Goal: Task Accomplishment & Management: Use online tool/utility

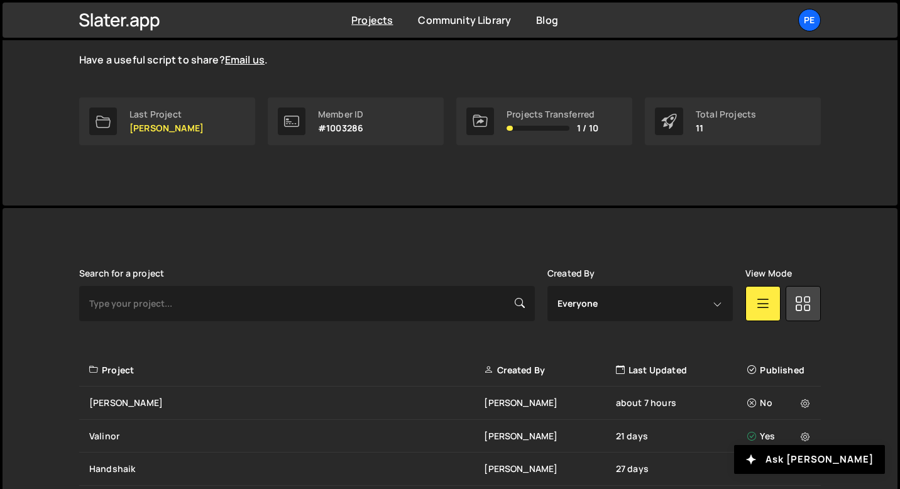
scroll to position [270, 0]
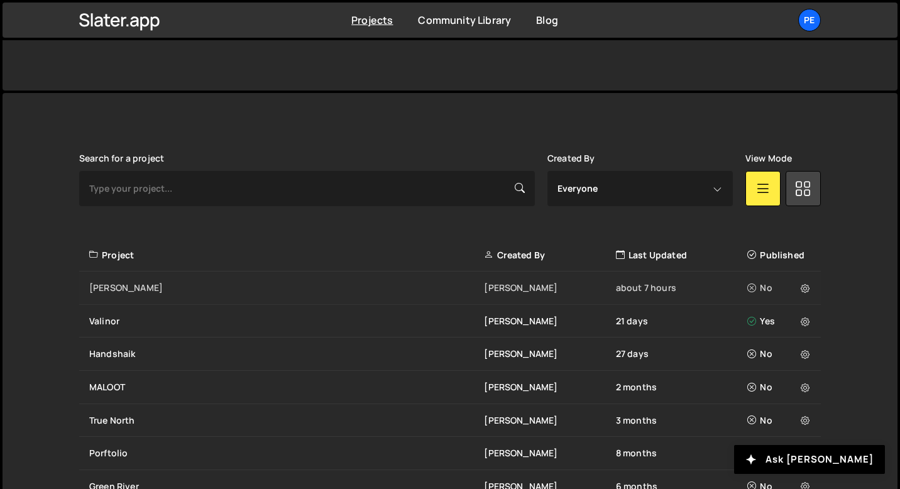
click at [109, 278] on div "[PERSON_NAME] about 7 hours No" at bounding box center [449, 287] width 741 height 33
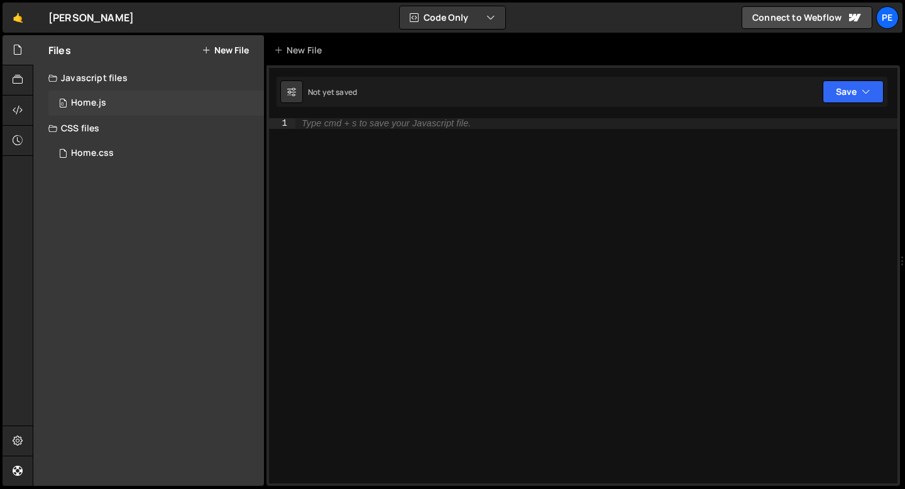
click at [161, 97] on div "0 Home.js 0" at bounding box center [156, 102] width 216 height 25
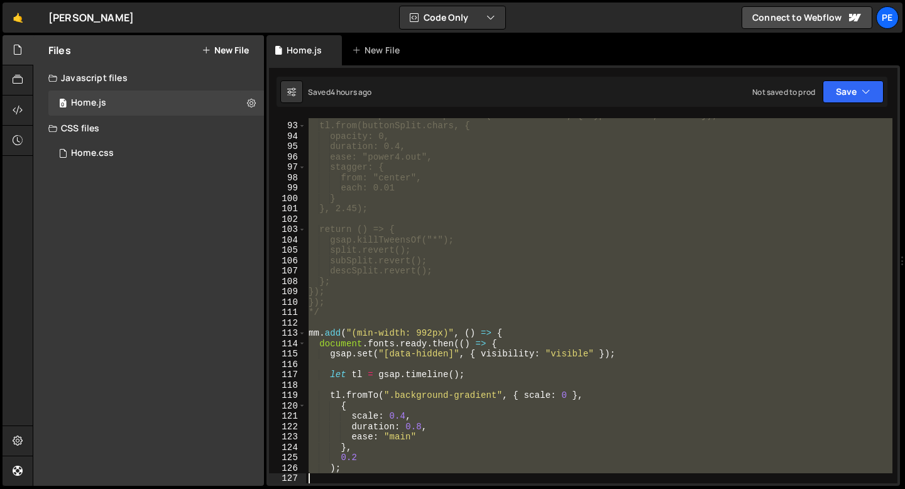
scroll to position [1013, 0]
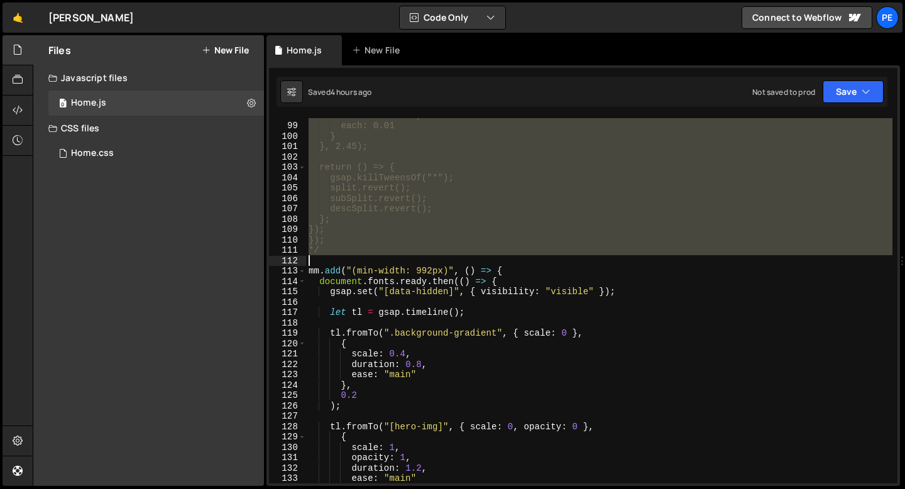
drag, startPoint x: 310, startPoint y: 176, endPoint x: 395, endPoint y: 262, distance: 120.4
click at [395, 262] on div "from: "center", each: 0.01 } }, 2.45); return () => { gsap.killTweensOf("*"); s…" at bounding box center [599, 303] width 586 height 386
type textarea "*/"
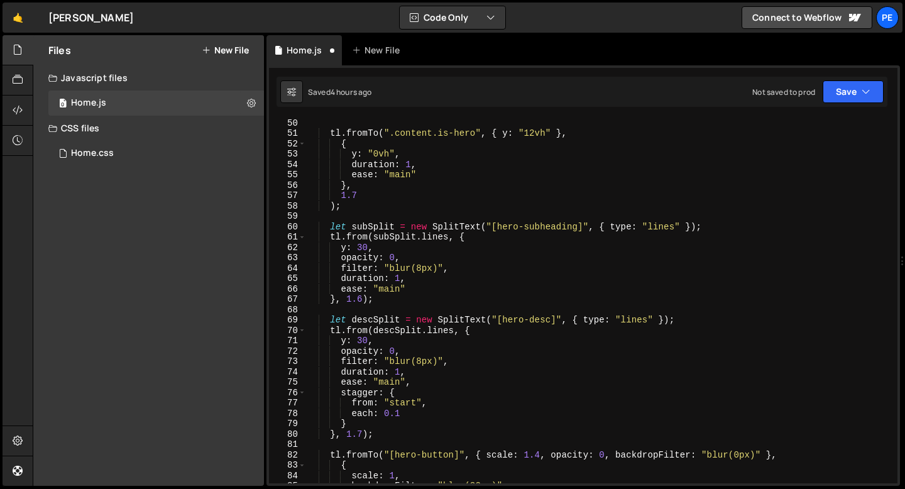
scroll to position [537, 0]
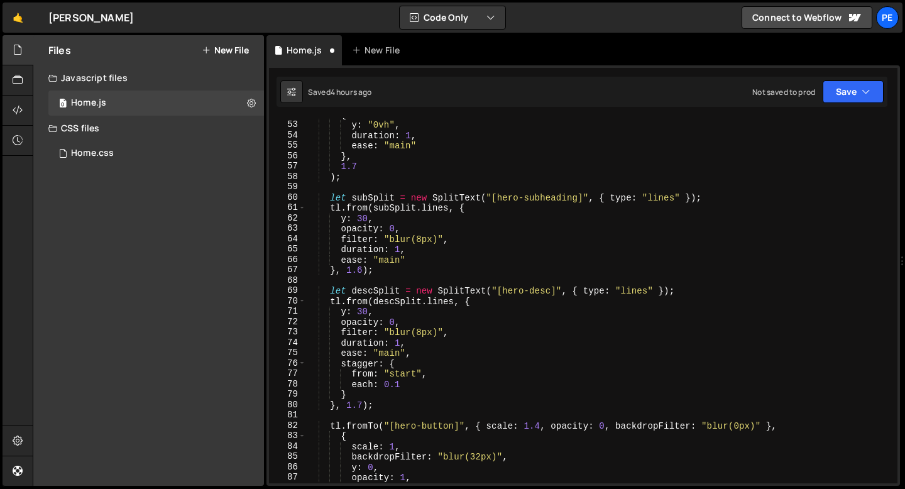
click at [371, 298] on div "{ y : "0vh" , duration : 1 , ease : "main" } , 1.7 ) ; let subSplit = new Split…" at bounding box center [599, 302] width 586 height 386
type textarea "});"
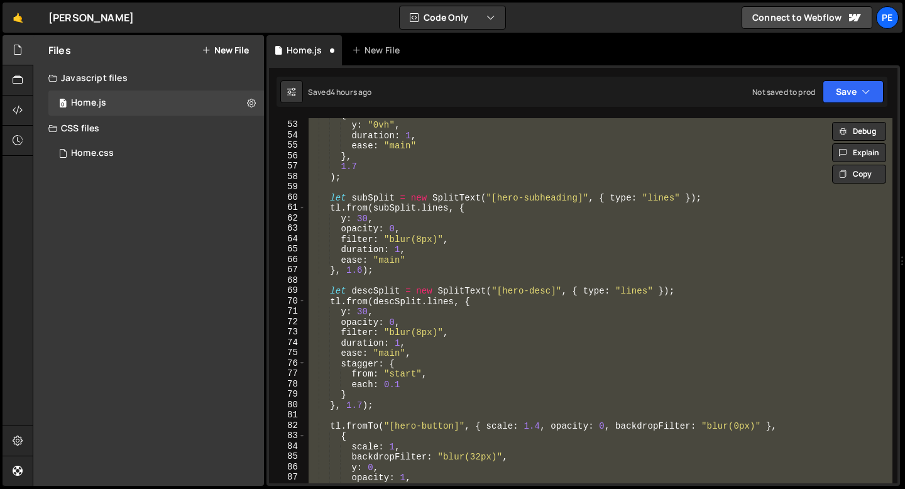
click at [457, 278] on div "{ y : "0vh" , duration : 1 , ease : "main" } , 1.7 ) ; let subSplit = new Split…" at bounding box center [599, 300] width 586 height 365
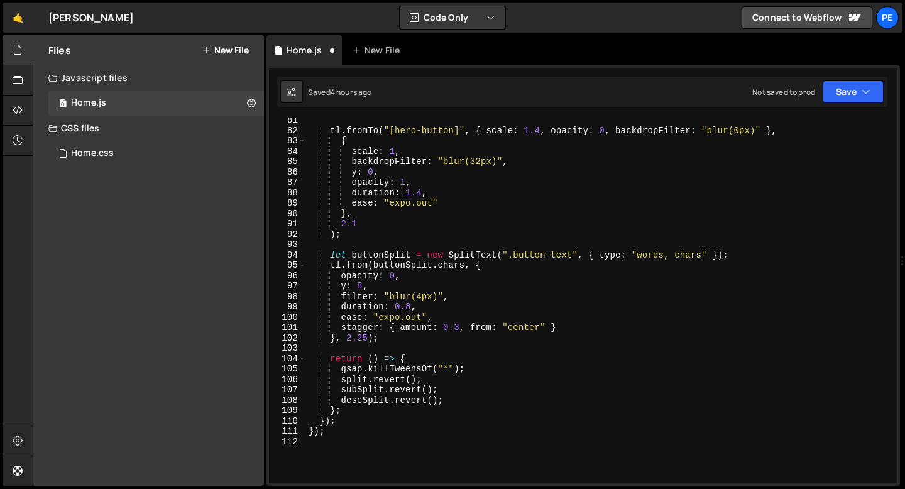
scroll to position [904, 0]
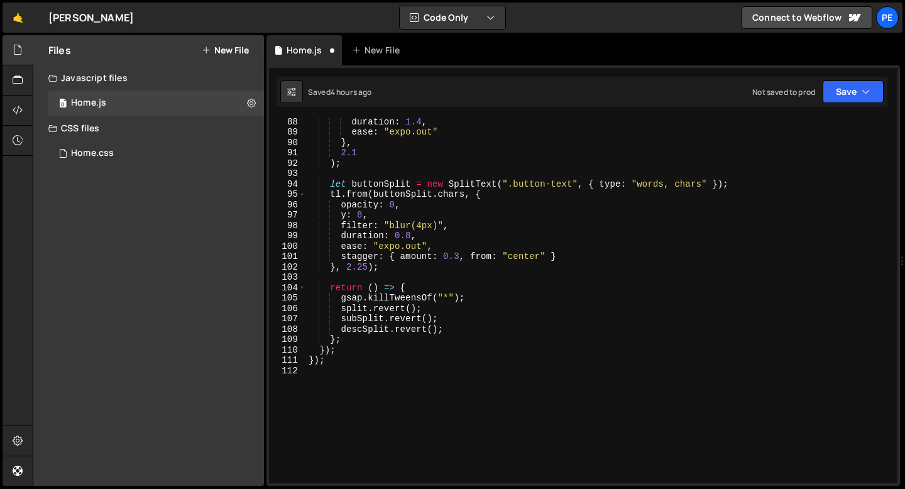
click at [405, 270] on div "duration : 1.4 , ease : "expo.out" } , 2.1 ) ; let buttonSplit = new SplitText …" at bounding box center [599, 309] width 586 height 386
type textarea "}, 2.25);"
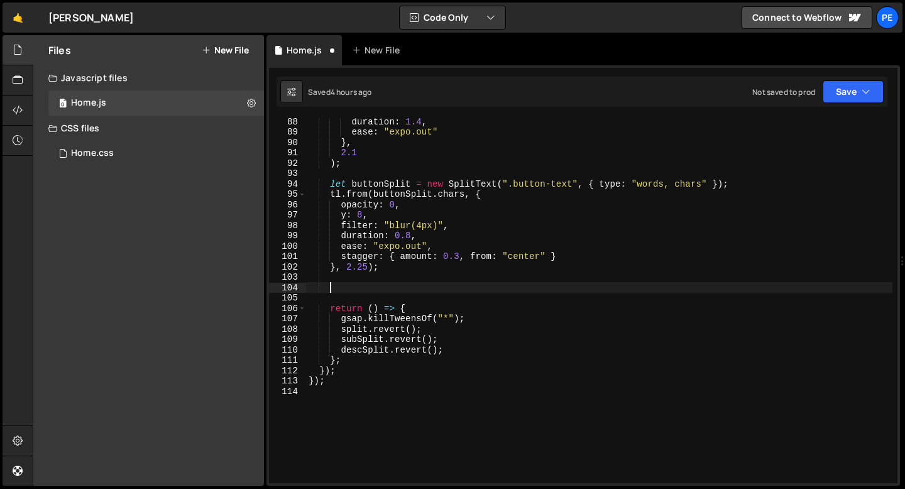
paste textarea ".set(".h-hero_section[cursor-load]", { cursor: "auto" }, 1.8);"
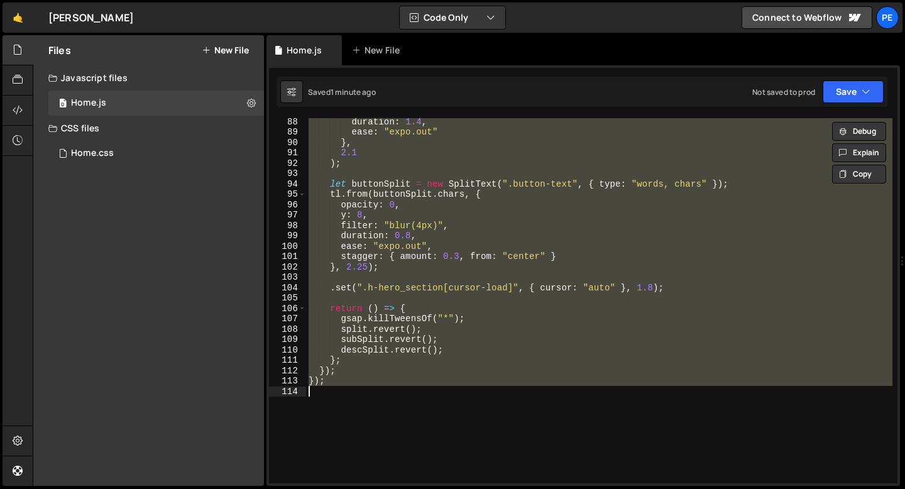
paste textarea "</script>"
type textarea "</script>"
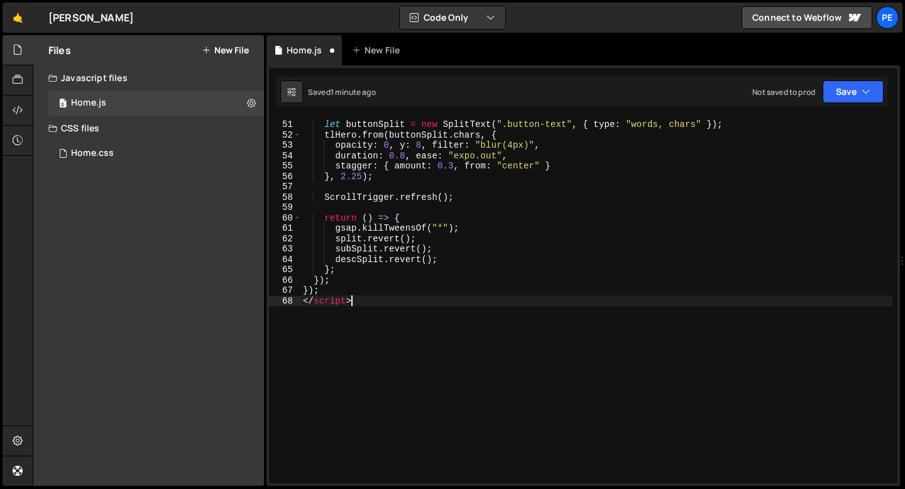
click at [359, 297] on div "let buttonSplit = new SplitText ( ".button-text" , { type : "words, chars" }) ;…" at bounding box center [596, 302] width 592 height 386
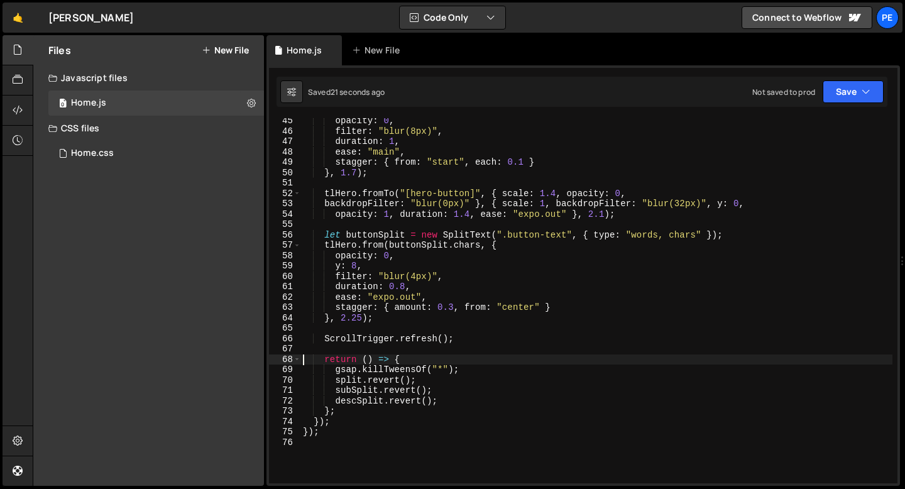
scroll to position [447, 0]
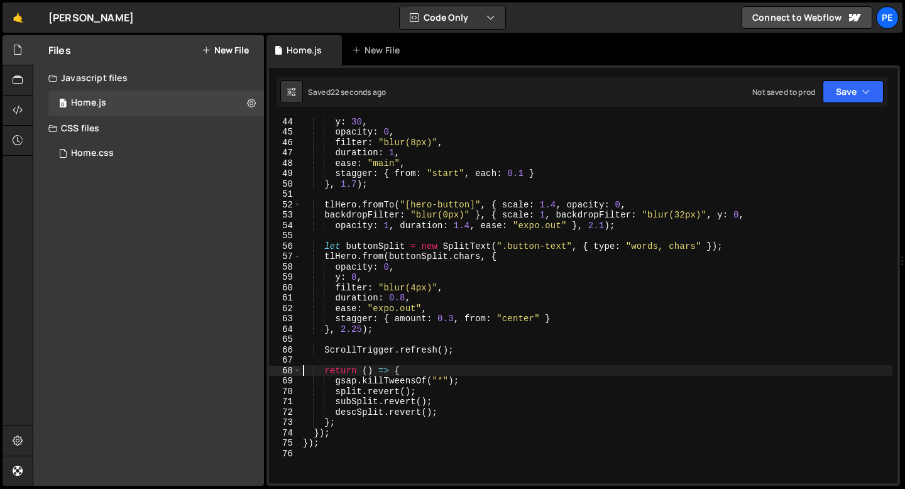
click at [387, 331] on div "y : 30 , opacity : 0 , filter : "blur(8px)" , duration : 1 , ease : "main" , st…" at bounding box center [596, 309] width 592 height 386
type textarea "}, 2.25);"
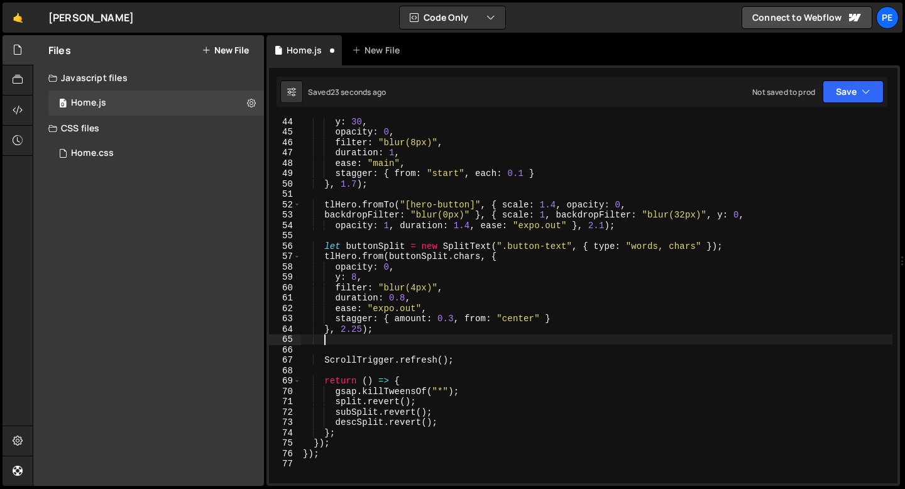
scroll to position [0, 1]
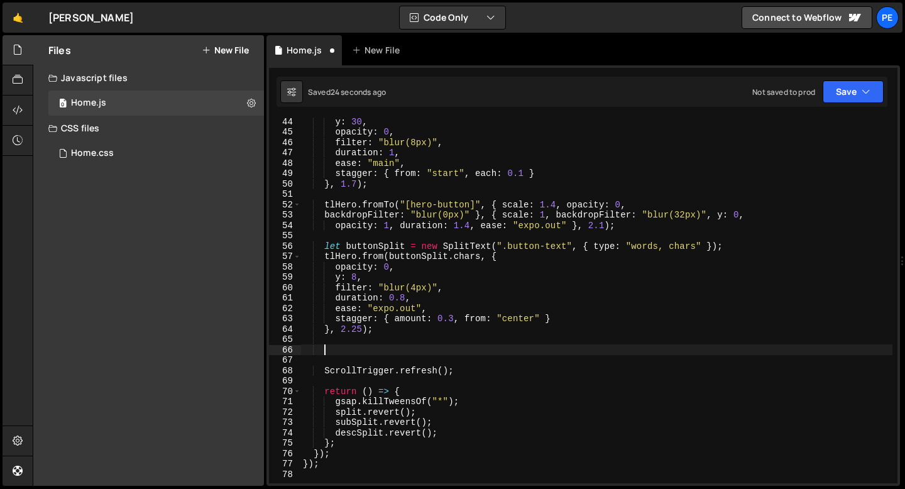
paste textarea ".set(".h-hero_section[cursor-load]", { cursor: "auto" }, 1.8);"
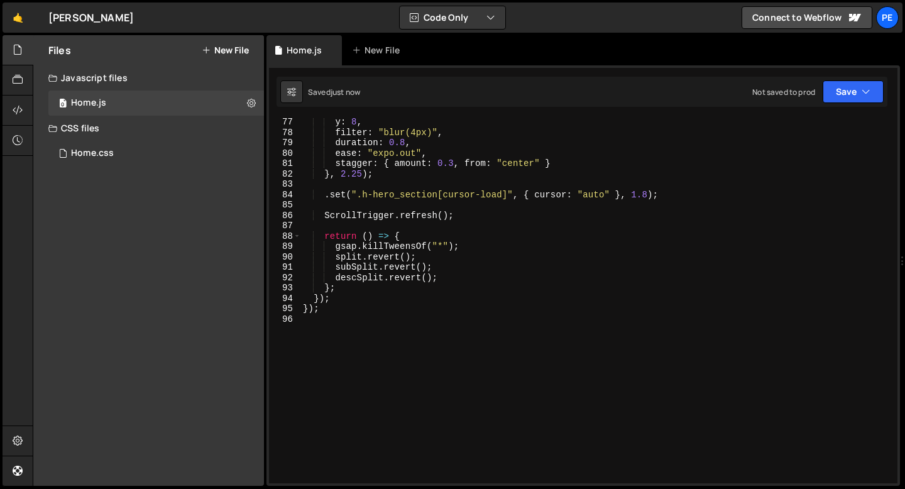
scroll to position [790, 0]
drag, startPoint x: 362, startPoint y: 191, endPoint x: 508, endPoint y: 192, distance: 145.8
click at [508, 192] on div "y : 8 , filter : "blur(4px)" , duration : 0.8 , ease : "expo.out" , stagger : {…" at bounding box center [596, 309] width 592 height 386
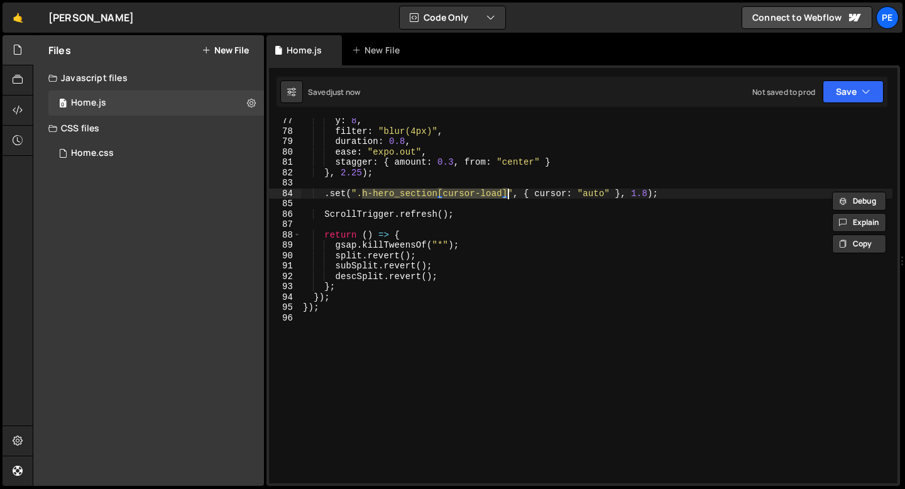
paste textarea "ero_section"
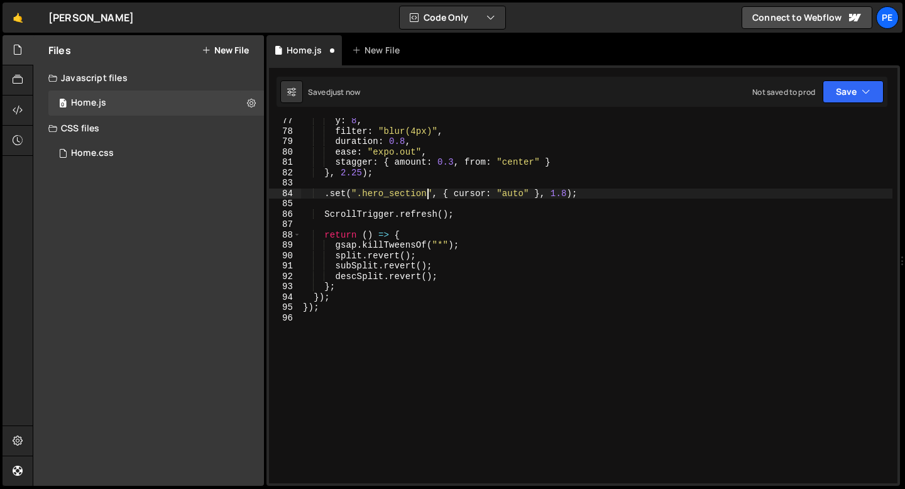
click at [562, 194] on div "y : 8 , filter : "blur(4px)" , duration : 0.8 , ease : "expo.out" , stagger : {…" at bounding box center [596, 309] width 592 height 386
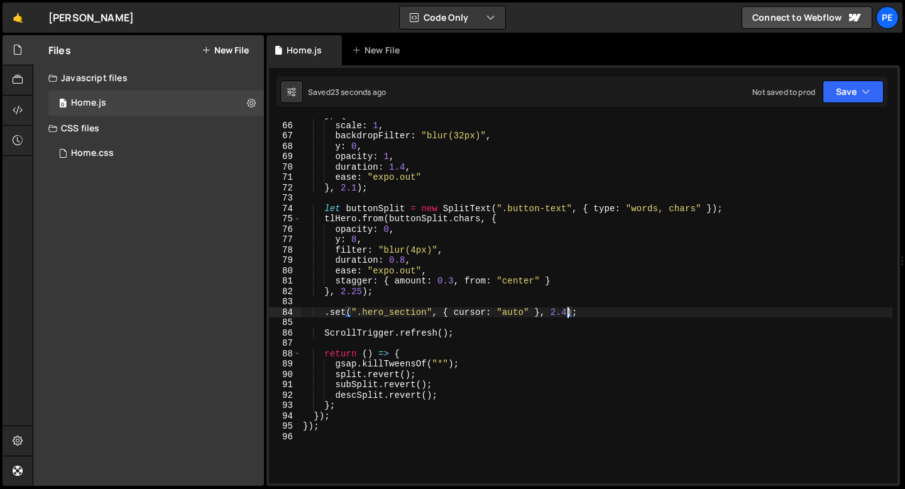
scroll to position [580, 0]
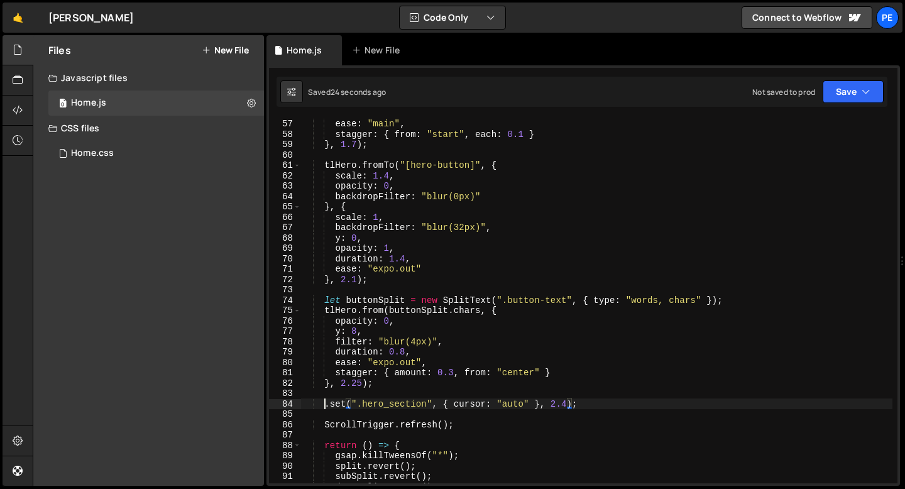
click at [325, 403] on div "duration : 1 , ease : "main" , stagger : { from : "start" , each : 0.1 } } , 1.…" at bounding box center [596, 301] width 592 height 386
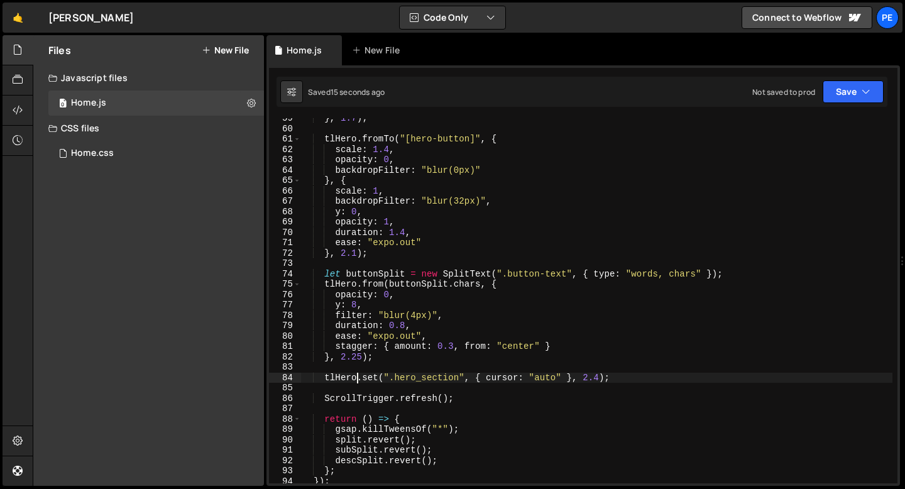
scroll to position [709, 0]
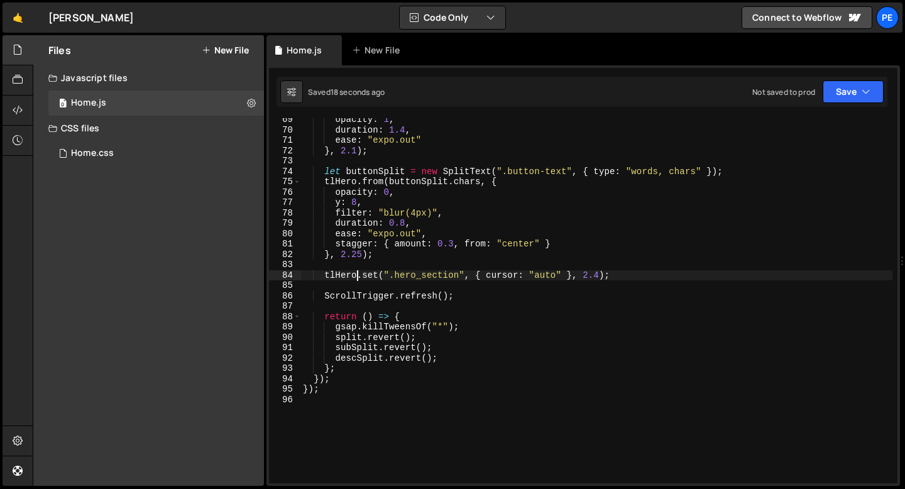
click at [401, 249] on div "opacity : 1 , duration : 1.4 , ease : "expo.out" } , 2.1 ) ; let buttonSplit = …" at bounding box center [596, 307] width 592 height 386
type textarea "stagger: { amount: 0.3, from: "center" }"
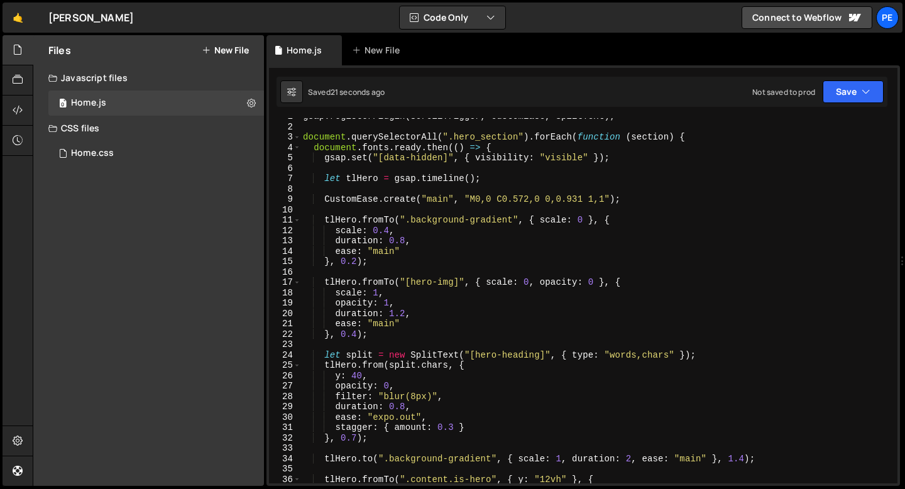
scroll to position [0, 0]
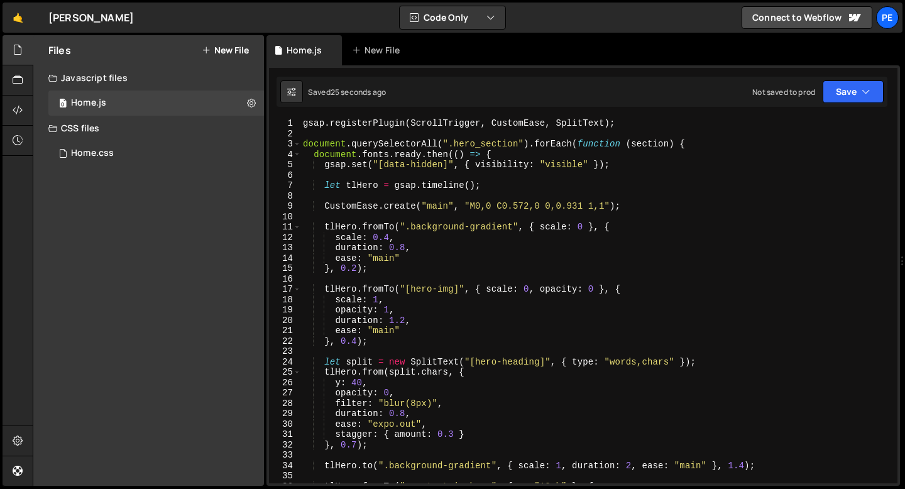
click at [376, 132] on div "gsap . registerPlugin ( ScrollTrigger , CustomEase , SplitText ) ; document . q…" at bounding box center [596, 311] width 592 height 386
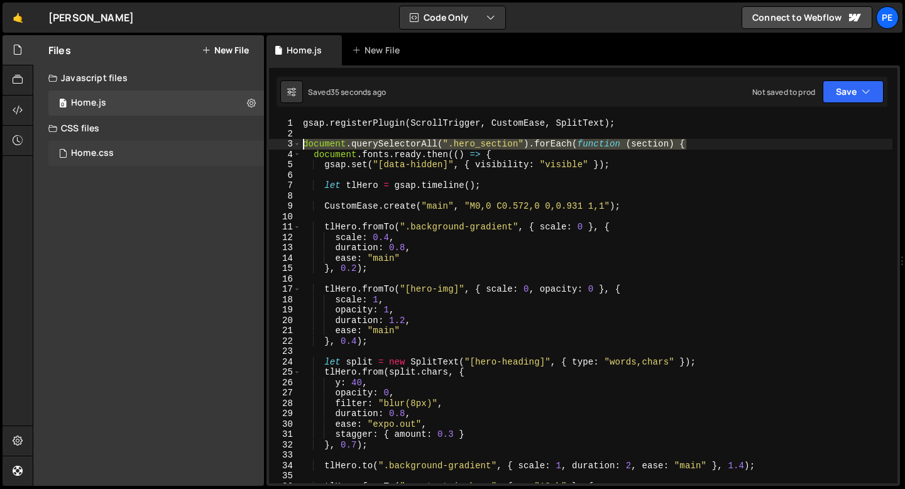
drag, startPoint x: 686, startPoint y: 143, endPoint x: 234, endPoint y: 142, distance: 452.4
click at [234, 142] on div "Files New File Javascript files 0 Home.js 0 CSS files Home.css 0 Copy share lin…" at bounding box center [469, 260] width 872 height 451
type textarea "document.querySelectorAll(".hero_section").forEach(function (section) {"
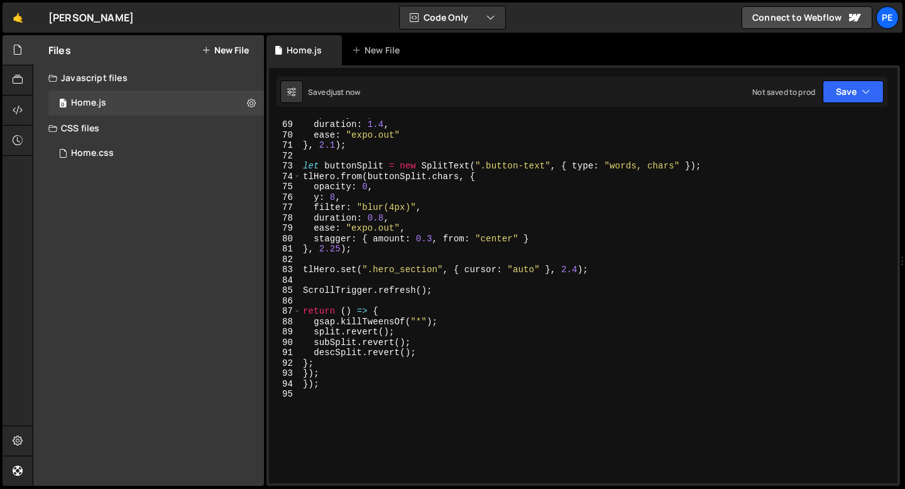
scroll to position [704, 0]
click at [326, 386] on div "opacity : 1 , duration : 1.4 , ease : "expo.out" } , 2.1 ) ; let buttonSplit = …" at bounding box center [596, 302] width 592 height 386
type textarea "}"
type textarea "});"
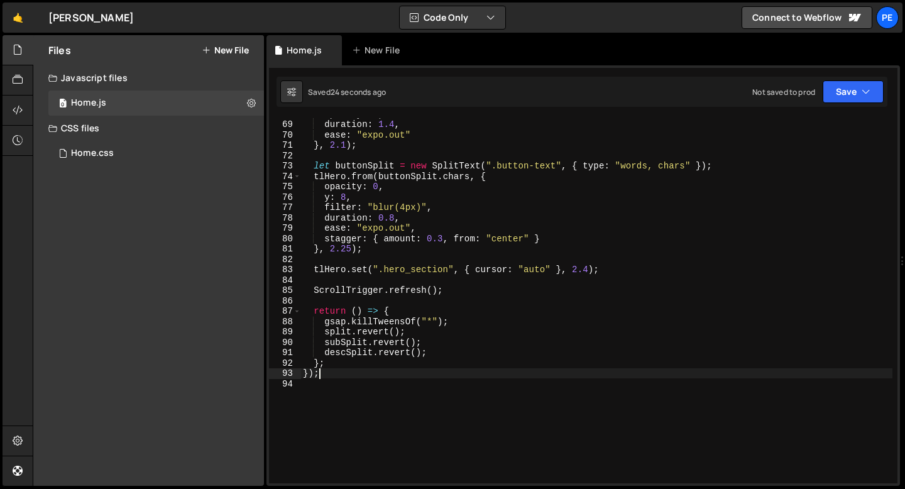
click at [227, 55] on button "New File" at bounding box center [225, 50] width 47 height 10
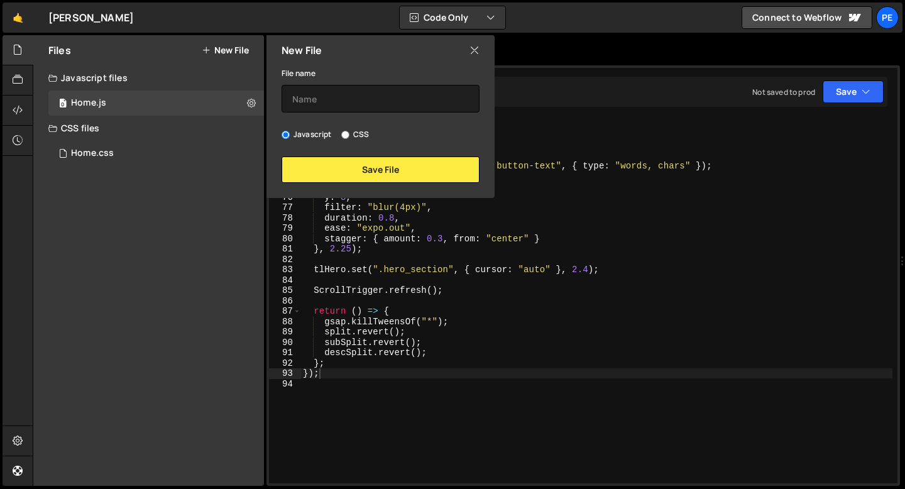
click at [347, 131] on input "CSS" at bounding box center [345, 135] width 8 height 8
radio input "true"
click at [342, 98] on input "text" at bounding box center [380, 99] width 198 height 28
type input "Home"
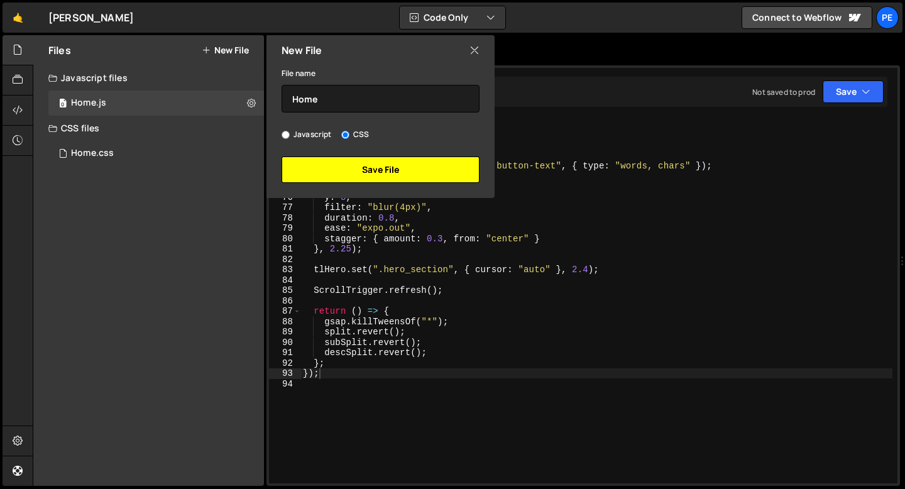
click at [376, 180] on button "Save File" at bounding box center [380, 169] width 198 height 26
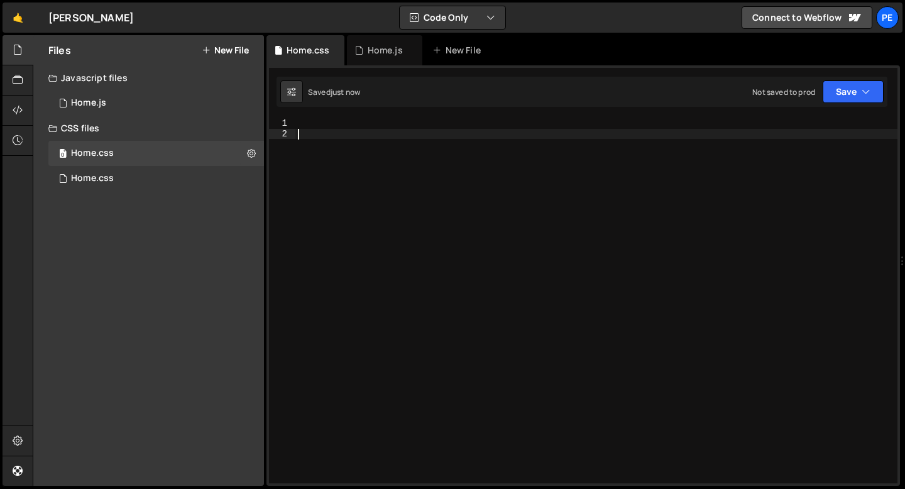
click at [344, 132] on div at bounding box center [596, 311] width 602 height 386
click at [298, 120] on div ".button-bg ." at bounding box center [596, 311] width 602 height 386
click at [447, 128] on div "button :hover .button-bg ." at bounding box center [596, 311] width 602 height 386
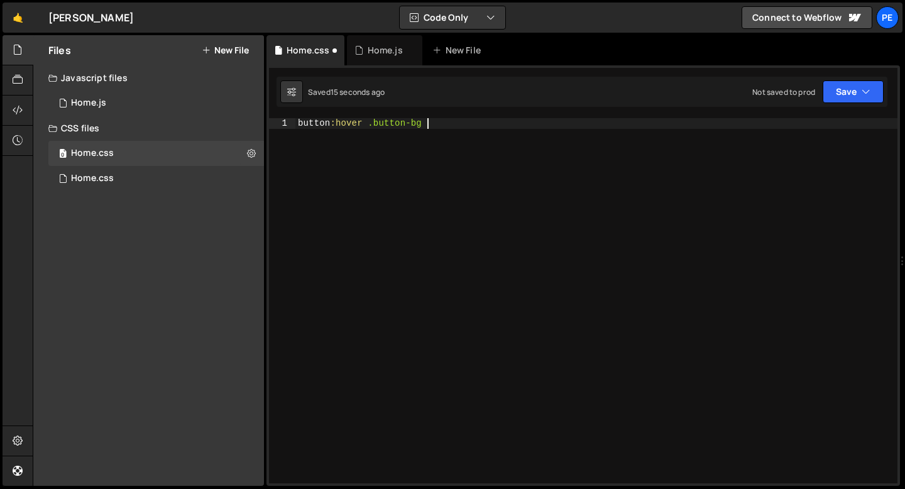
type textarea "button:hover .button-bg {"
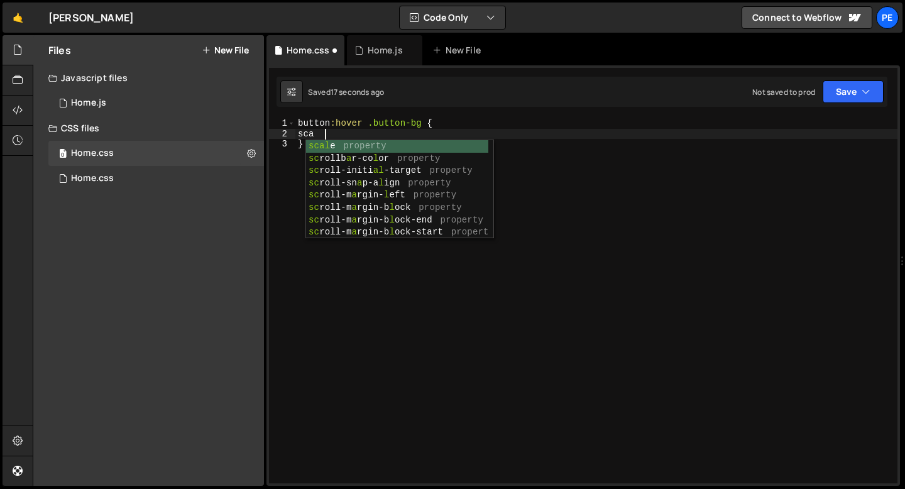
scroll to position [0, 1]
type textarea "s"
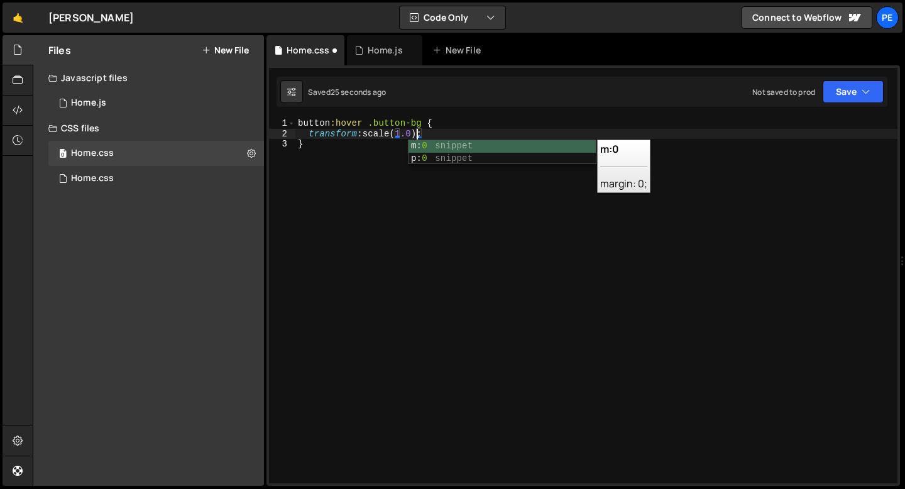
type textarea "transform: scale(1.08);"
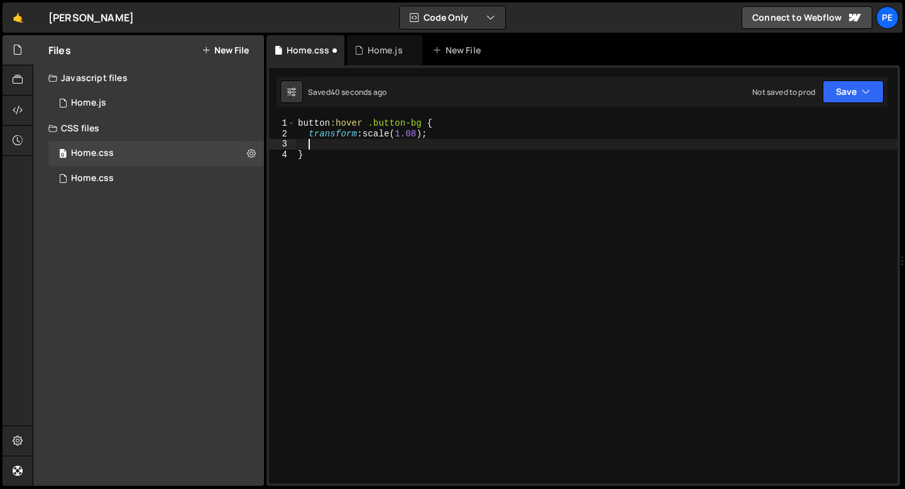
paste textarea "rgba(255, 255, 255, 0.16)"
type textarea "rgba(255, 255, 255, 0.16)"
paste textarea "rgba(255, 255, 255, 0.16);"
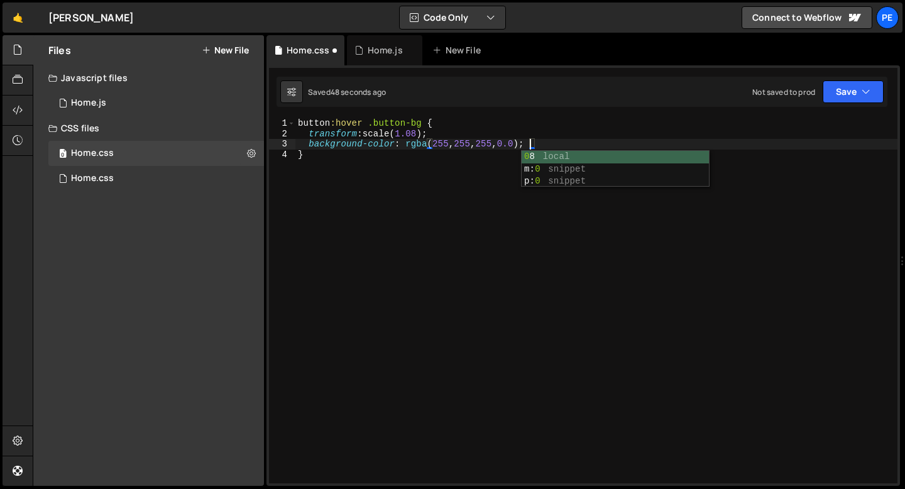
type textarea "background-color: rgba(255, 255, 255, 0.08);"
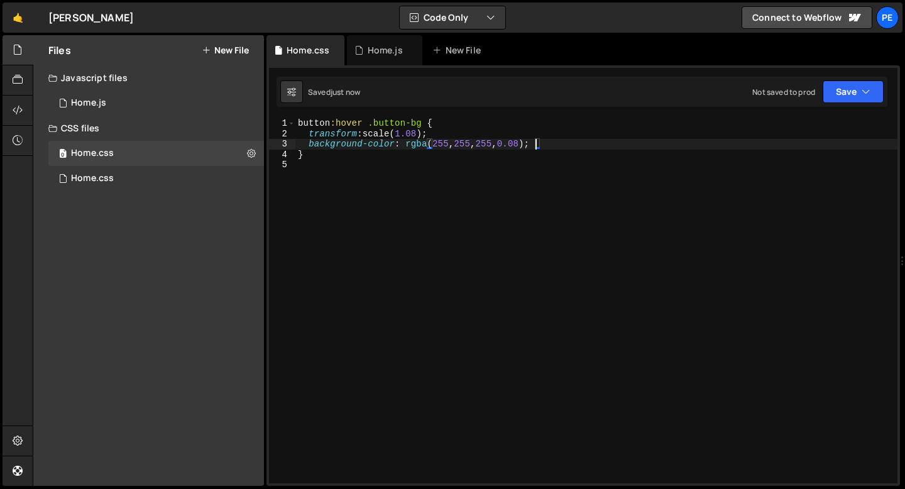
click at [562, 149] on div "button :hover .button-bg { transform : scale( 1.08 ) ; background-color : rgba …" at bounding box center [596, 311] width 602 height 386
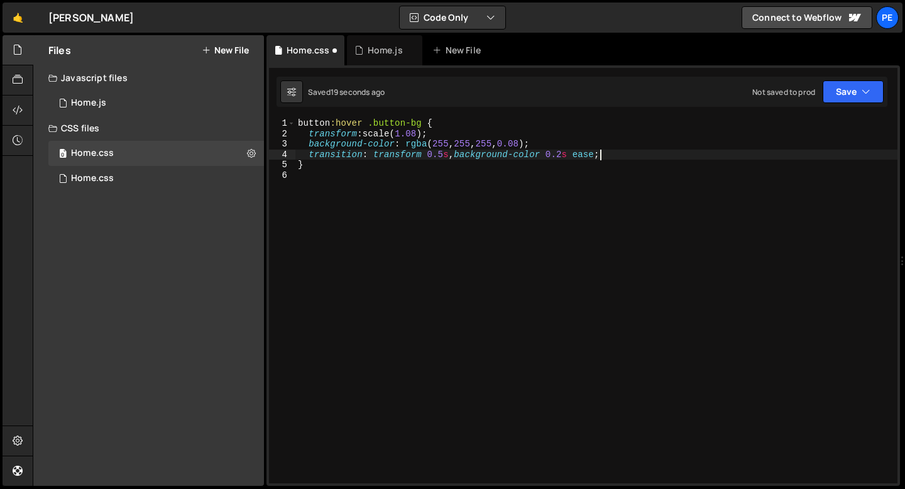
scroll to position [0, 21]
click at [451, 152] on div "button :hover .button-bg { transform : scale( 1.08 ) ; background-color : rgba …" at bounding box center [596, 311] width 602 height 386
paste textarea "cubic-bezier(.175, .885, .32, 1.275)"
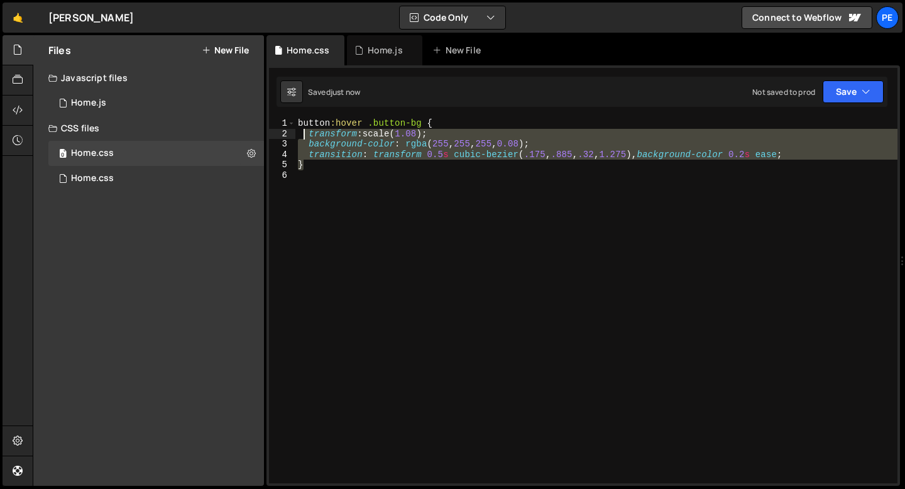
drag, startPoint x: 314, startPoint y: 165, endPoint x: 300, endPoint y: 129, distance: 38.4
click at [300, 129] on div "button :hover .button-bg { transform : scale( 1.08 ) ; background-color : rgba …" at bounding box center [596, 311] width 602 height 386
click at [299, 124] on div "button :hover .button-bg { transform : scale( 1.08 ) ; background-color : rgba …" at bounding box center [596, 311] width 602 height 386
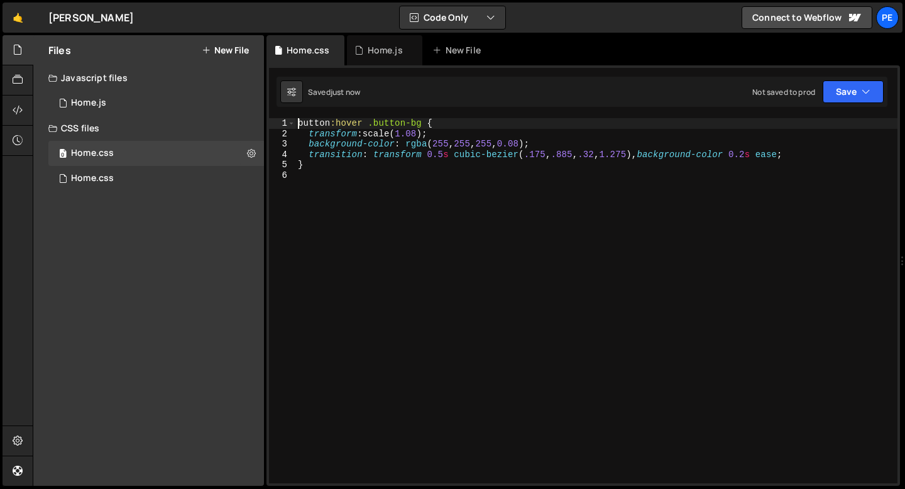
scroll to position [0, 1]
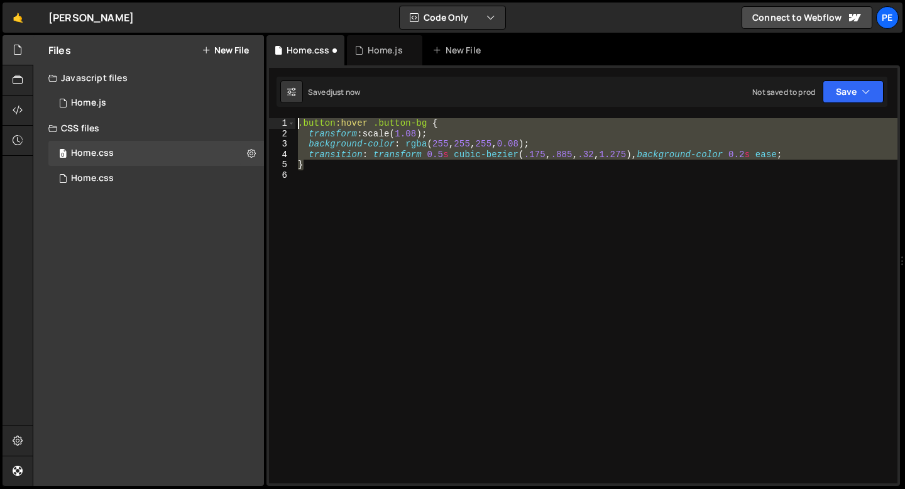
drag, startPoint x: 305, startPoint y: 164, endPoint x: 295, endPoint y: 127, distance: 38.4
click at [295, 127] on div ".button:hover .button-bg { 1 2 3 4 5 6 .button :hover .button-bg { transform : …" at bounding box center [583, 300] width 628 height 365
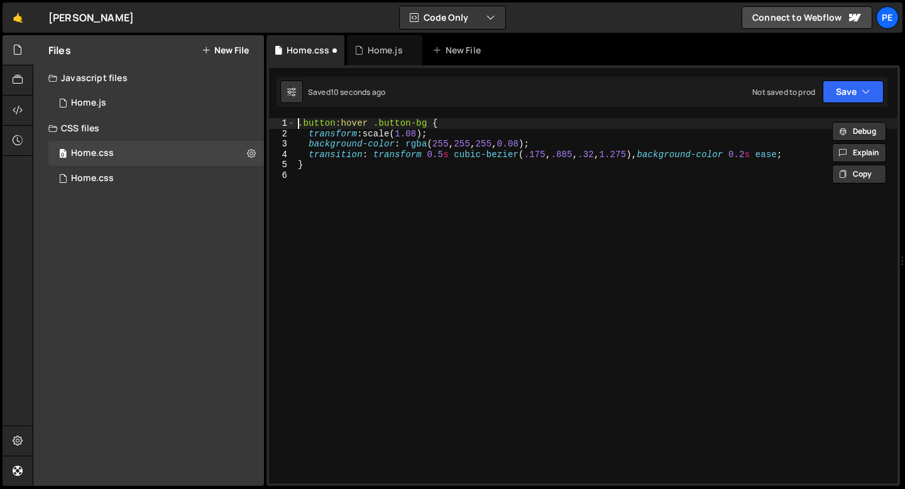
type textarea ".button:hover .button-bg {"
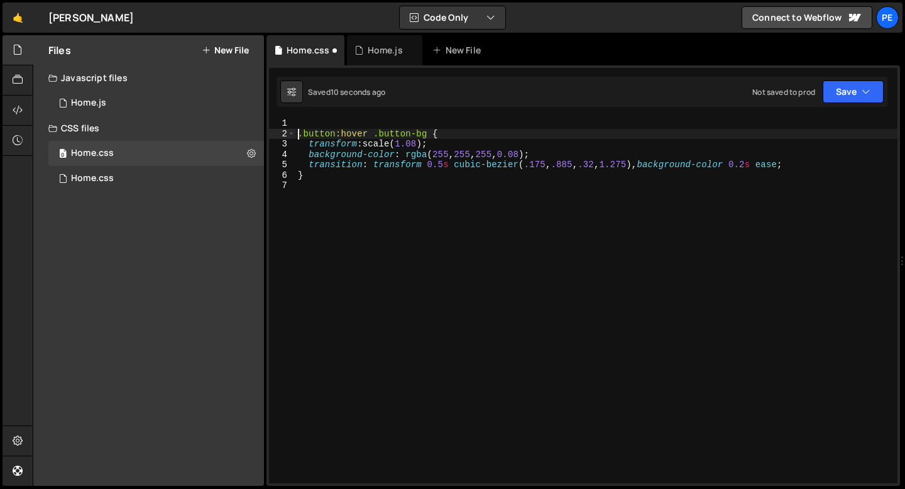
scroll to position [0, 0]
paste textarea "}"
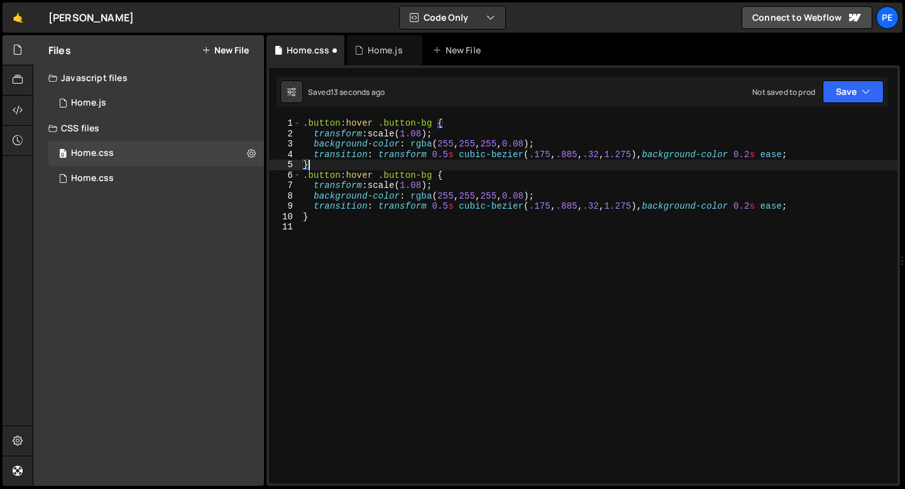
click at [357, 119] on div ".button :hover .button-bg { transform : scale( 1.08 ) ; background-color : rgba…" at bounding box center [598, 311] width 597 height 386
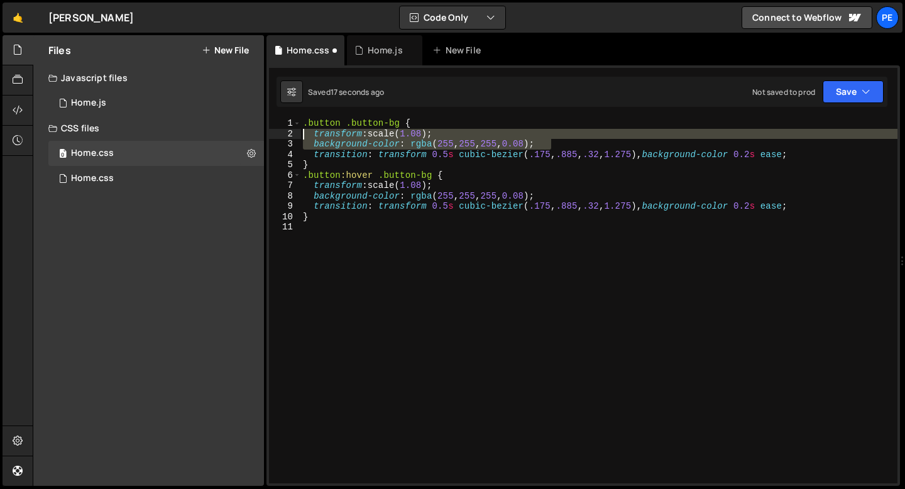
drag, startPoint x: 555, startPoint y: 146, endPoint x: 240, endPoint y: 136, distance: 314.9
click at [240, 136] on div "Files New File Javascript files 0 Home.js 0 CSS files 0 Home.css 0 Home.css 0" at bounding box center [469, 260] width 872 height 451
type textarea "transform: scale(1.08); background-color: rgba(255, 255, 255, 0.08);"
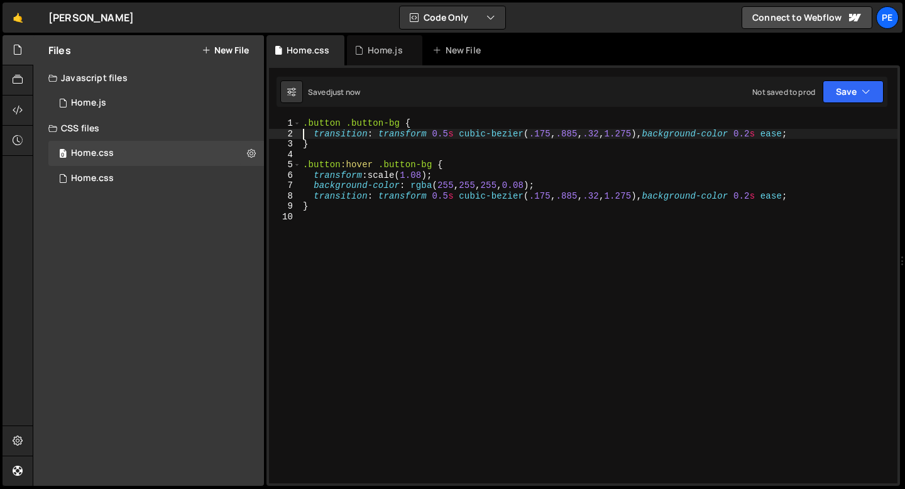
type textarea "transition: transform 0.5s cubic-bezier(.175, .885, .32, 1.275), background-col…"
click at [22, 114] on icon at bounding box center [18, 110] width 10 height 14
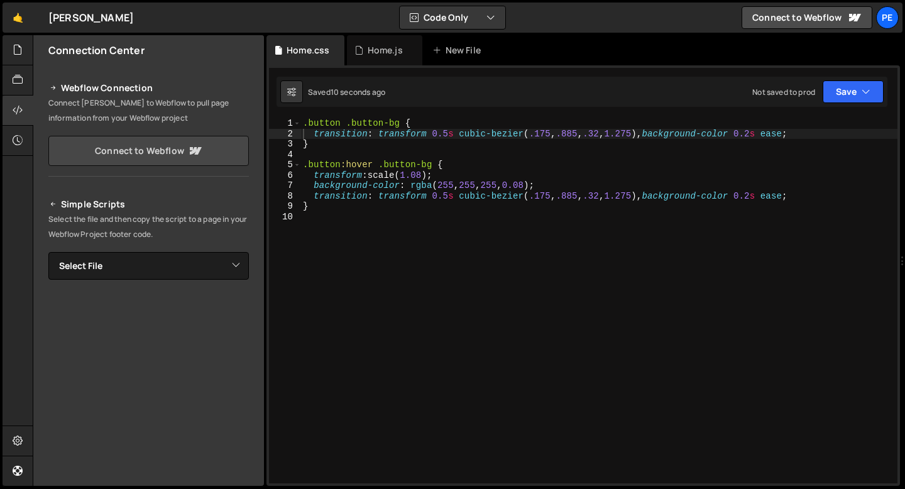
click at [128, 144] on link "Connect to Webflow" at bounding box center [148, 151] width 200 height 30
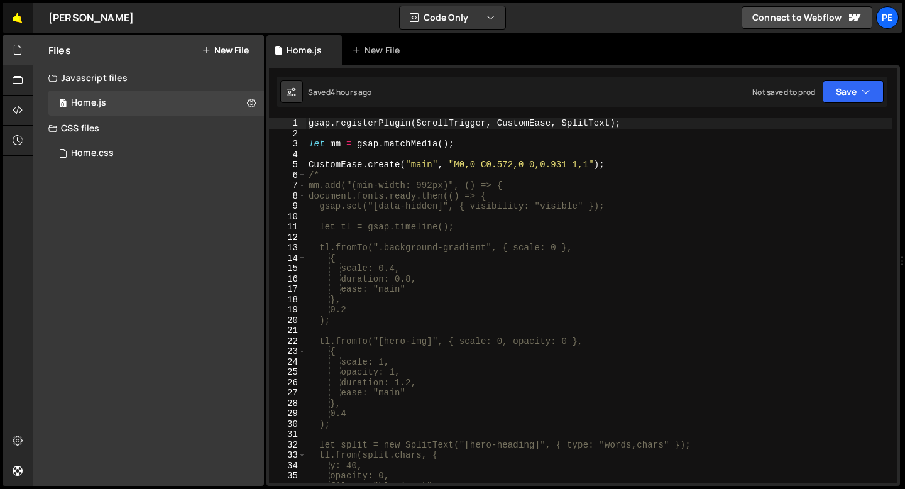
click at [14, 14] on link "🤙" at bounding box center [18, 18] width 31 height 30
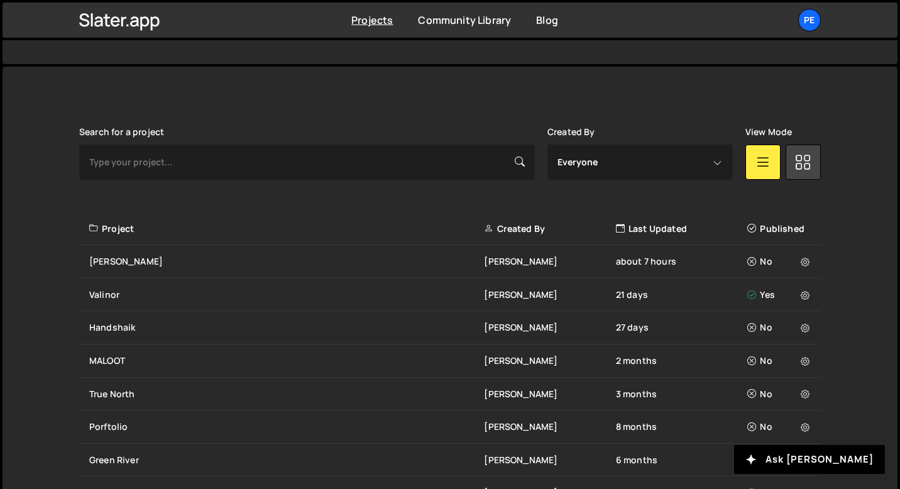
scroll to position [423, 0]
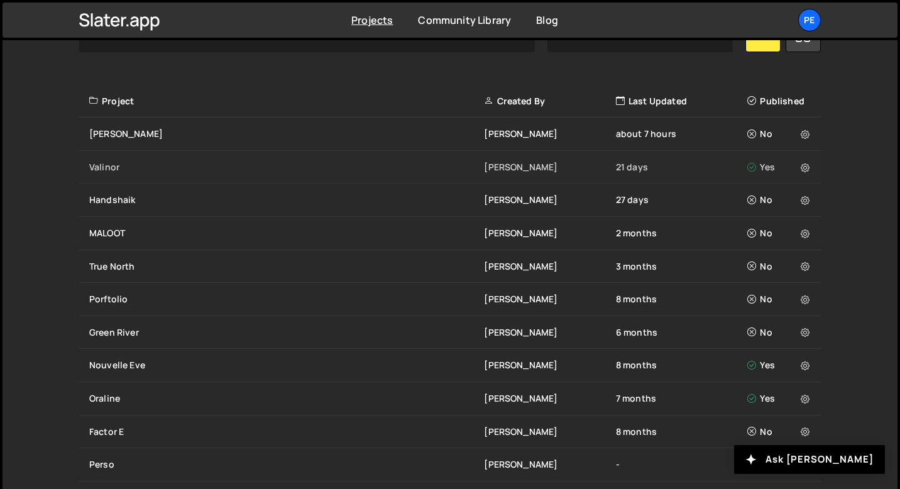
click at [134, 161] on div "Valinor" at bounding box center [286, 167] width 395 height 13
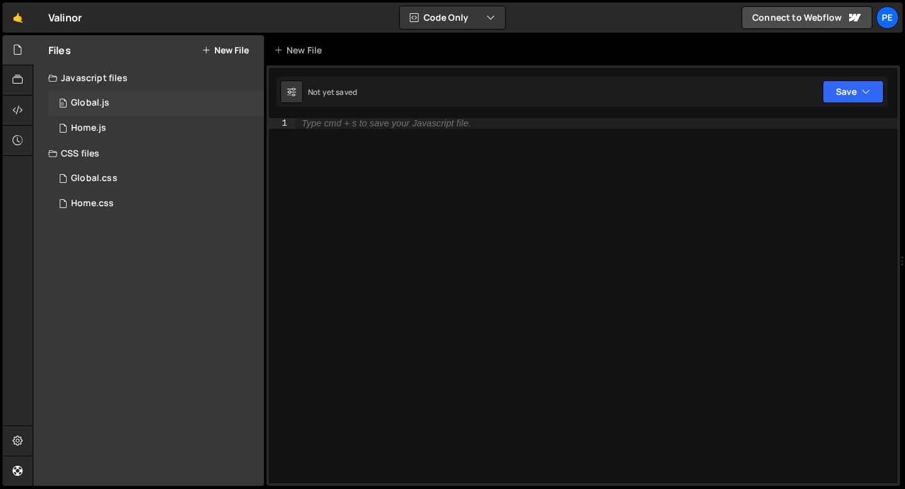
click at [119, 102] on div "0 Global.js 0" at bounding box center [156, 102] width 216 height 25
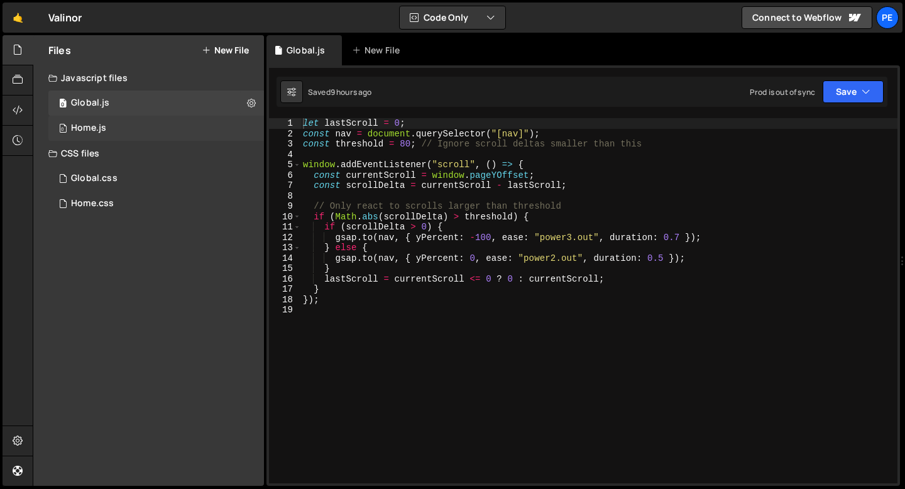
click at [163, 116] on div "0 Home.js 0" at bounding box center [156, 128] width 216 height 25
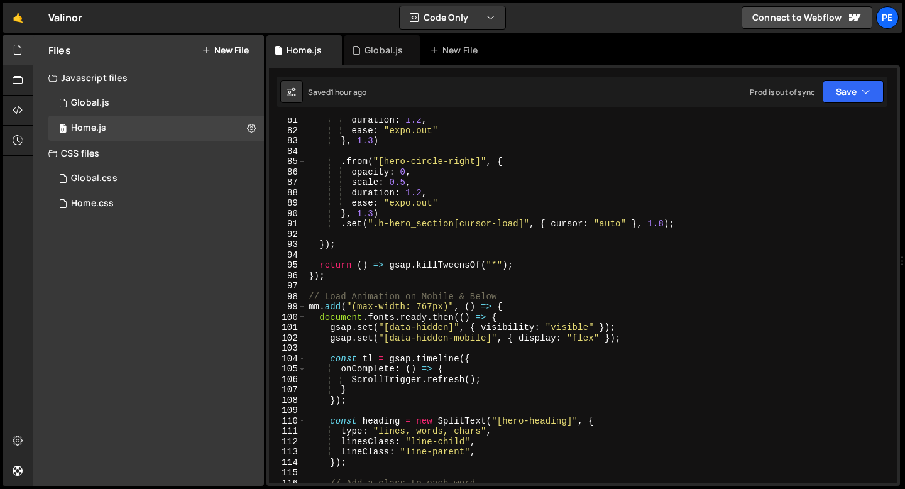
scroll to position [868, 0]
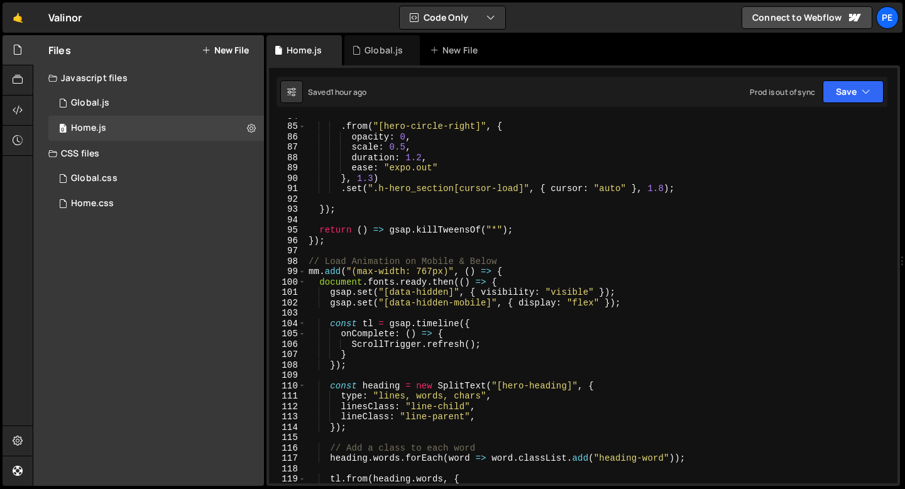
type textarea ".set(".h-hero_section[cursor-load]", { cursor: "auto" }, 1.8);"
click at [356, 191] on div ". from ( "[hero-circle-right]" , { opacity : 0 , scale : 0.5 , duration : 1.2 ,…" at bounding box center [599, 304] width 586 height 386
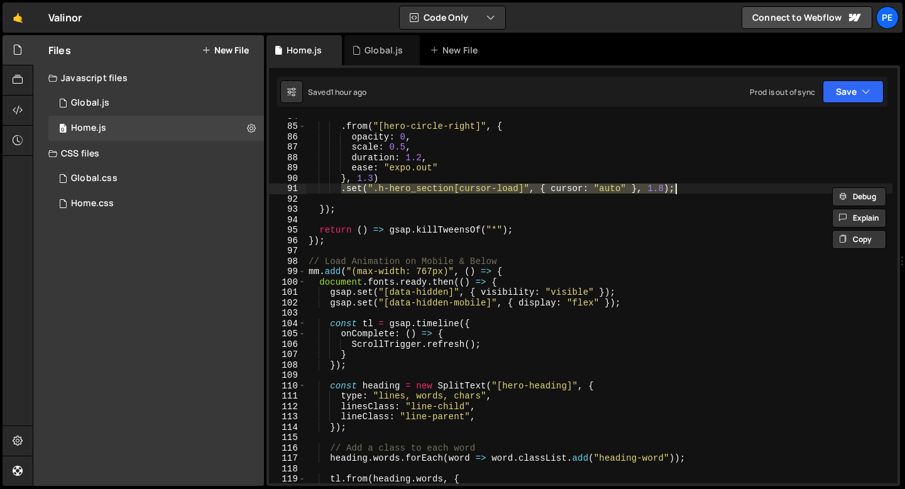
drag, startPoint x: 342, startPoint y: 190, endPoint x: 673, endPoint y: 185, distance: 330.5
click at [673, 185] on div ". from ( "[hero-circle-right]" , { opacity : 0 , scale : 0.5 , duration : 1.2 ,…" at bounding box center [599, 304] width 586 height 386
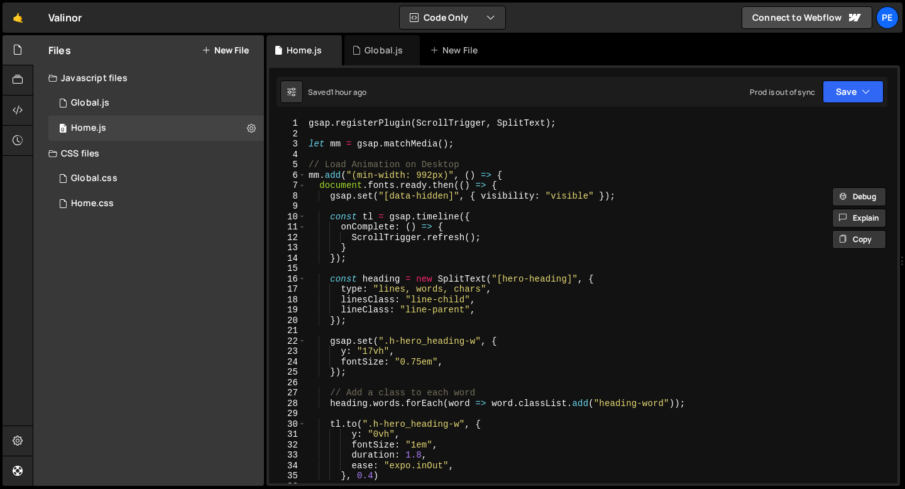
scroll to position [0, 0]
click at [406, 136] on div "gsap . registerPlugin ( ScrollTrigger , SplitText ) ; let mm = gsap . matchMedi…" at bounding box center [599, 311] width 586 height 386
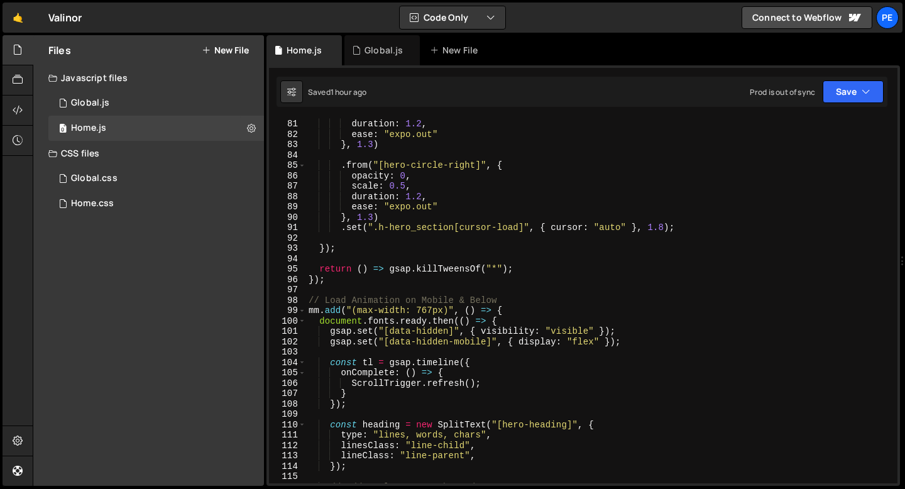
scroll to position [870, 0]
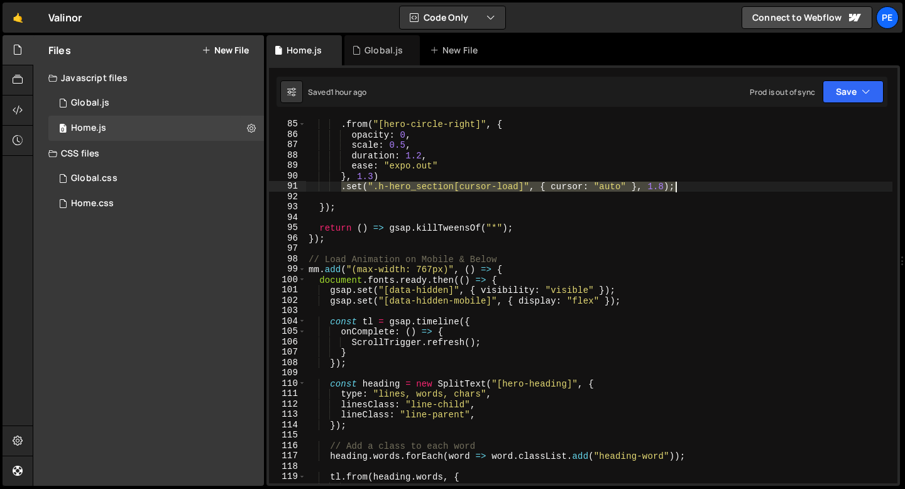
drag, startPoint x: 341, startPoint y: 188, endPoint x: 679, endPoint y: 187, distance: 338.7
click at [679, 187] on div ". from ( "[hero-circle-right]" , { opacity : 0 , scale : 0.5 , duration : 1.2 ,…" at bounding box center [599, 302] width 586 height 386
type textarea ".set(".h-hero_section[cursor-load]", { cursor: "auto" }, 1.8);"
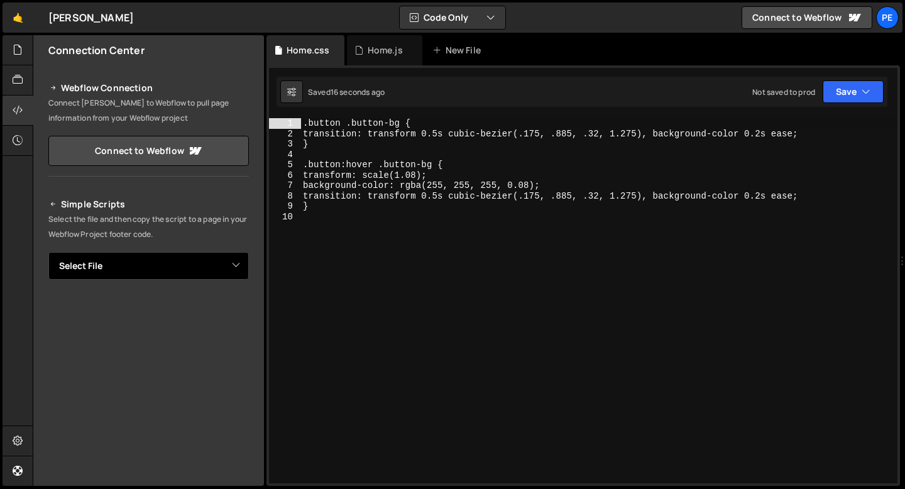
click at [114, 261] on select "Select File Home.js Home.css" at bounding box center [148, 266] width 200 height 28
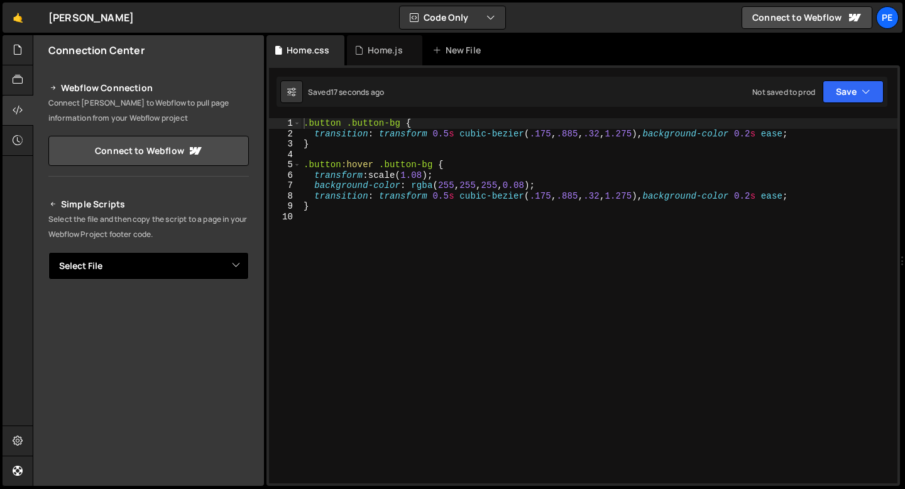
select select "46779"
click at [48, 252] on select "Select File Home.js Home.css" at bounding box center [148, 266] width 200 height 28
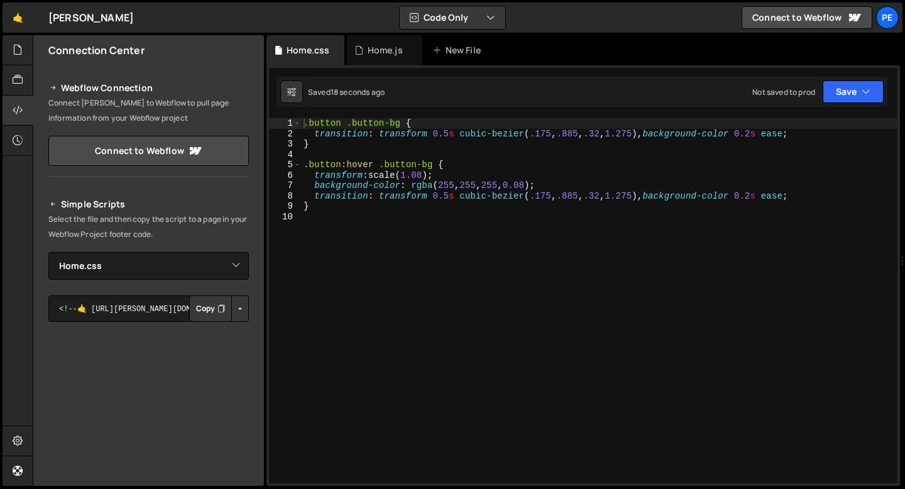
click at [217, 302] on icon "Button group with nested dropdown" at bounding box center [221, 308] width 8 height 13
click at [352, 156] on div ".button .button-bg { transition : transform 0.5 s cubic-bezier ( .175 , .885 , …" at bounding box center [599, 311] width 596 height 386
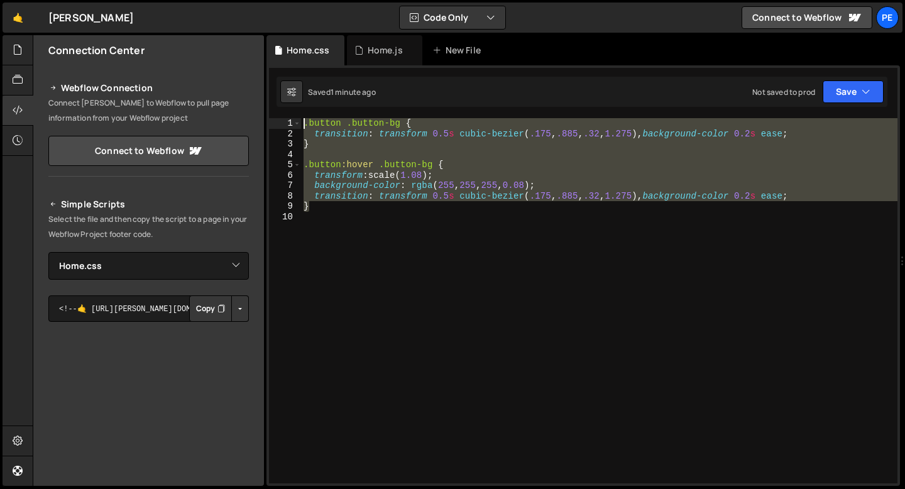
drag, startPoint x: 337, startPoint y: 209, endPoint x: 303, endPoint y: 124, distance: 91.4
click at [303, 125] on div ".button .button-bg { transition : transform 0.5 s cubic-bezier ( .175 , .885 , …" at bounding box center [599, 311] width 596 height 386
type textarea ".button .button-bg { transition: transform 0.5s cubic-bezier(.175, .885, .32, 1…"
paste textarea
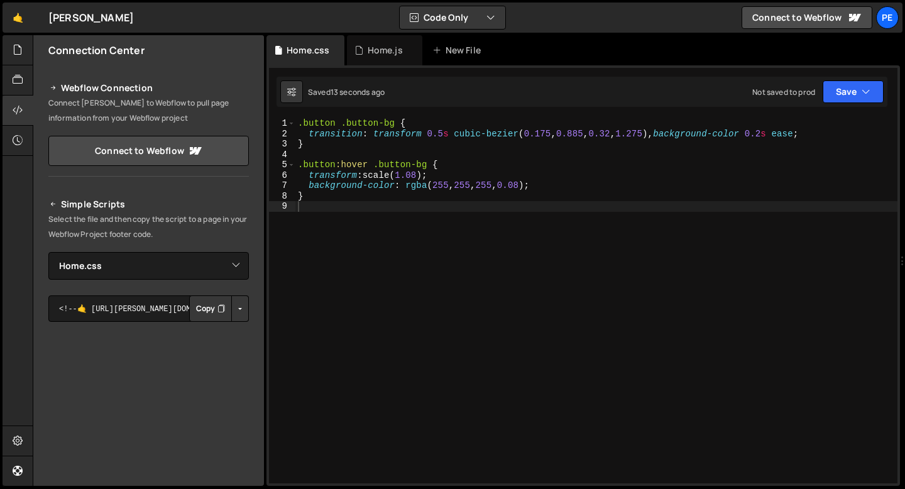
click at [196, 307] on button "Copy" at bounding box center [210, 308] width 43 height 26
click at [340, 196] on div ".button .button-bg { transition : transform 0.5 s cubic-bezier ( 0.175 , 0.885 …" at bounding box center [596, 311] width 602 height 386
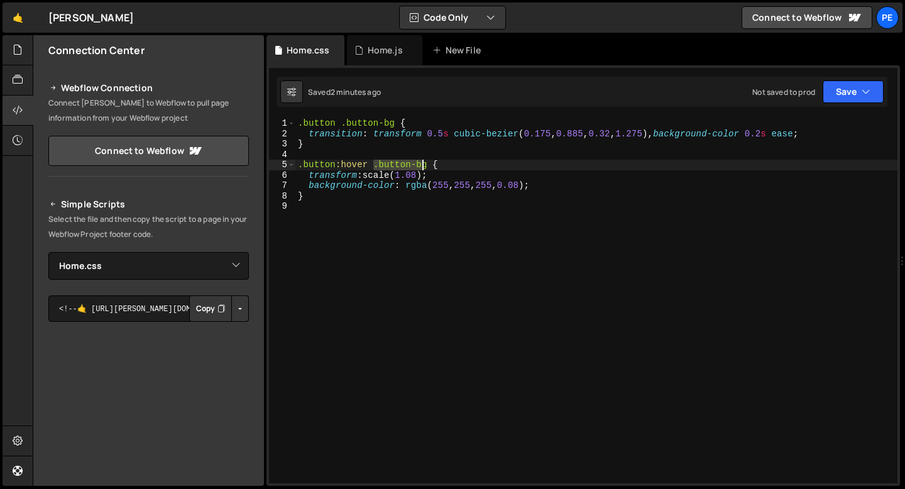
drag, startPoint x: 375, startPoint y: 164, endPoint x: 425, endPoint y: 161, distance: 49.7
click at [425, 161] on div ".button .button-bg { transition : transform 0.5 s cubic-bezier ( 0.175 , 0.885 …" at bounding box center [596, 311] width 602 height 386
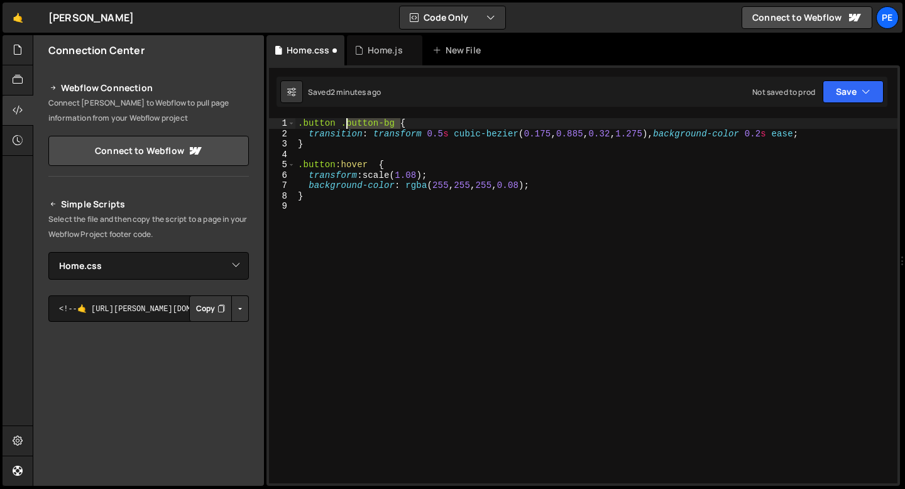
drag, startPoint x: 398, startPoint y: 120, endPoint x: 344, endPoint y: 122, distance: 54.1
click at [344, 122] on div ".button .button-bg { transition : transform 0.5 s cubic-bezier ( 0.175 , 0.885 …" at bounding box center [596, 311] width 602 height 386
type textarea ".button:hover .button-bg {"
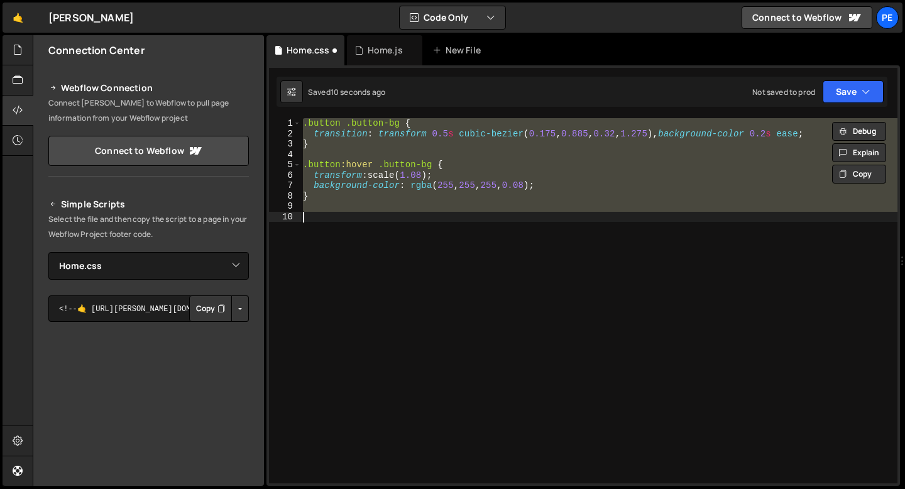
click at [374, 154] on div ".button .button-bg { transition : transform 0.5 s cubic-bezier ( 0.175 , 0.885 …" at bounding box center [598, 300] width 597 height 365
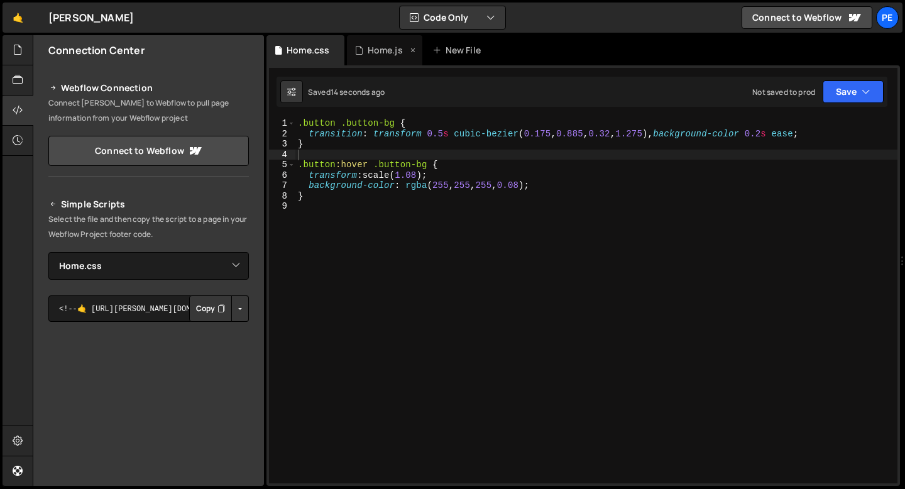
click at [376, 56] on div "Home.js" at bounding box center [385, 50] width 35 height 13
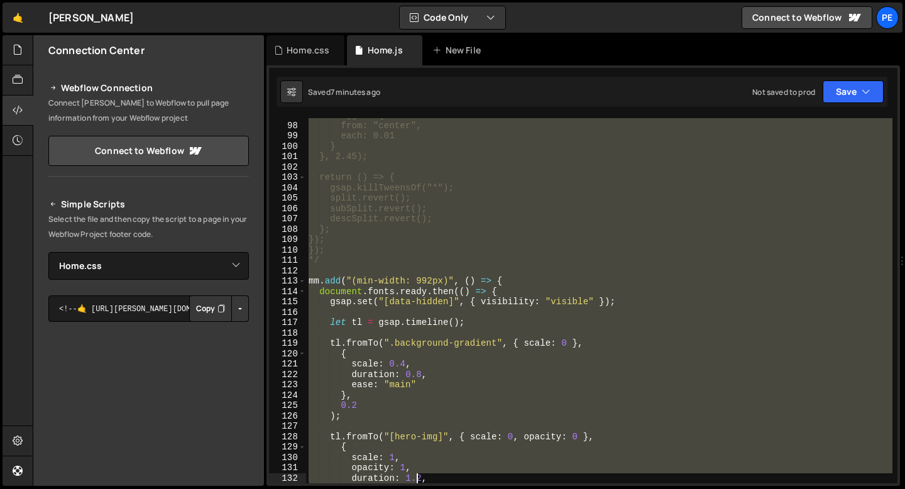
scroll to position [1066, 0]
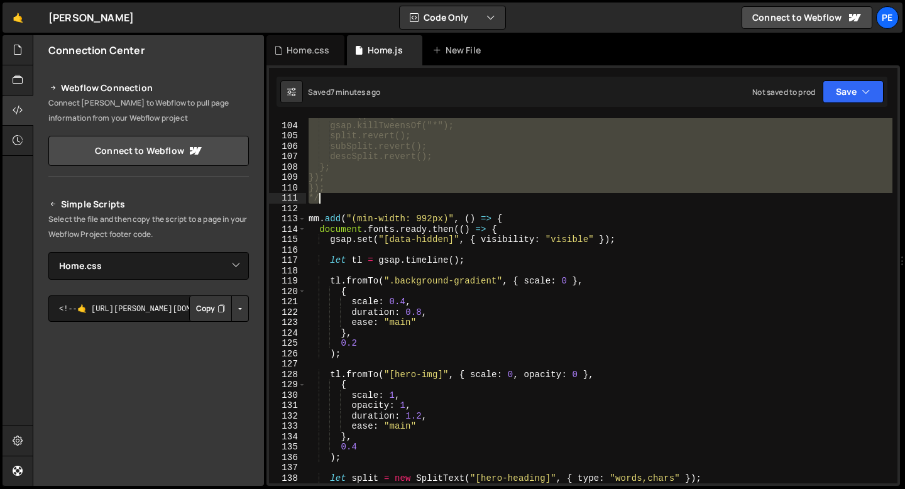
drag, startPoint x: 307, startPoint y: 173, endPoint x: 383, endPoint y: 198, distance: 80.5
click at [383, 198] on div "return () => { gsap.killTweensOf("*"); split.revert(); subSplit.revert(); descS…" at bounding box center [599, 303] width 586 height 386
type textarea "}); */"
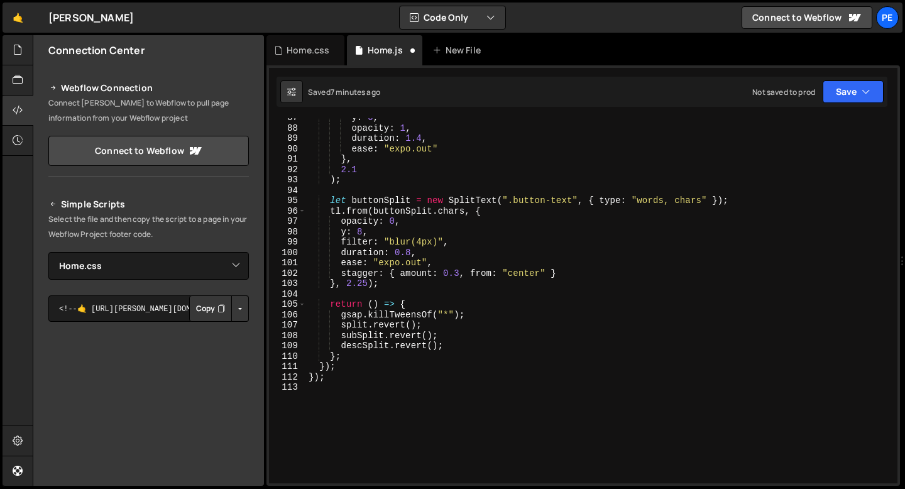
scroll to position [912, 0]
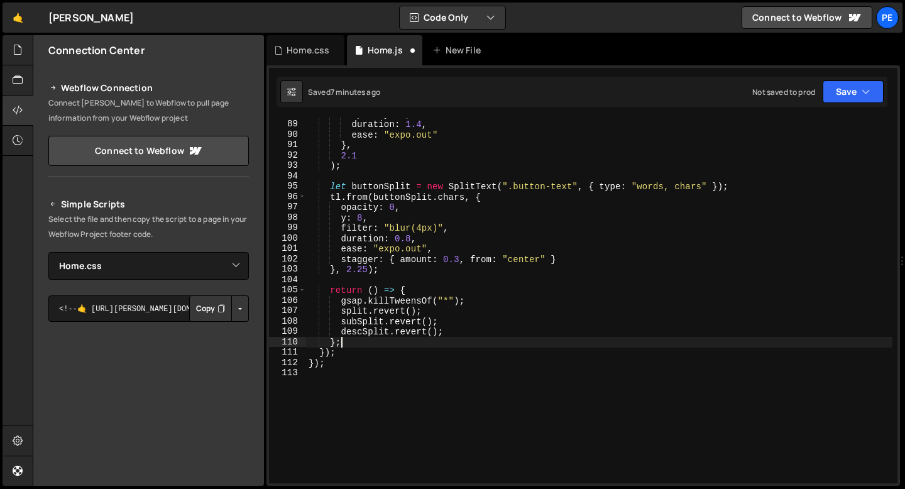
click at [422, 343] on div "opacity : 1 , duration : 1.4 , ease : "expo.out" } , 2.1 ) ; let buttonSplit = …" at bounding box center [599, 302] width 586 height 386
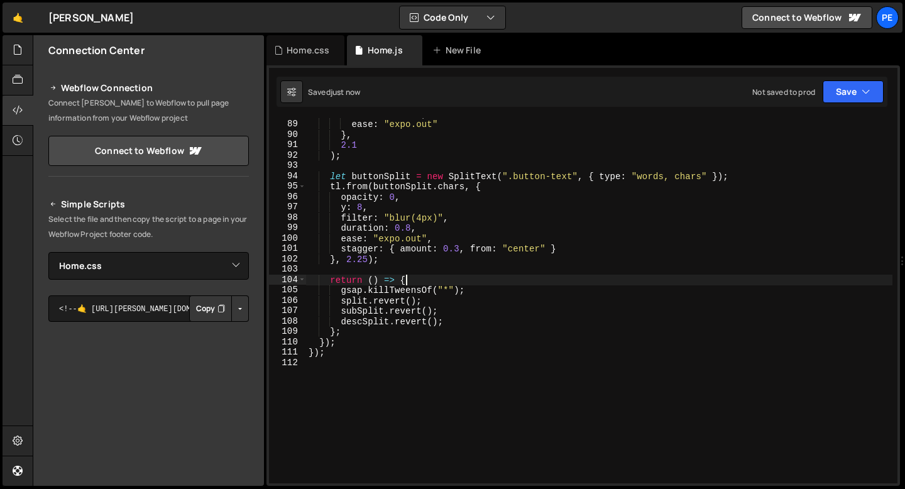
click at [458, 276] on div "duration : 1.4 , ease : "expo.out" } , 2.1 ) ; let buttonSplit = new SplitText …" at bounding box center [599, 302] width 586 height 386
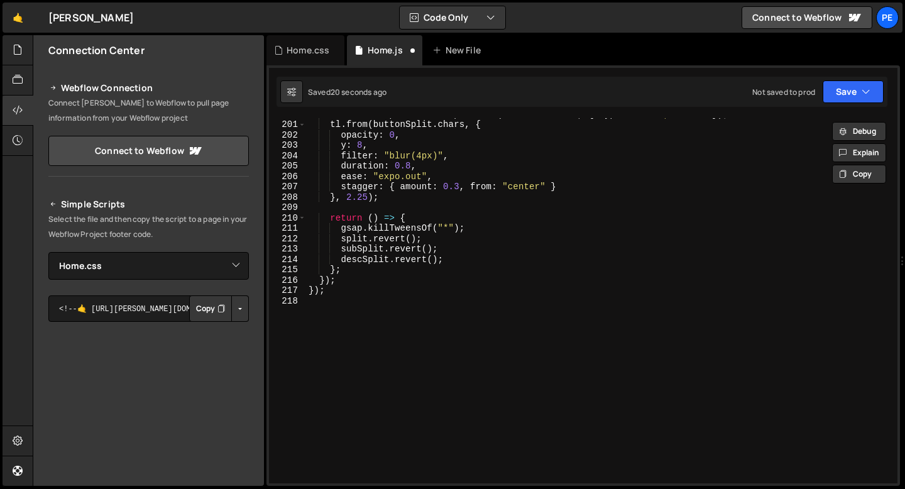
scroll to position [958, 0]
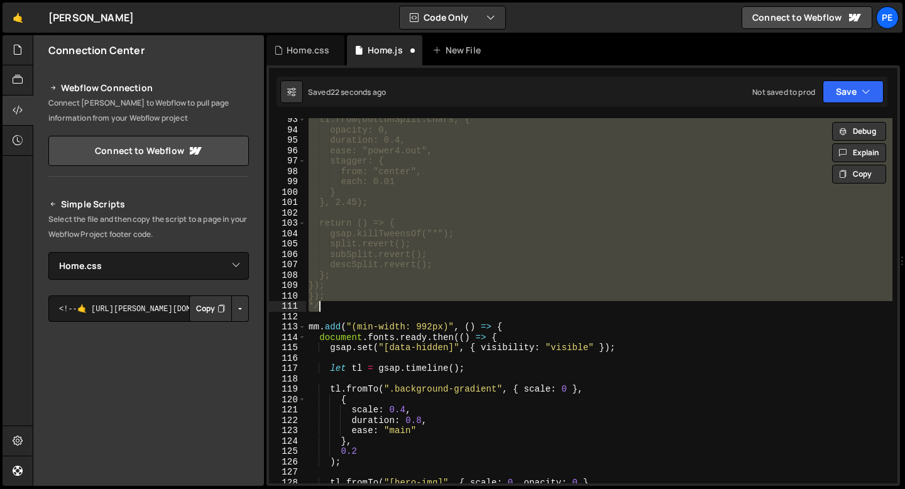
click at [458, 276] on div "tl.from(buttonSplit.chars, { opacity: 0, duration: 0.4, ease: "power4.out", sta…" at bounding box center [599, 300] width 586 height 365
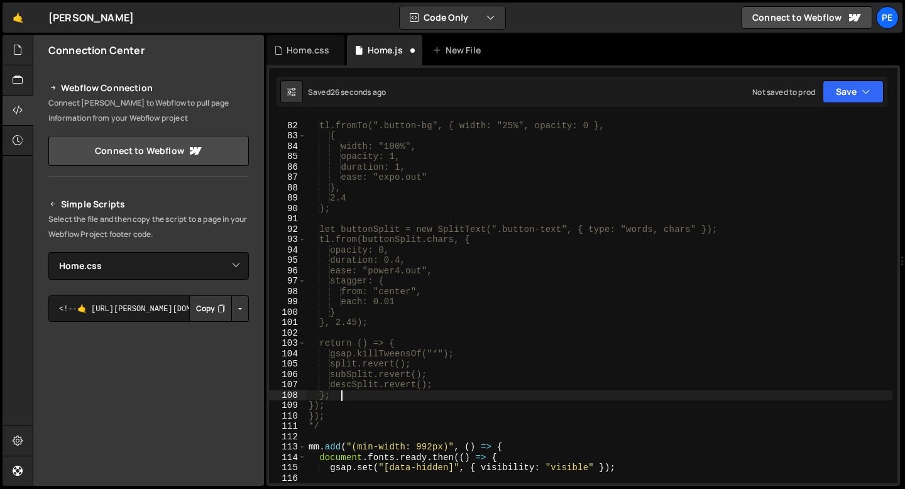
scroll to position [838, 0]
click at [340, 425] on div "tl.fromTo(".button-bg", { width: "25%", opacity: 0 }, { width: "100%", opacity:…" at bounding box center [599, 303] width 586 height 386
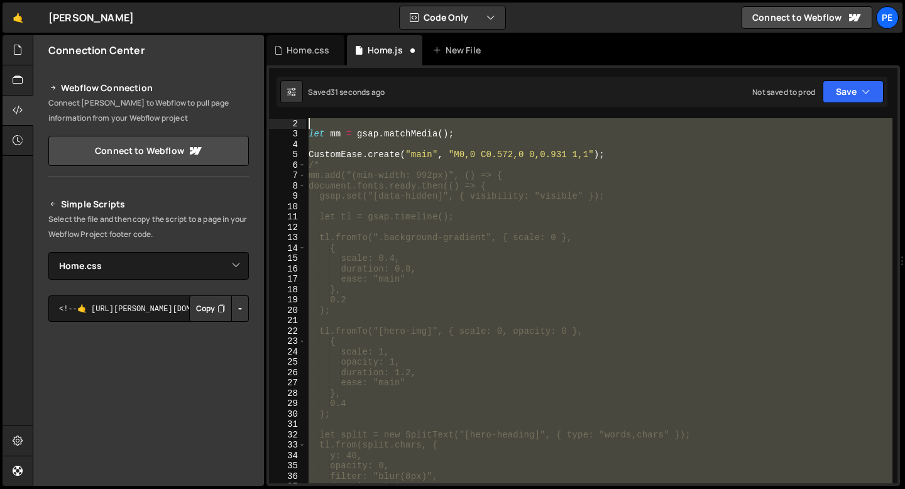
scroll to position [0, 0]
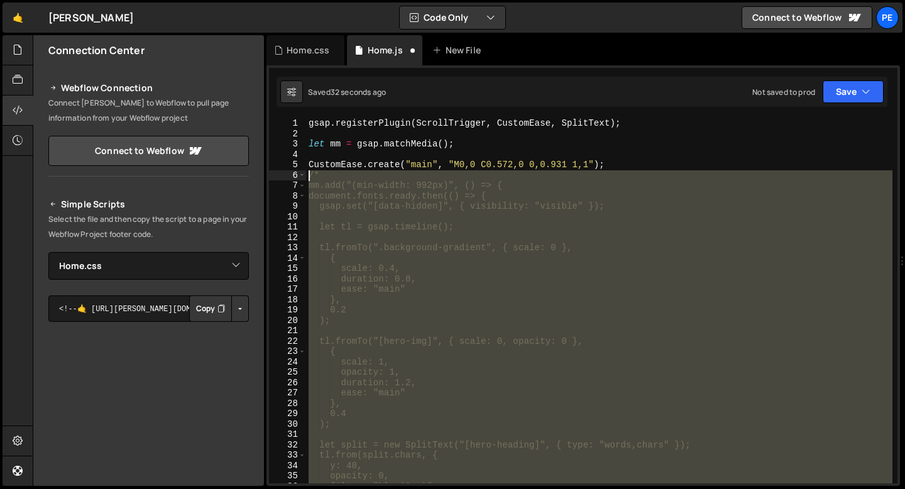
drag, startPoint x: 340, startPoint y: 425, endPoint x: 293, endPoint y: 178, distance: 251.4
click at [293, 178] on div "*/ 1 2 3 4 5 6 7 8 9 10 11 12 13 14 15 16 17 18 19 20 21 22 23 24 25 26 27 28 2…" at bounding box center [583, 300] width 628 height 365
click at [319, 199] on div "gsap . registerPlugin ( ScrollTrigger , CustomEase , SplitText ) ; let mm = gsa…" at bounding box center [599, 300] width 586 height 365
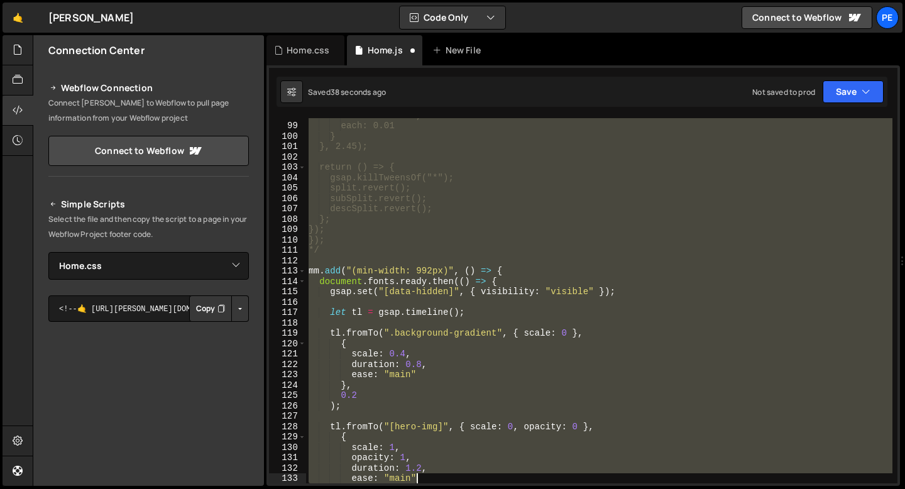
drag, startPoint x: 319, startPoint y: 199, endPoint x: 501, endPoint y: 488, distance: 342.0
click at [501, 488] on div "Hold on a sec... Are you certain you wish to leave this page? Any changes you'v…" at bounding box center [452, 244] width 905 height 489
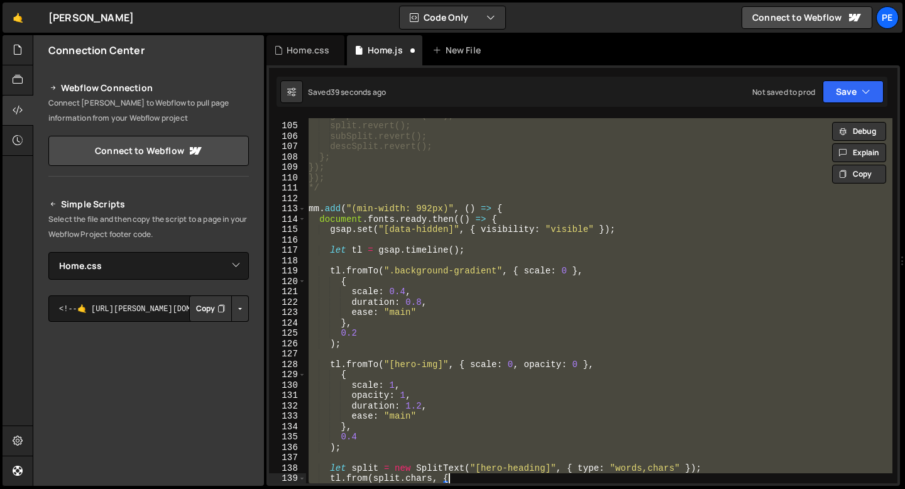
click at [355, 180] on div "gsap.killTweensOf("*"); split.revert(); subSplit.revert(); descSplit.revert(); …" at bounding box center [599, 300] width 586 height 365
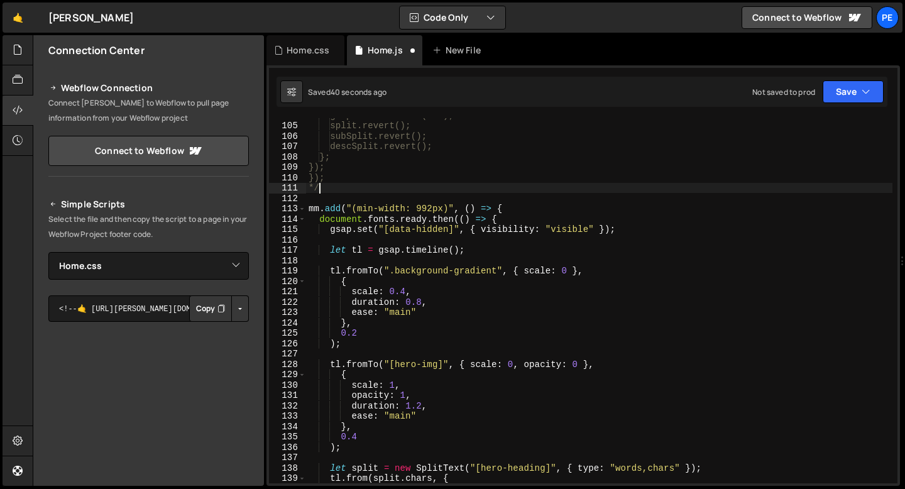
click at [344, 188] on div "gsap.killTweensOf("*"); split.revert(); subSplit.revert(); descSplit.revert(); …" at bounding box center [599, 303] width 586 height 386
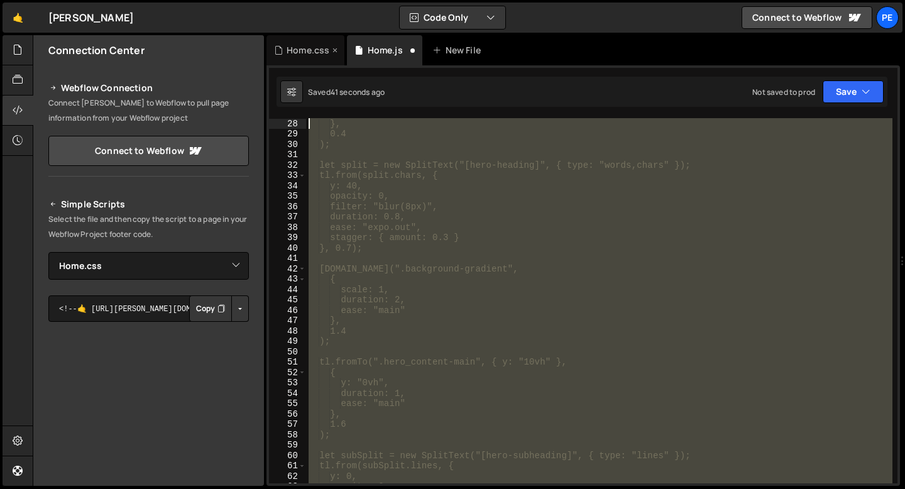
scroll to position [0, 0]
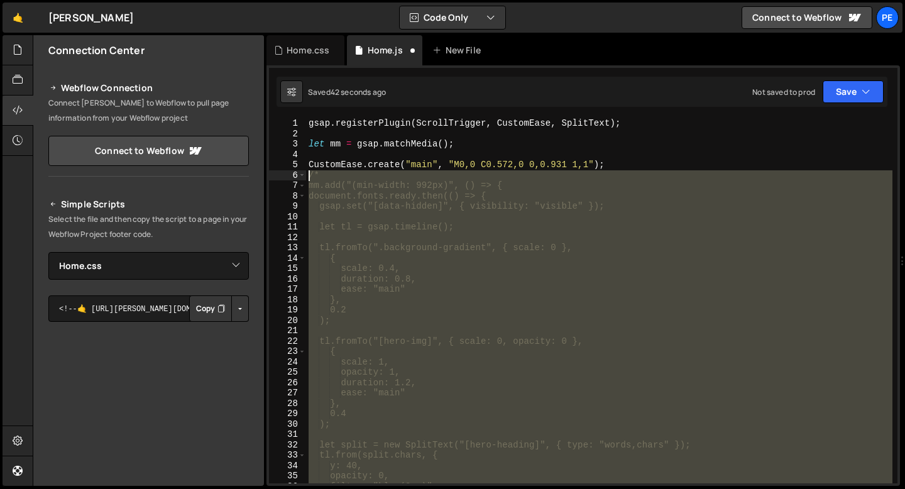
drag, startPoint x: 344, startPoint y: 188, endPoint x: 296, endPoint y: 173, distance: 50.7
click at [296, 173] on div "*/ 1 2 3 4 5 6 7 8 9 10 11 12 13 14 15 16 17 18 19 20 21 22 23 24 25 26 27 28 2…" at bounding box center [583, 300] width 628 height 365
type textarea "/* mm.add("(min-width: 992px)", () => {"
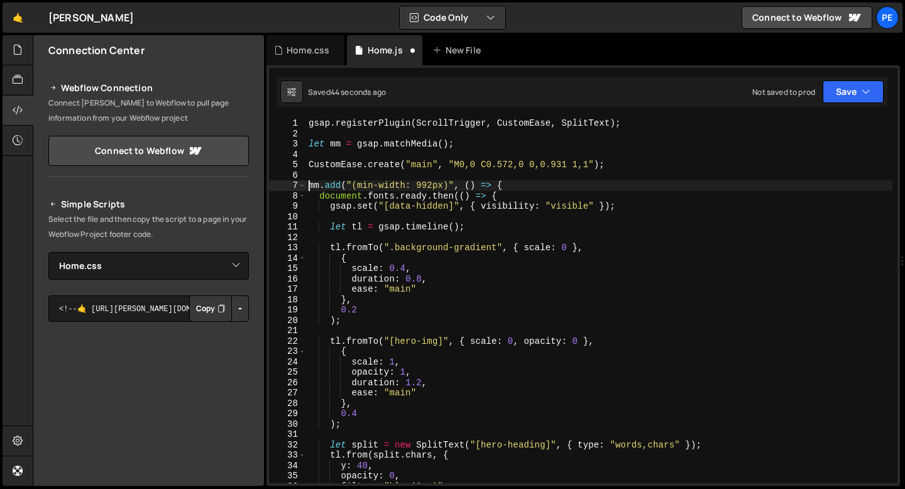
click at [307, 185] on div "gsap . registerPlugin ( ScrollTrigger , CustomEase , SplitText ) ; let mm = gsa…" at bounding box center [599, 311] width 586 height 386
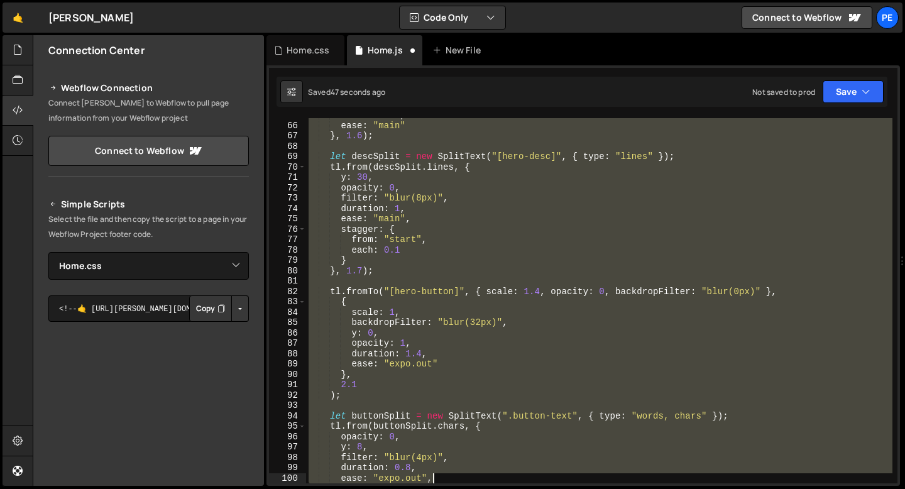
scroll to position [796, 0]
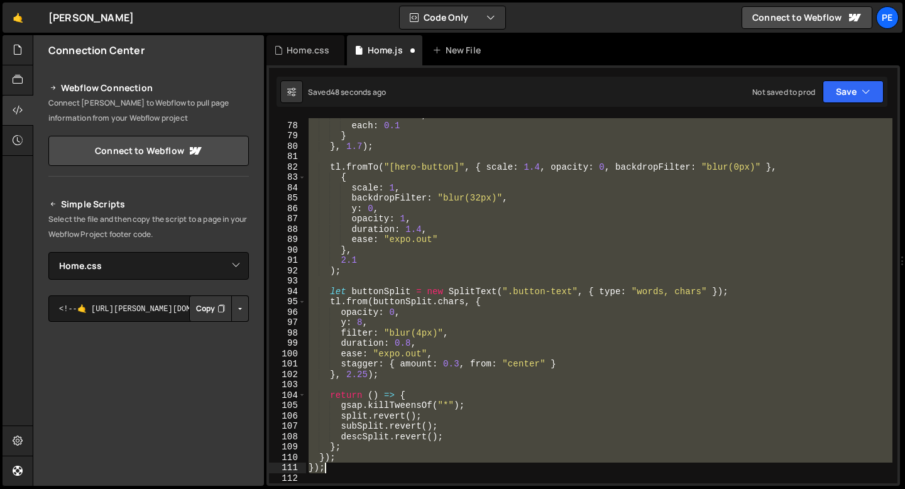
drag, startPoint x: 307, startPoint y: 185, endPoint x: 438, endPoint y: 470, distance: 313.2
click at [438, 470] on div "from : "start" , each : 0.1 } } , 1.7 ) ; tl . fromTo ( "[hero-button]" , { sca…" at bounding box center [599, 303] width 586 height 386
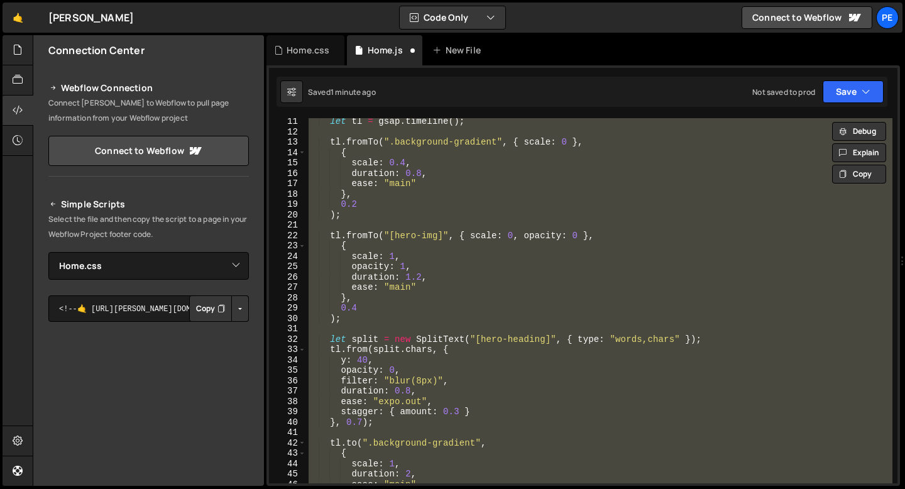
scroll to position [0, 0]
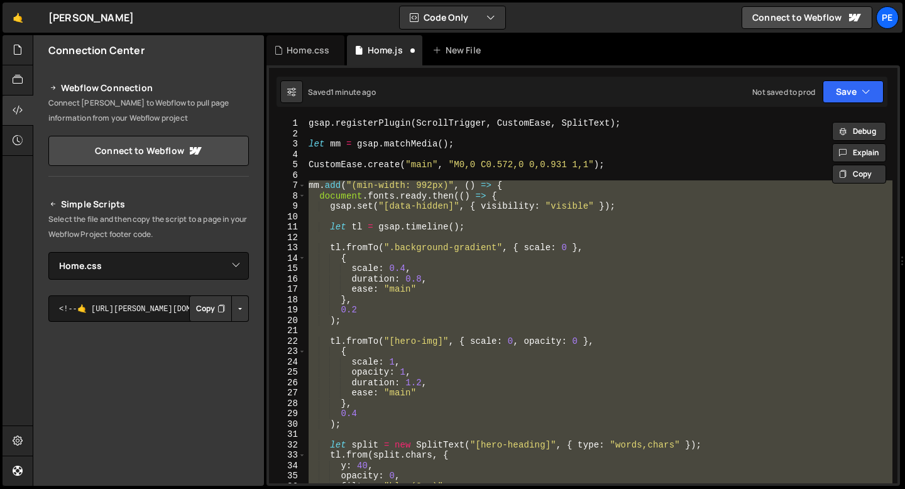
paste textarea
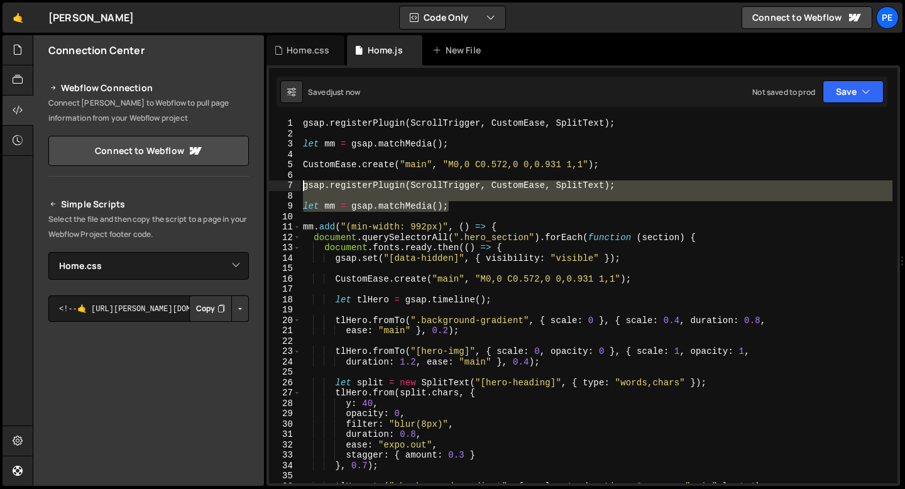
drag, startPoint x: 452, startPoint y: 207, endPoint x: 297, endPoint y: 186, distance: 157.2
click at [297, 187] on div "gsap.killTweensOf("*"); 1 2 3 4 5 6 7 8 9 10 11 12 13 14 15 16 17 18 19 20 21 2…" at bounding box center [583, 300] width 628 height 365
type textarea "gsap.registerPlugin(ScrollTrigger, CustomEase, SplitText);"
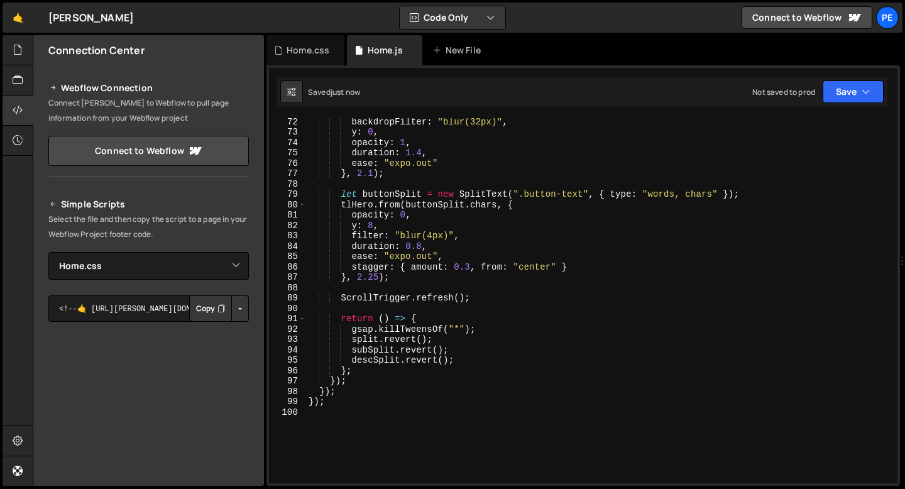
scroll to position [738, 0]
click at [407, 279] on div "backdropFilter : "blur(32px)" , y : 0 , opacity : 1 , duration : 1.4 , ease : "…" at bounding box center [599, 309] width 586 height 386
type textarea "}, 2.25);"
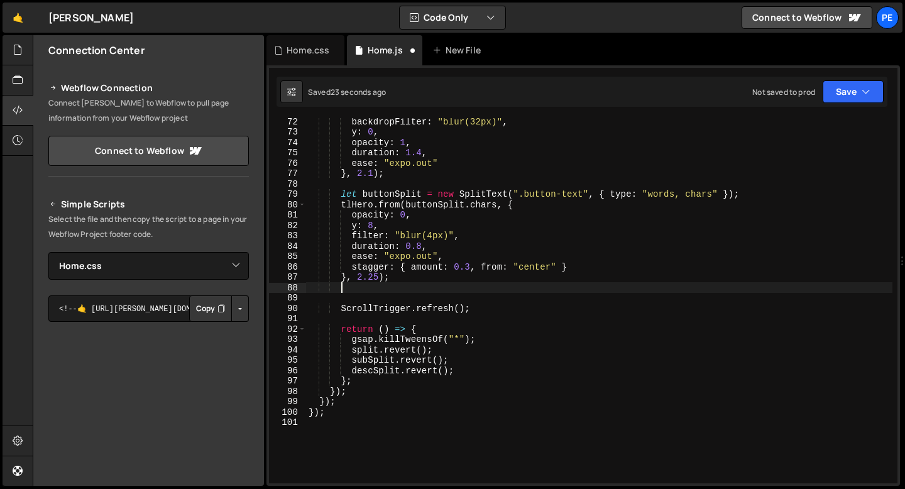
paste textarea
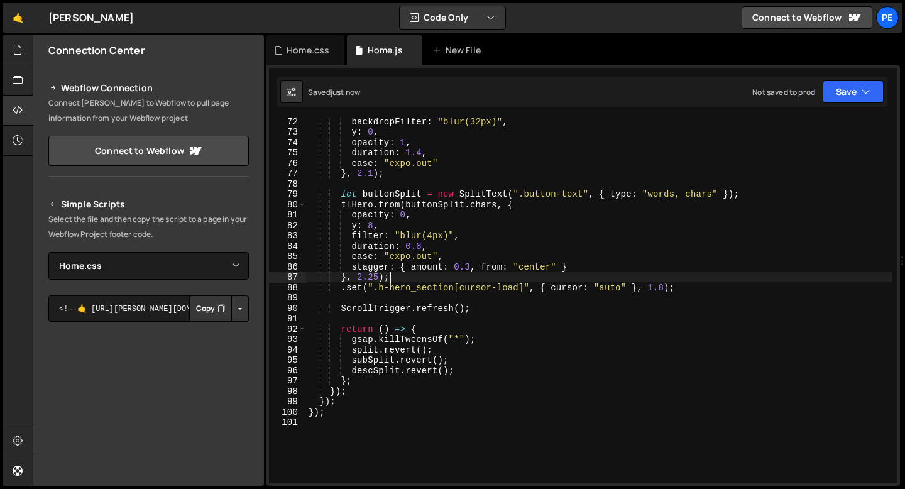
click at [397, 277] on div "backdropFilter : "blur(32px)" , y : 0 , opacity : 1 , duration : 1.4 , ease : "…" at bounding box center [599, 309] width 586 height 386
type textarea "}, 2.25);"
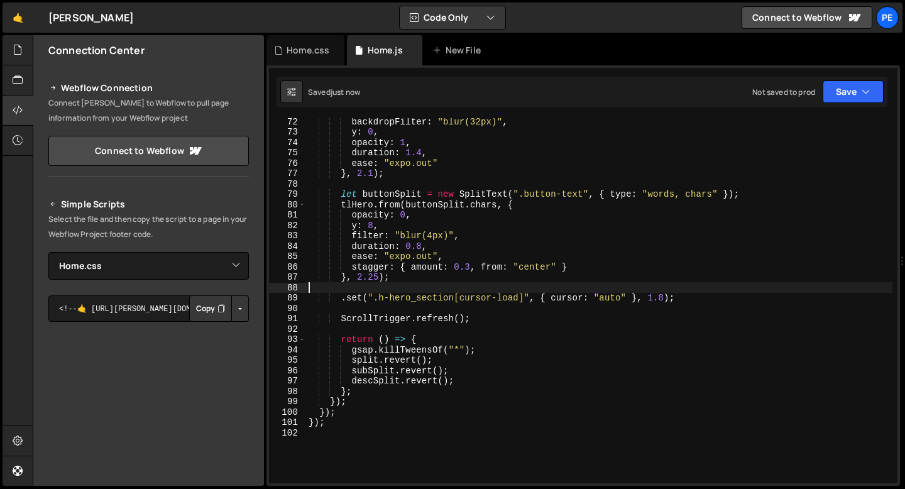
click at [663, 297] on div "backdropFilter : "blur(32px)" , y : 0 , opacity : 1 , duration : 1.4 , ease : "…" at bounding box center [599, 309] width 586 height 386
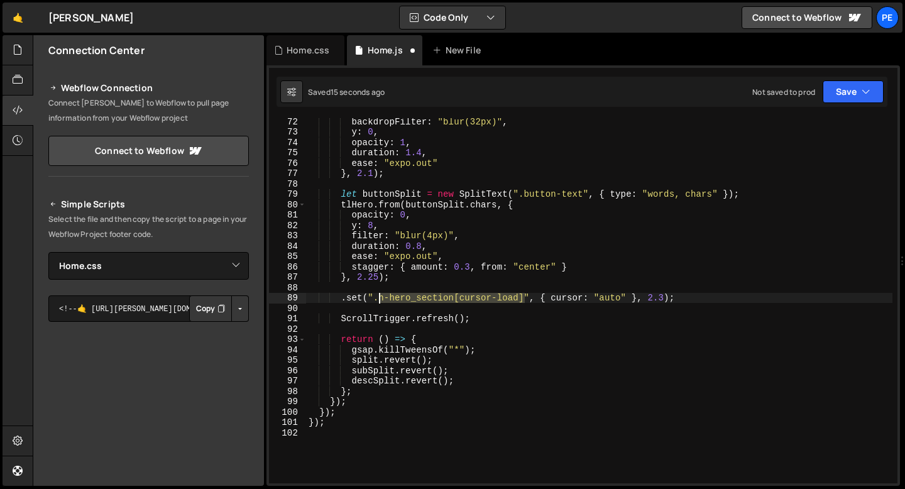
drag, startPoint x: 524, startPoint y: 295, endPoint x: 380, endPoint y: 299, distance: 144.6
click at [380, 299] on div "backdropFilter : "blur(32px)" , y : 0 , opacity : 1 , duration : 1.4 , ease : "…" at bounding box center [599, 309] width 586 height 386
paste textarea "ero_section"
click at [379, 299] on div "backdropFilter : "blur(32px)" , y : 0 , opacity : 1 , duration : 1.4 , ease : "…" at bounding box center [599, 309] width 586 height 386
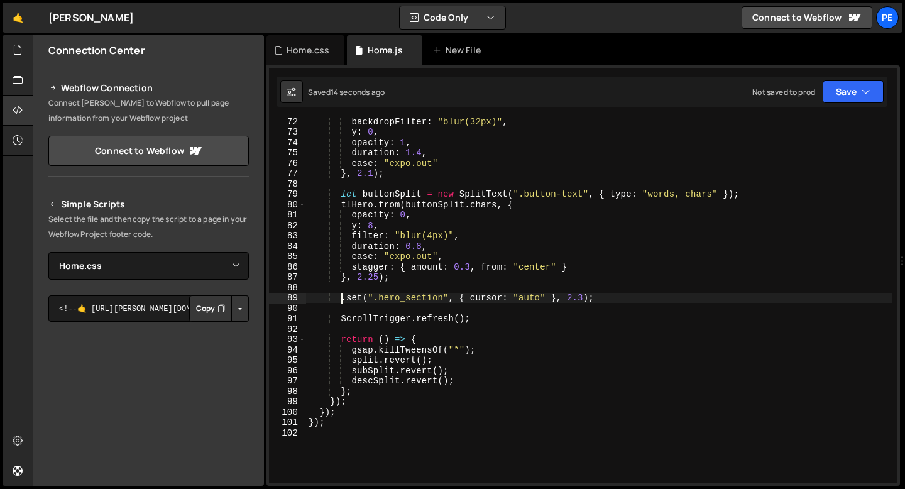
click at [342, 296] on div "backdropFilter : "blur(32px)" , y : 0 , opacity : 1 , duration : 1.4 , ease : "…" at bounding box center [599, 309] width 586 height 386
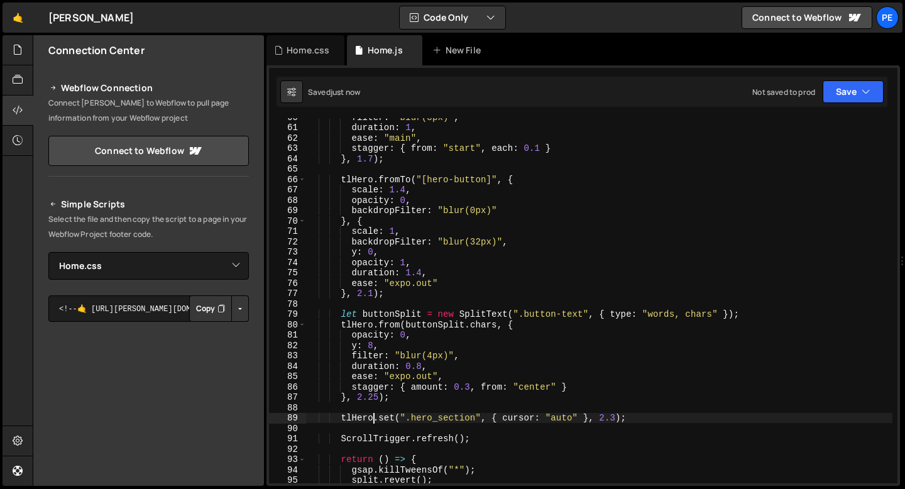
scroll to position [622, 0]
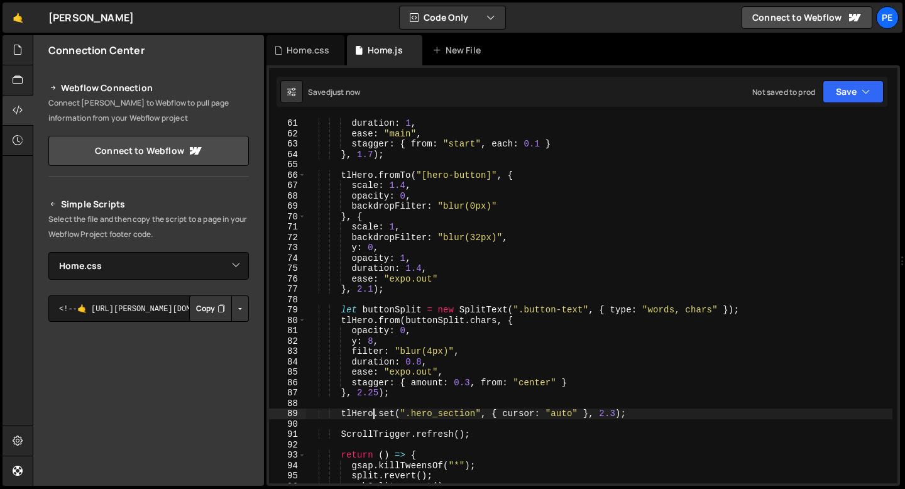
click at [402, 396] on div "duration : 1 , ease : "main" , stagger : { from : "start" , each : 0.1 } } , 1.…" at bounding box center [599, 311] width 586 height 386
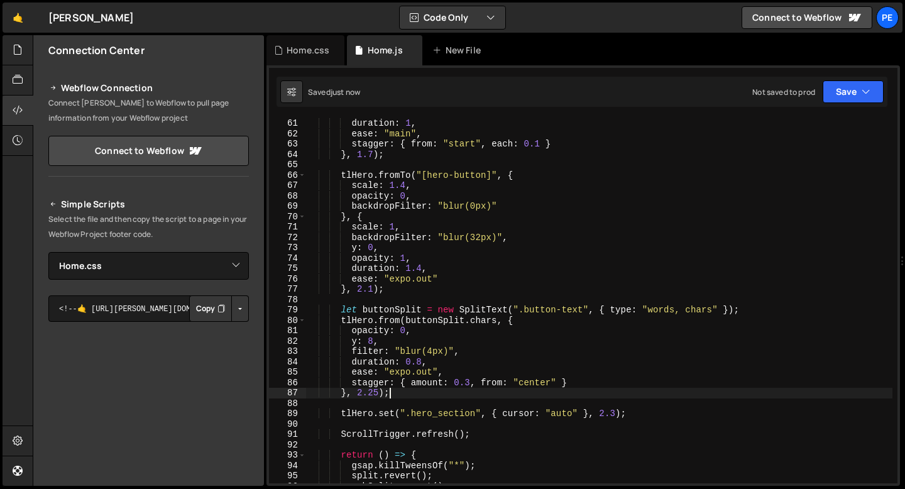
type textarea "}, 2.25);"
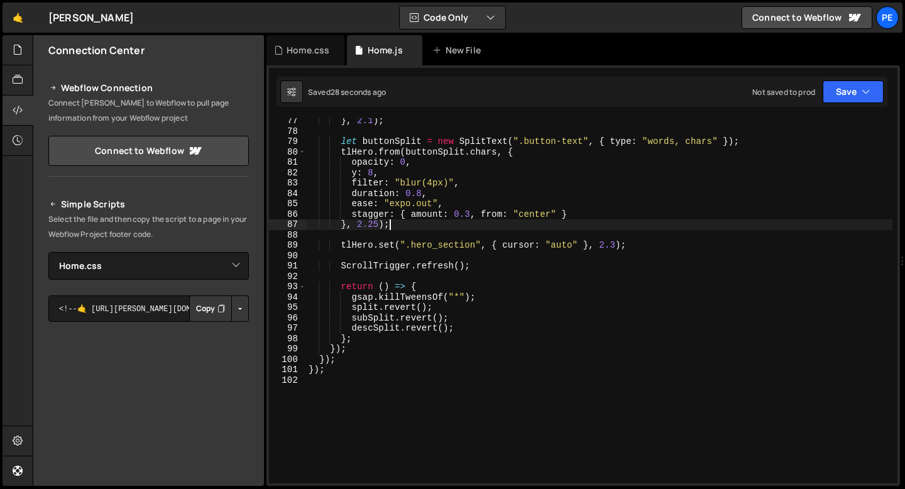
scroll to position [869, 0]
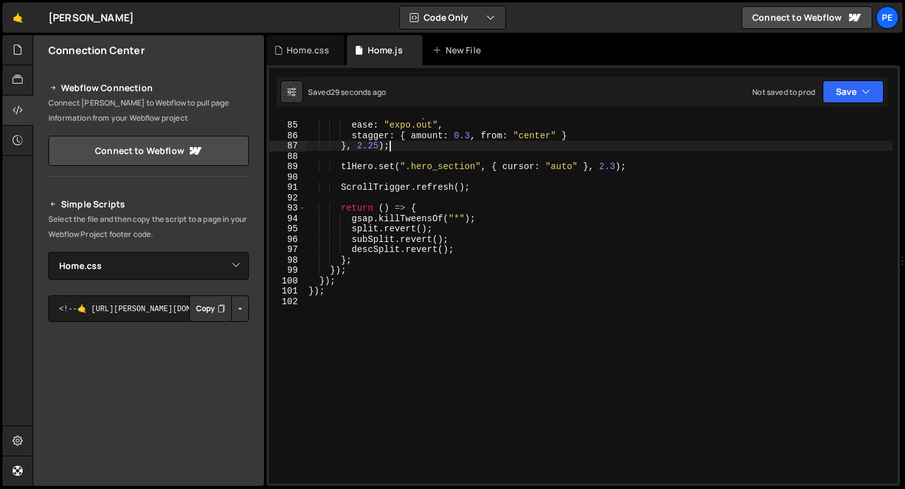
click at [334, 299] on div "duration : 0.8 , ease : "expo.out" , stagger : { amount : 0.3 , from : "center"…" at bounding box center [599, 302] width 586 height 386
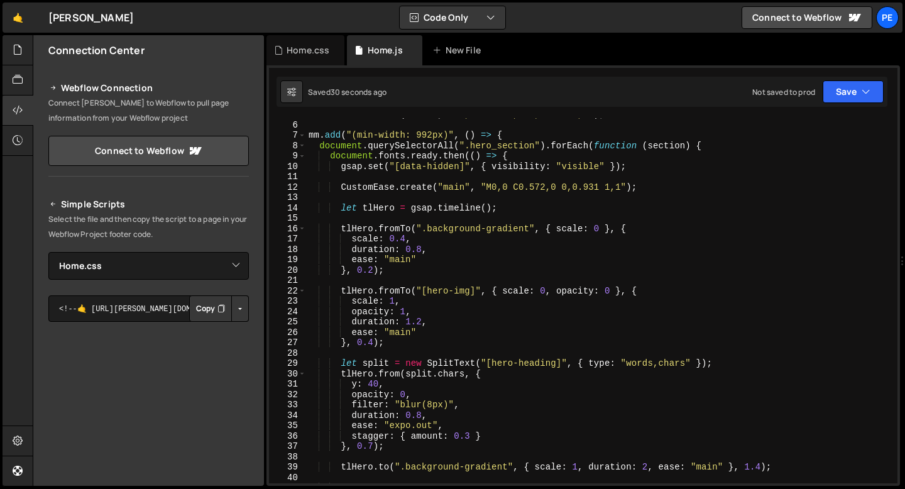
scroll to position [0, 0]
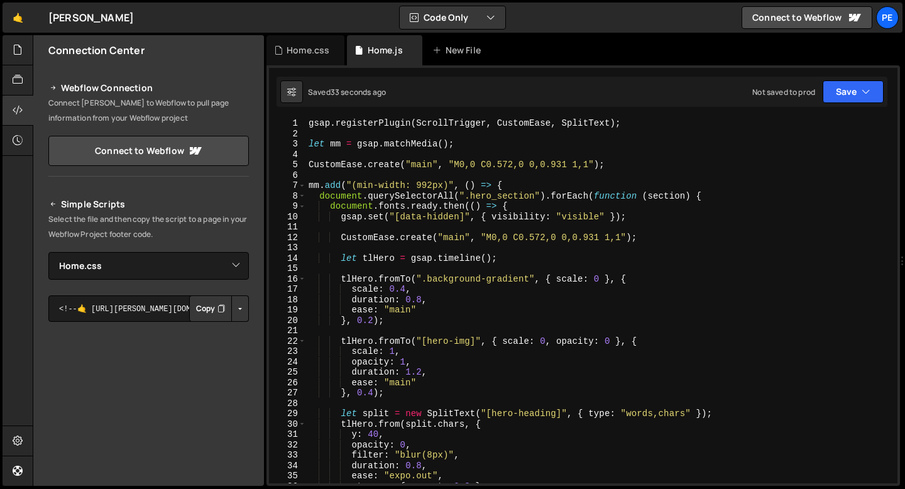
click at [408, 192] on div "gsap . registerPlugin ( ScrollTrigger , CustomEase , SplitText ) ; let mm = gsa…" at bounding box center [599, 311] width 586 height 386
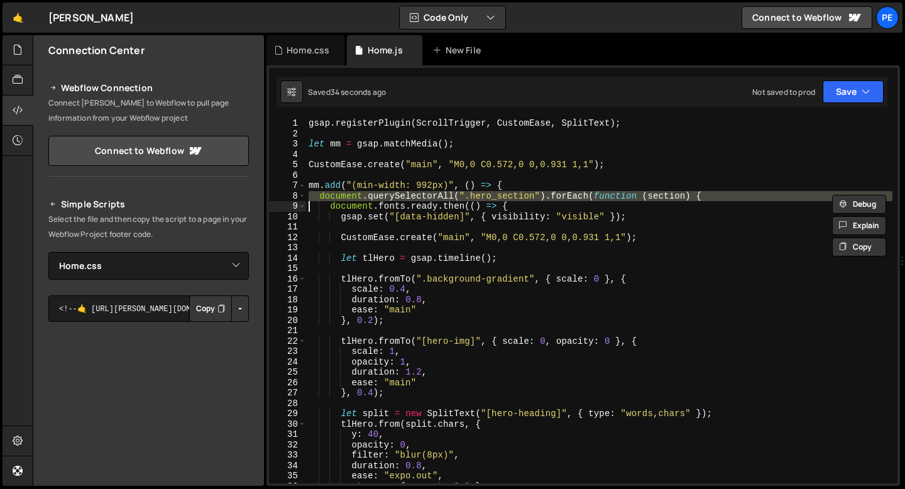
click at [408, 192] on div "gsap . registerPlugin ( ScrollTrigger , CustomEase , SplitText ) ; let mm = gsa…" at bounding box center [599, 311] width 586 height 386
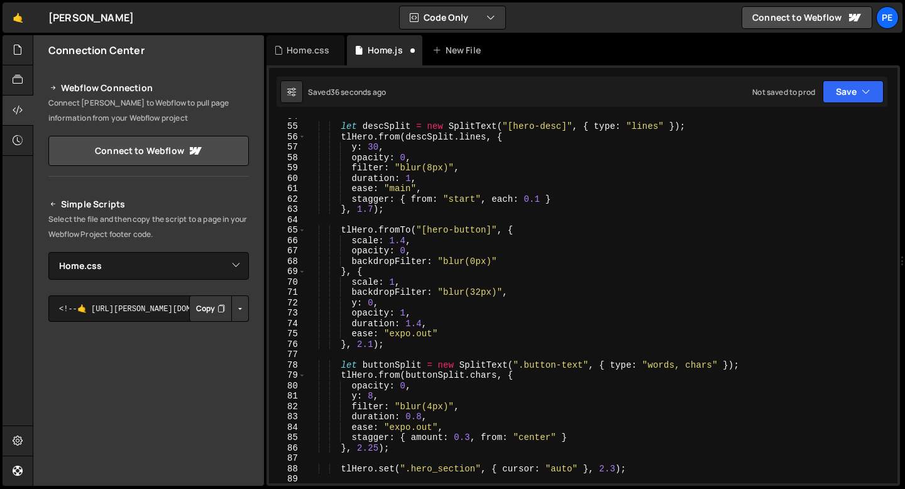
scroll to position [817, 0]
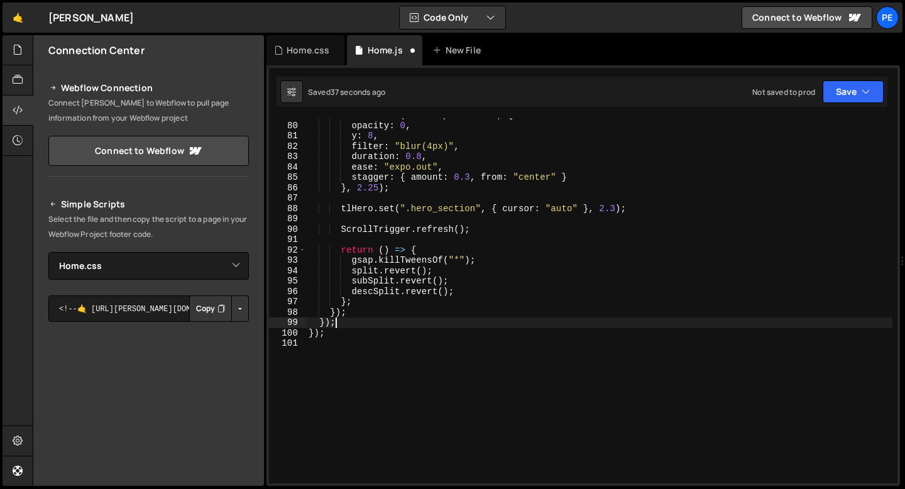
click at [336, 321] on div "tlHero . from ( buttonSplit . chars , { opacity : 0 , y : 8 , filter : "blur(4p…" at bounding box center [599, 303] width 586 height 386
type textarea "}"
type textarea "});"
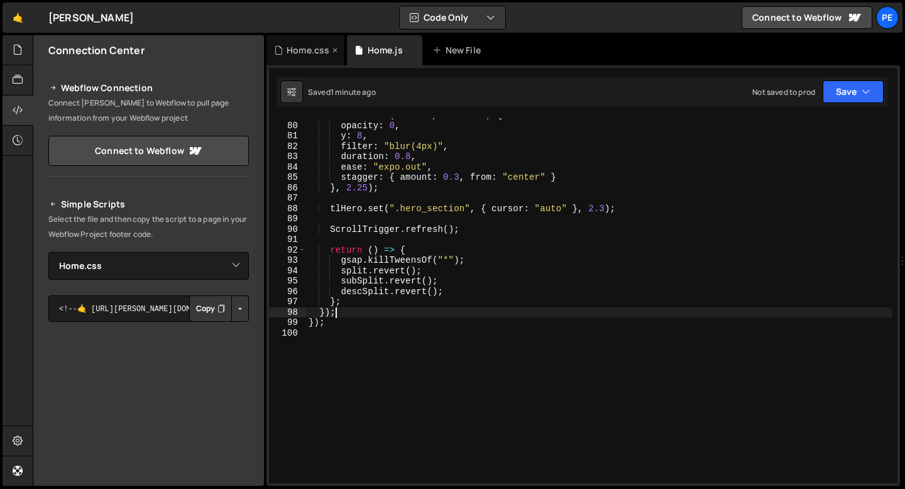
click at [307, 48] on div "Home.css" at bounding box center [308, 50] width 43 height 13
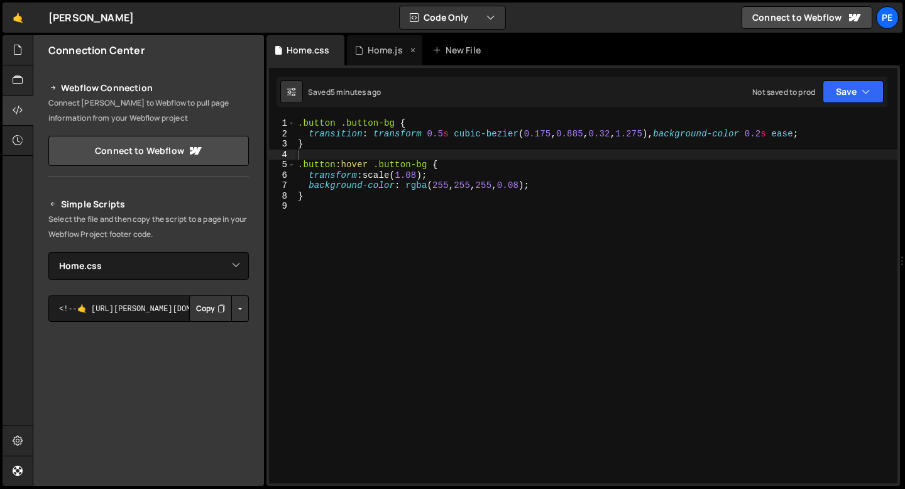
click at [368, 53] on div "Home.js" at bounding box center [385, 50] width 35 height 13
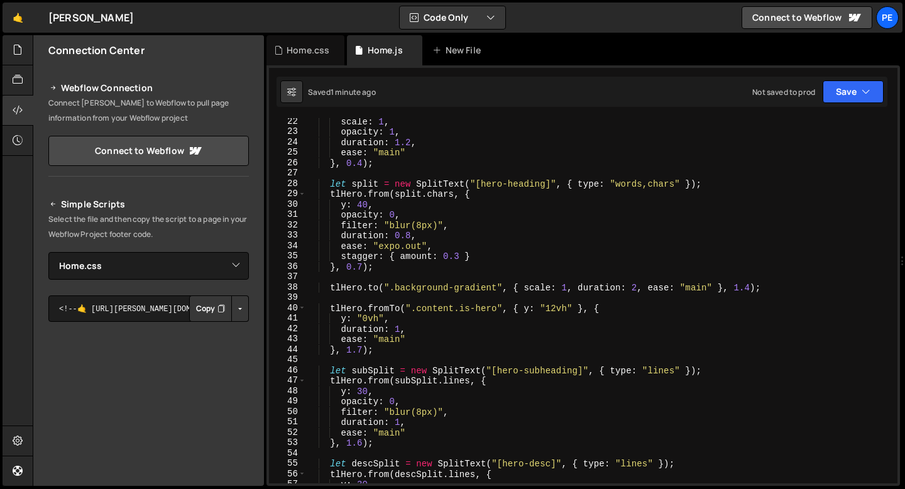
scroll to position [0, 0]
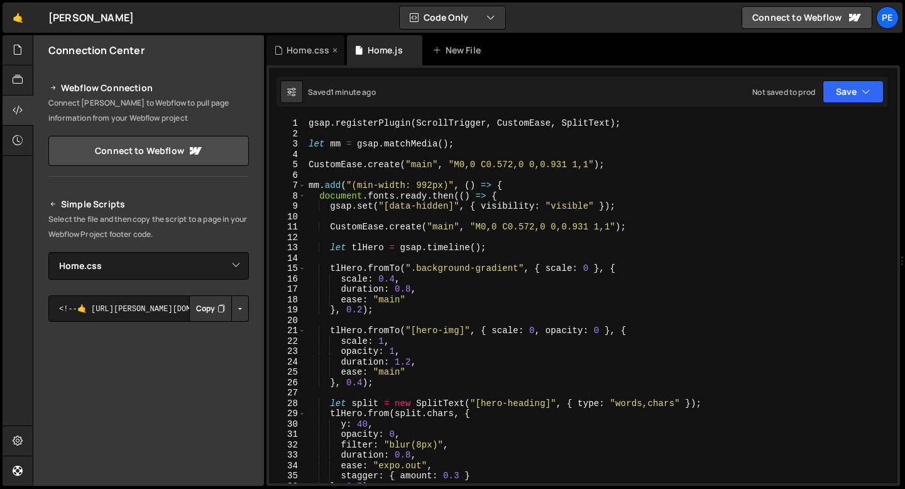
click at [321, 54] on div "Home.css" at bounding box center [308, 50] width 43 height 13
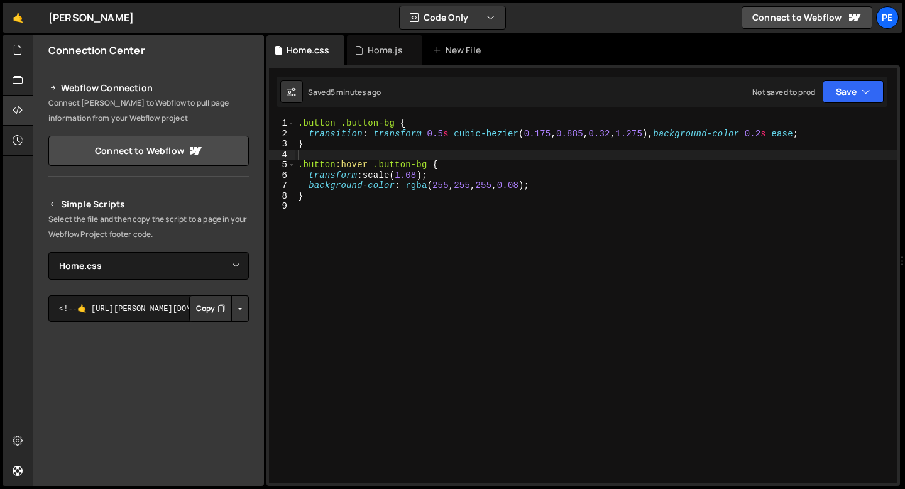
type textarea "}"
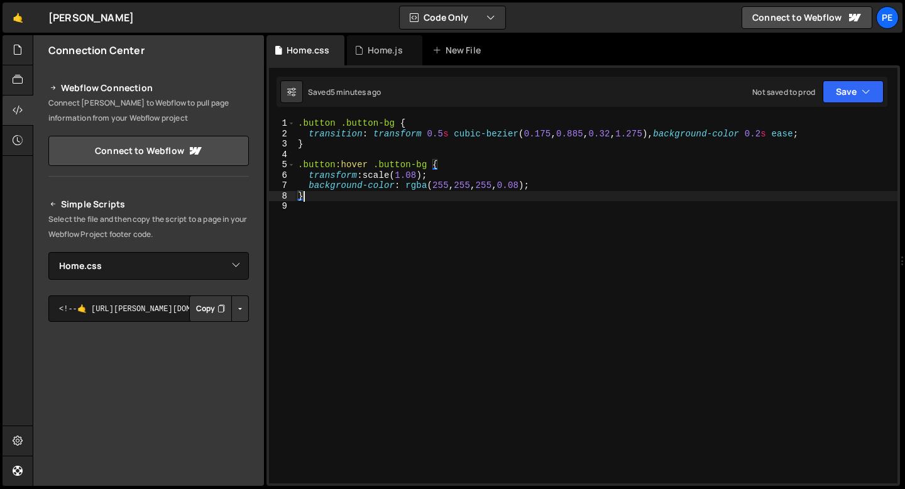
click at [320, 199] on div ".button .button-bg { transition : transform 0.5 s cubic-bezier ( 0.175 , 0.885 …" at bounding box center [596, 311] width 602 height 386
click at [309, 214] on div ".button .button-bg { transition : transform 0.5 s cubic-bezier ( 0.175 , 0.885 …" at bounding box center [596, 311] width 602 height 386
click at [21, 50] on icon at bounding box center [18, 50] width 10 height 14
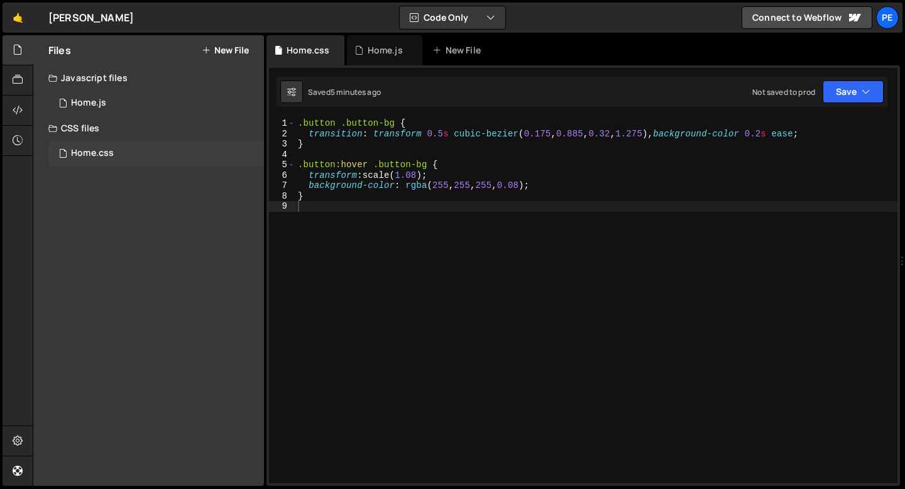
click at [101, 151] on div "Home.css" at bounding box center [92, 153] width 43 height 11
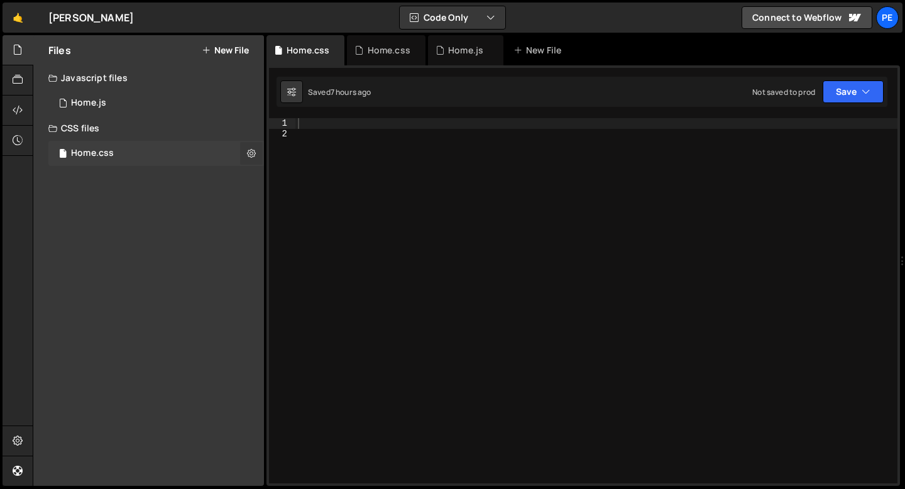
click at [251, 155] on icon at bounding box center [251, 153] width 9 height 12
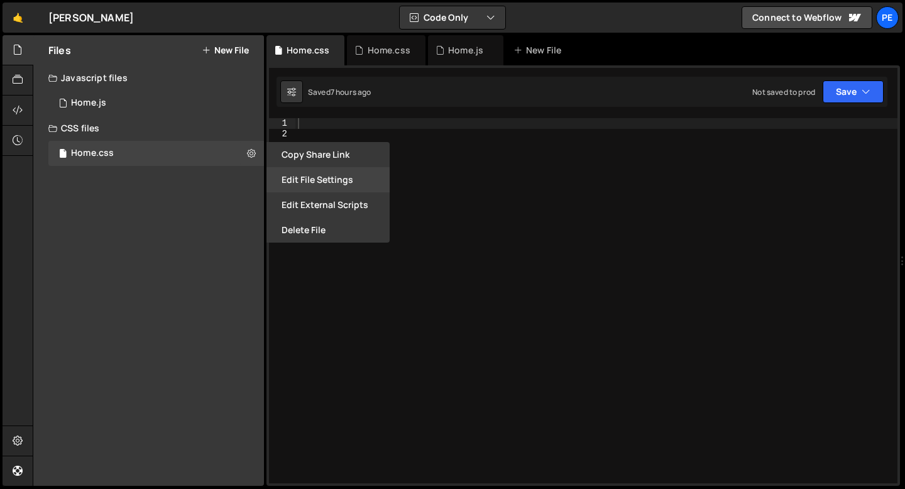
click at [279, 190] on button "Edit File Settings" at bounding box center [327, 179] width 123 height 25
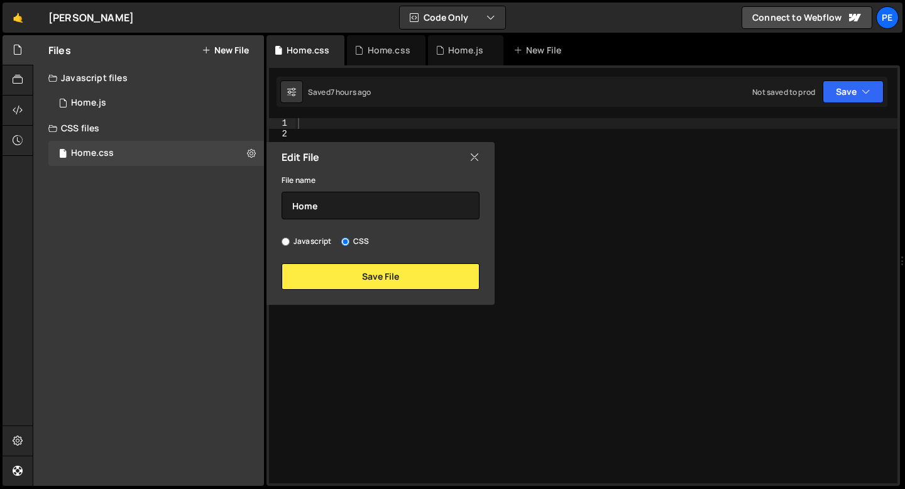
click at [475, 160] on icon at bounding box center [474, 157] width 10 height 14
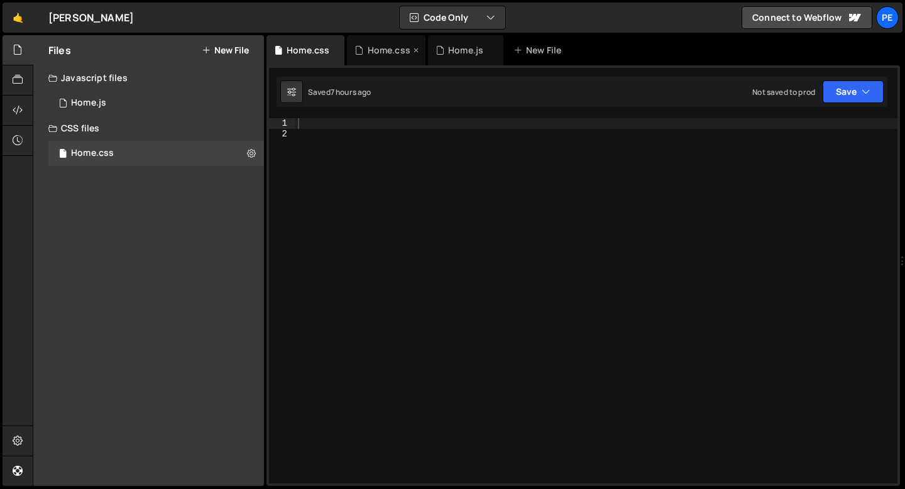
click at [374, 57] on div "Home.css" at bounding box center [386, 50] width 78 height 30
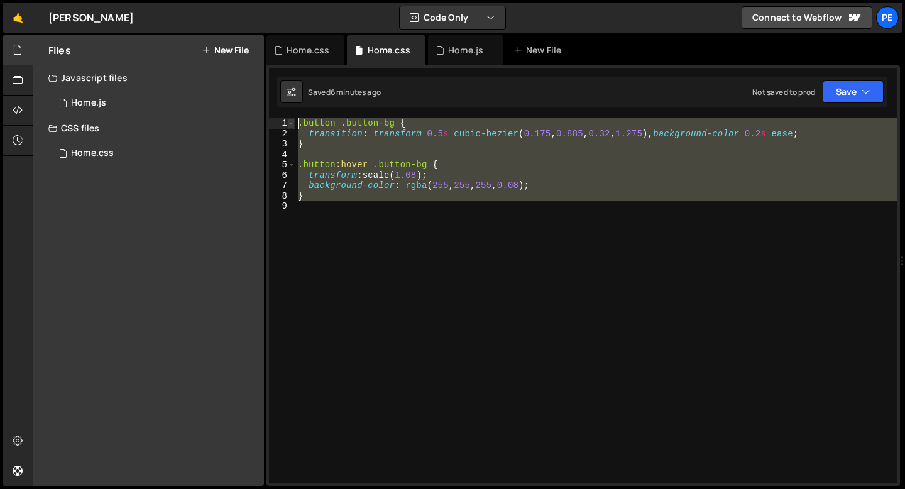
drag, startPoint x: 324, startPoint y: 205, endPoint x: 292, endPoint y: 121, distance: 89.3
click at [293, 122] on div "1 2 3 4 5 6 7 8 9 .button .button-bg { transition : transform 0.5 s cubic-bezie…" at bounding box center [583, 300] width 628 height 365
type textarea ".button .button-bg { transition: transform 0.5s cubic-bezier(0.175, 0.885, 0.32…"
click at [303, 53] on div "Home.css" at bounding box center [308, 50] width 43 height 13
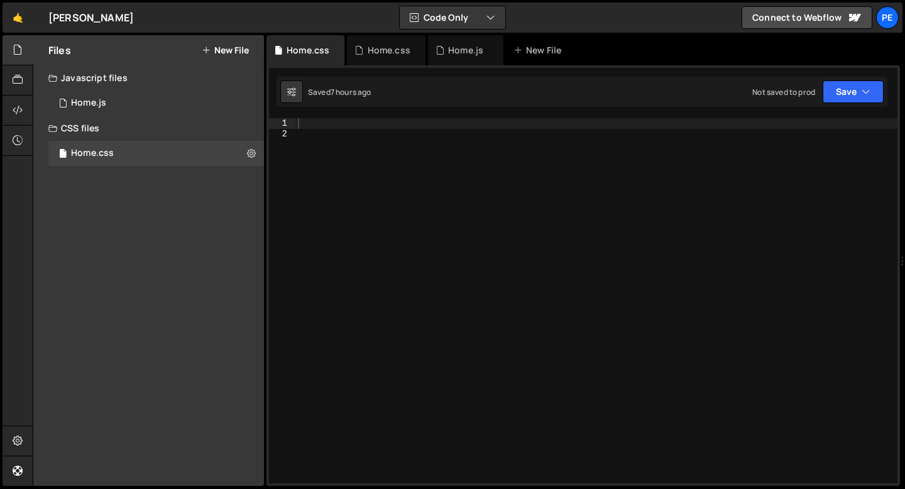
click at [309, 118] on div at bounding box center [596, 311] width 602 height 386
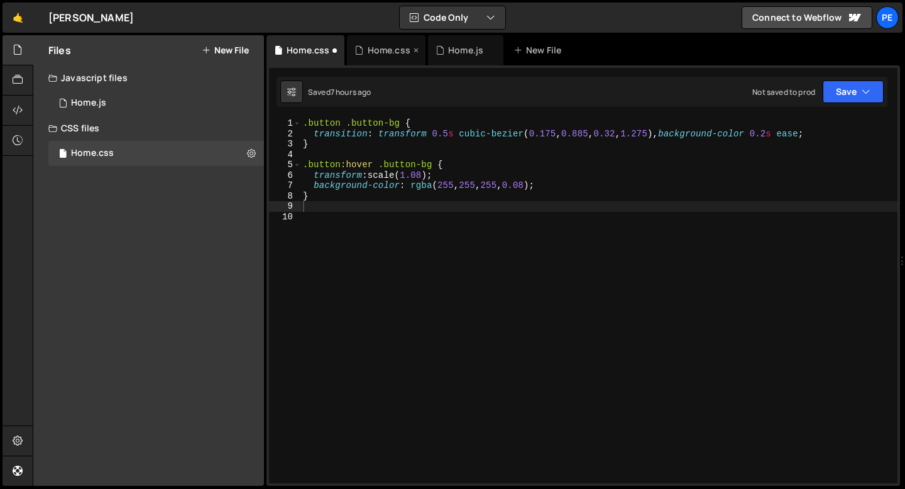
click at [412, 52] on icon at bounding box center [416, 50] width 9 height 13
click at [371, 226] on div ".button .button-bg { transition : transform 0.5 s cubic-bezier ( 0.175 , 0.885 …" at bounding box center [598, 311] width 597 height 386
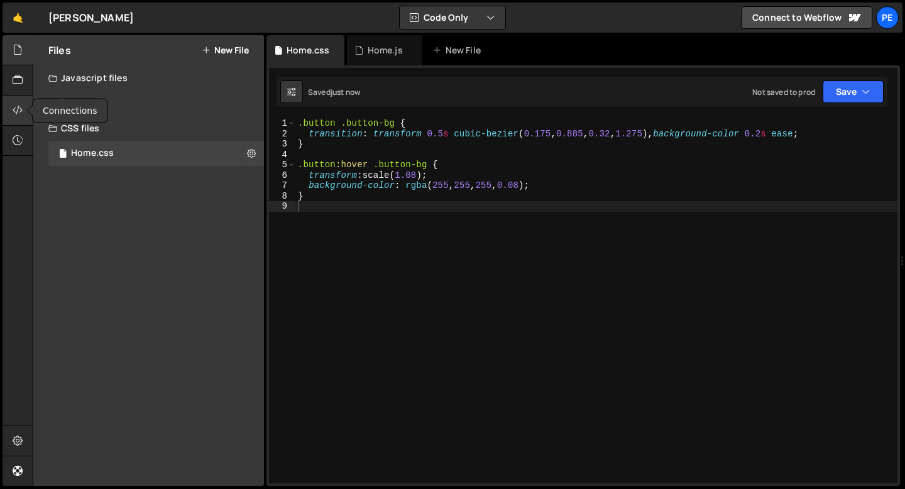
click at [25, 114] on div at bounding box center [18, 111] width 31 height 30
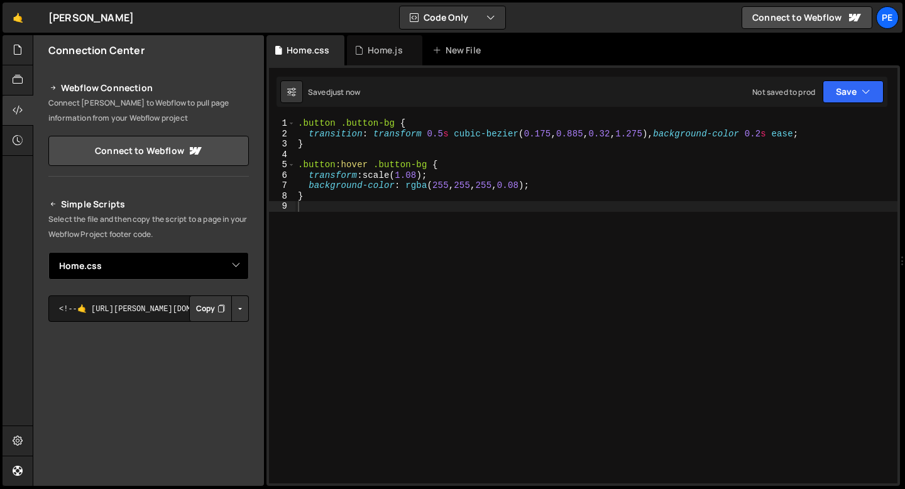
click at [148, 267] on select "Select File Home.js Home.css" at bounding box center [148, 266] width 200 height 28
click at [48, 252] on select "Select File Home.js Home.css" at bounding box center [148, 266] width 200 height 28
click at [208, 312] on button "Copy" at bounding box center [210, 308] width 43 height 26
click at [444, 131] on div ".button .button-bg { transition : transform 0.5 s cubic-bezier ( 0.175 , 0.885 …" at bounding box center [596, 311] width 602 height 386
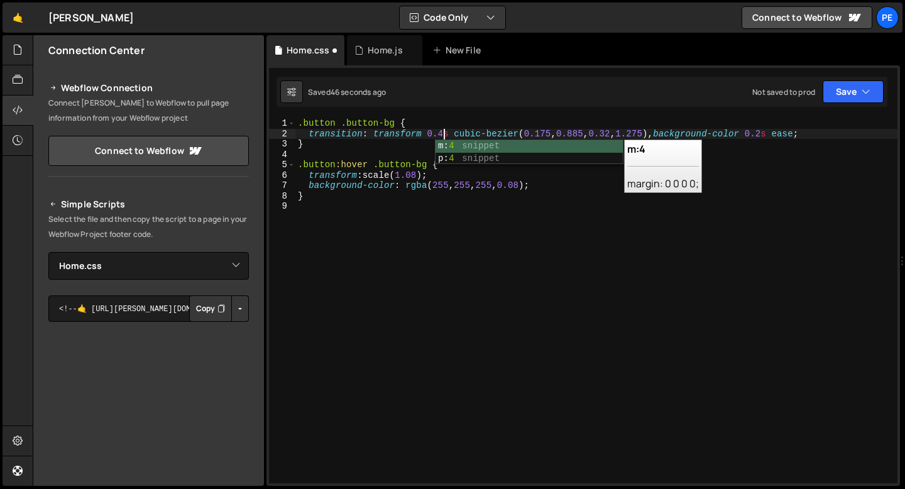
scroll to position [0, 10]
click at [651, 132] on div ".button .button-bg { transition : transform 0.4 s cubic-bezier ( 0.175 , 0.885 …" at bounding box center [596, 311] width 602 height 386
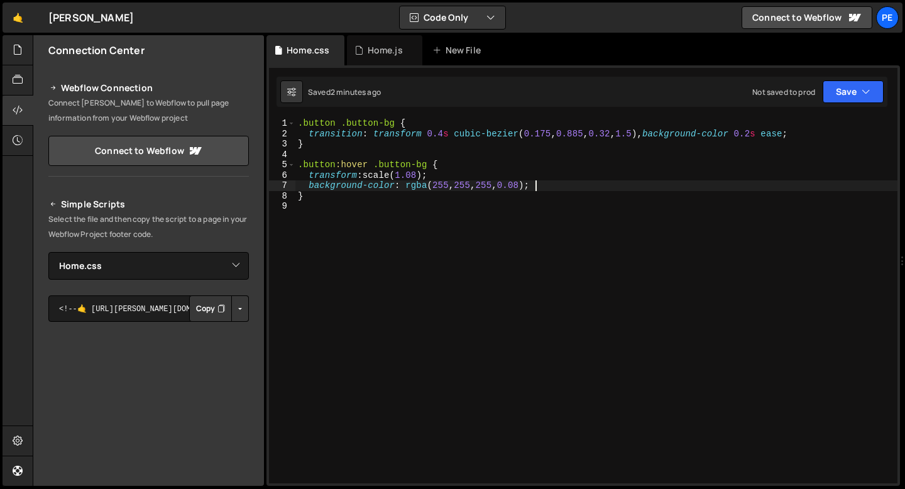
click at [535, 183] on div ".button .button-bg { transition : transform 0.4 s cubic-bezier ( 0.175 , 0.885 …" at bounding box center [596, 311] width 602 height 386
type textarea "background-color: rgba(255, 255, 255, 0.08);"
click at [378, 52] on div "Home.js" at bounding box center [385, 50] width 35 height 13
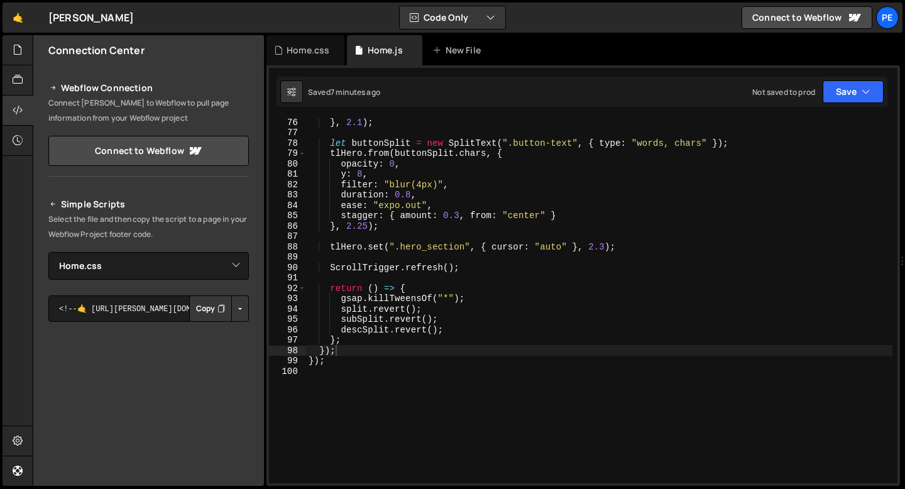
scroll to position [849, 0]
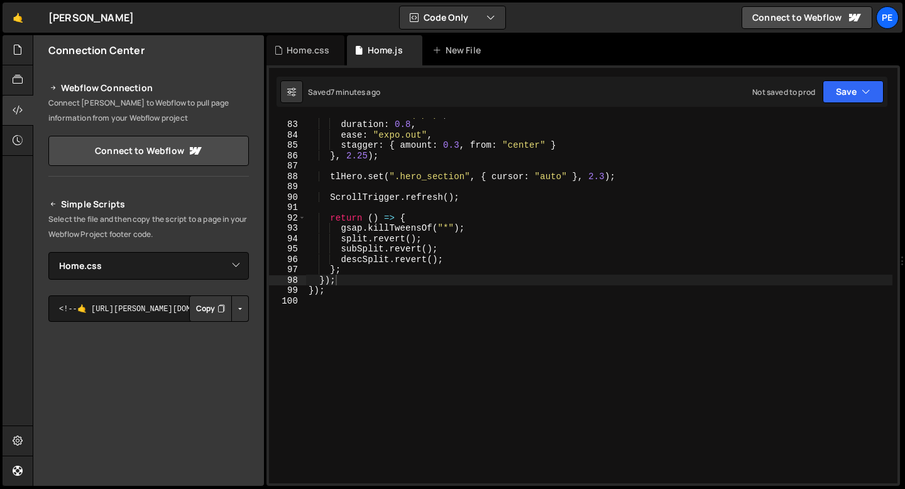
click at [363, 308] on div "filter : "blur(4px)" , duration : 0.8 , ease : "expo.out" , stagger : { amount …" at bounding box center [599, 302] width 586 height 386
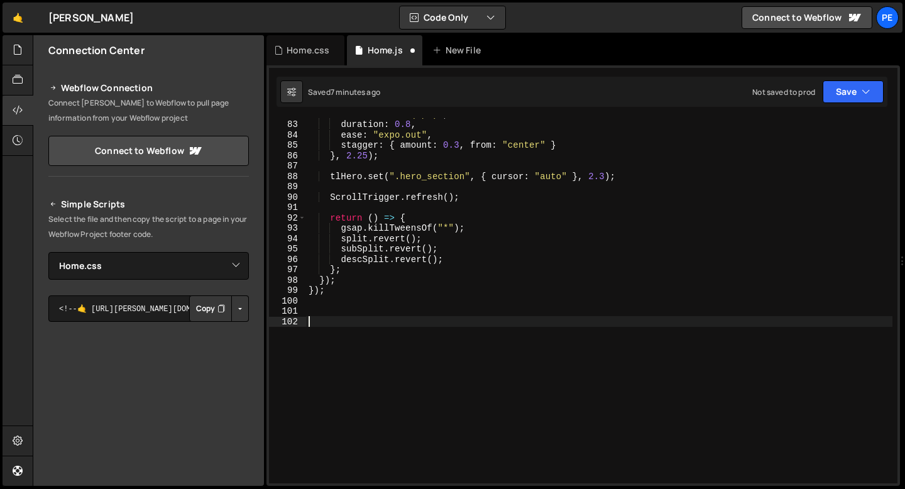
paste textarea "< script >"
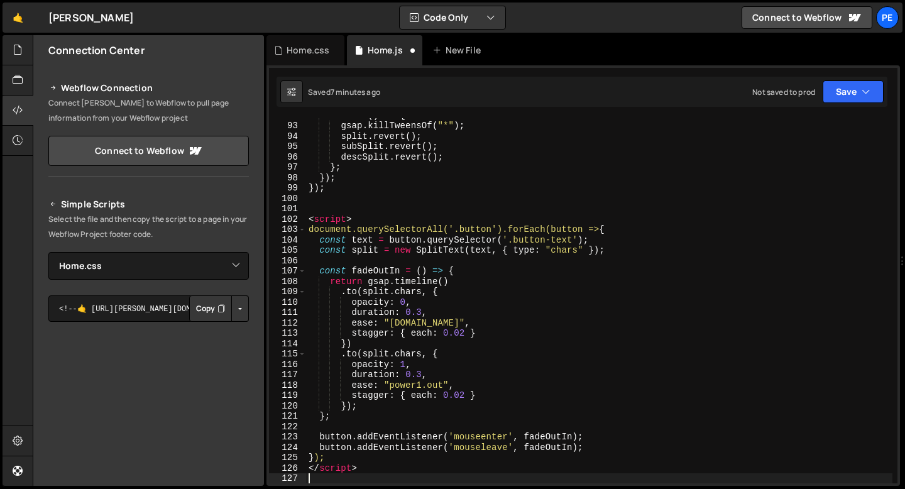
scroll to position [951, 0]
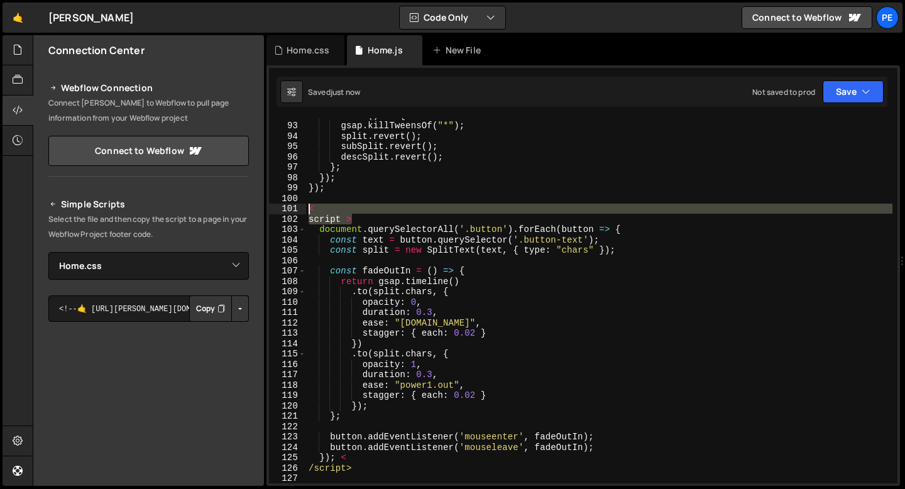
drag, startPoint x: 356, startPoint y: 223, endPoint x: 297, endPoint y: 205, distance: 61.6
click at [298, 206] on div "92 93 94 95 96 97 98 99 100 101 102 103 104 105 106 107 108 109 110 111 112 113…" at bounding box center [583, 300] width 628 height 365
type textarea "< script >"
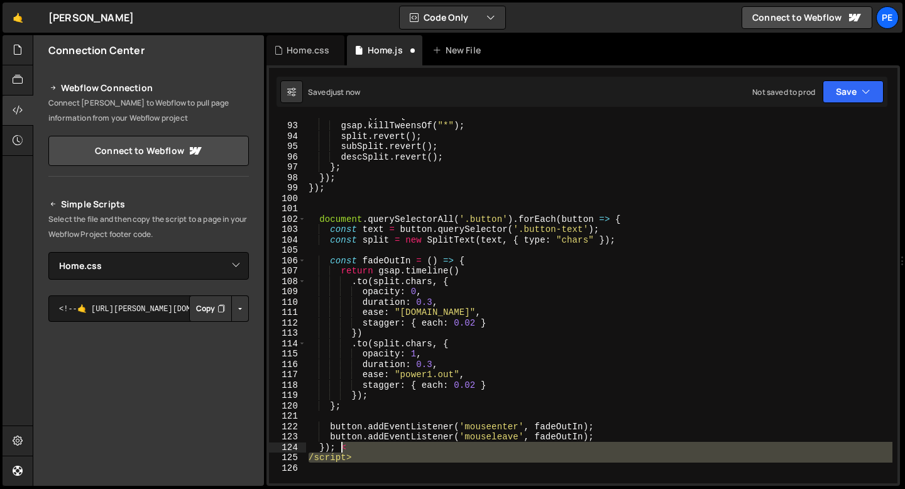
drag, startPoint x: 367, startPoint y: 462, endPoint x: 341, endPoint y: 446, distance: 30.5
click at [341, 446] on div "return ( ) => { gsap . killTweensOf ( "*" ) ; split . revert ( ) ; subSplit . r…" at bounding box center [599, 303] width 586 height 386
type textarea "});"
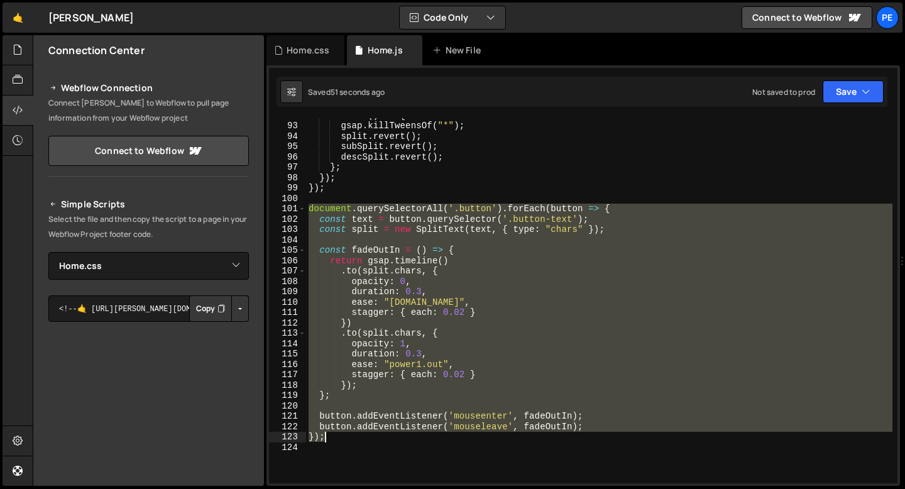
drag, startPoint x: 310, startPoint y: 209, endPoint x: 334, endPoint y: 429, distance: 221.2
click at [336, 432] on div "return ( ) => { gsap . killTweensOf ( "*" ) ; split . revert ( ) ; subSplit . r…" at bounding box center [599, 303] width 586 height 386
type textarea "button.addEventListener('mouseleave', fadeOutIn); });"
paste textarea
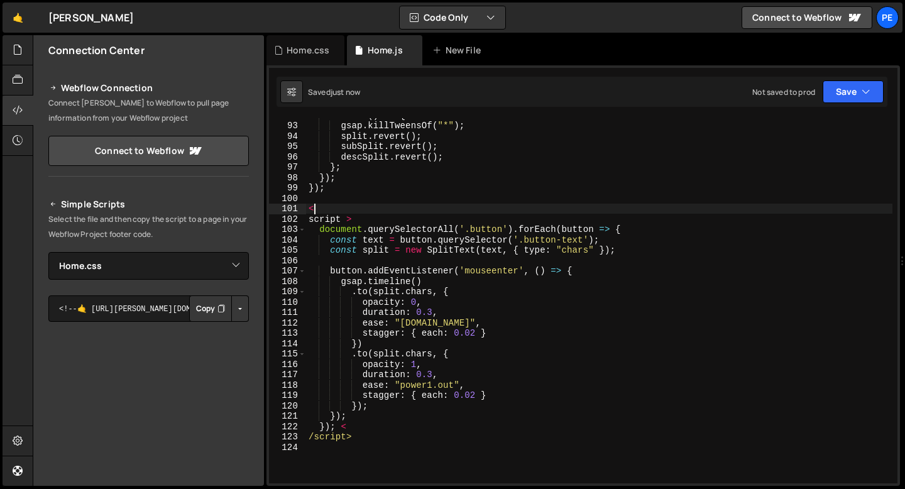
drag, startPoint x: 369, startPoint y: 212, endPoint x: 354, endPoint y: 209, distance: 16.0
click at [354, 210] on div "return ( ) => { gsap . killTweensOf ( "*" ) ; split . revert ( ) ; subSplit . r…" at bounding box center [599, 303] width 586 height 386
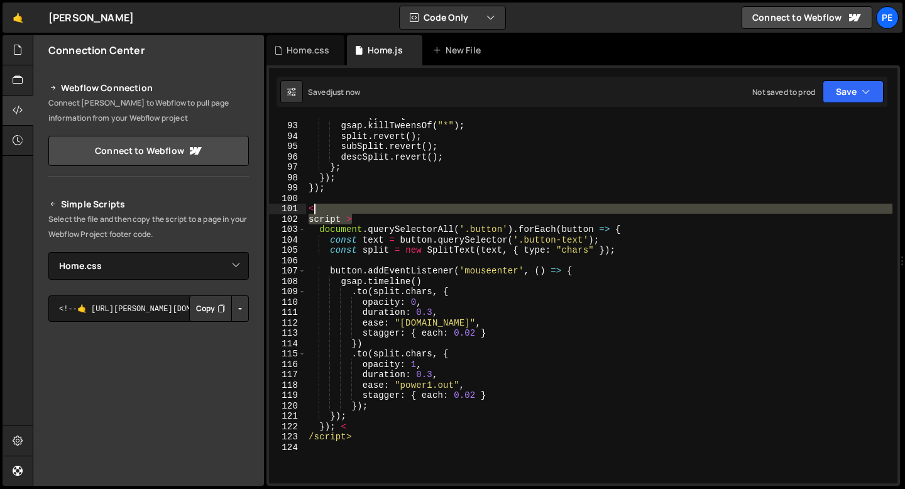
drag, startPoint x: 364, startPoint y: 214, endPoint x: 311, endPoint y: 206, distance: 54.0
click at [311, 206] on div "return ( ) => { gsap . killTweensOf ( "*" ) ; split . revert ( ) ; subSplit . r…" at bounding box center [599, 303] width 586 height 386
type textarea "< script >"
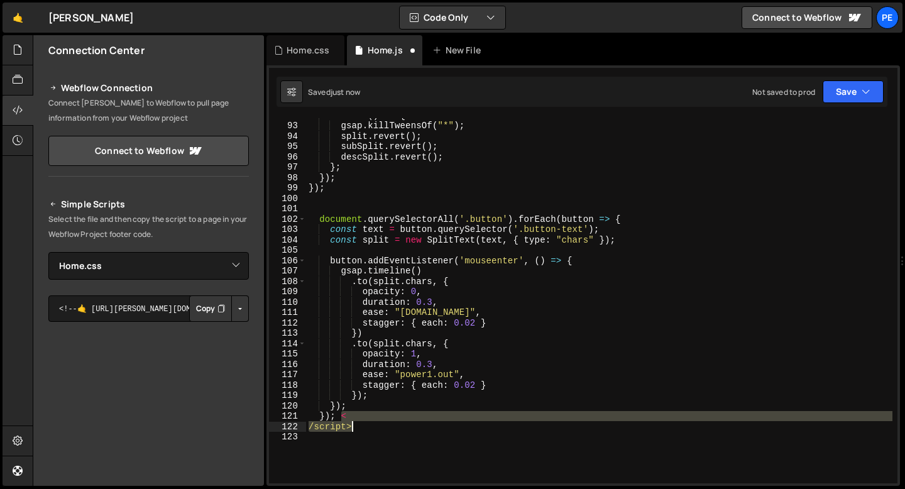
drag, startPoint x: 341, startPoint y: 417, endPoint x: 356, endPoint y: 429, distance: 18.8
click at [356, 429] on div "return ( ) => { gsap . killTweensOf ( "*" ) ; split . revert ( ) ; subSplit . r…" at bounding box center [599, 303] width 586 height 386
type textarea "});"
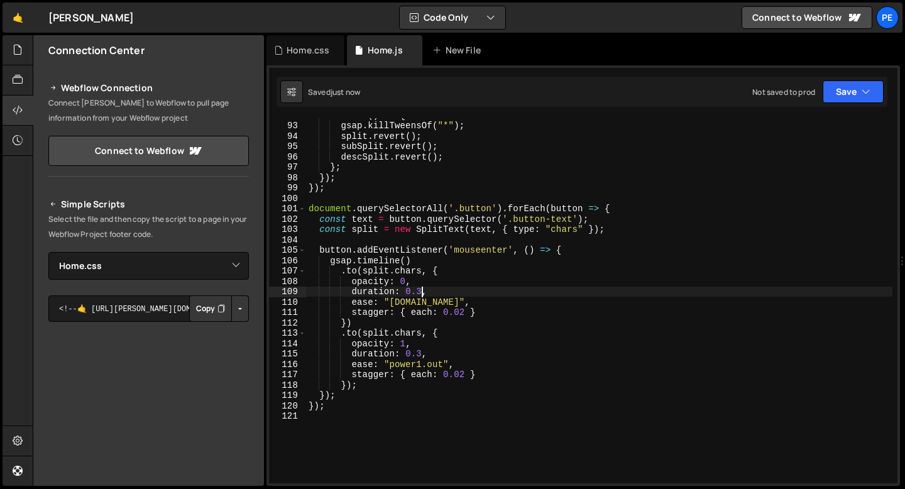
click at [419, 290] on div "return ( ) => { gsap . killTweensOf ( "*" ) ; split . revert ( ) ; subSplit . r…" at bounding box center [599, 303] width 586 height 386
click at [465, 314] on div "return ( ) => { gsap . killTweensOf ( "*" ) ; split . revert ( ) ; subSplit . r…" at bounding box center [599, 303] width 586 height 386
click at [464, 371] on div "return ( ) => { gsap . killTweensOf ( "*" ) ; split . revert ( ) ; subSplit . r…" at bounding box center [599, 303] width 586 height 386
click at [422, 290] on div "return ( ) => { gsap . killTweensOf ( "*" ) ; split . revert ( ) ; subSplit . r…" at bounding box center [599, 303] width 586 height 386
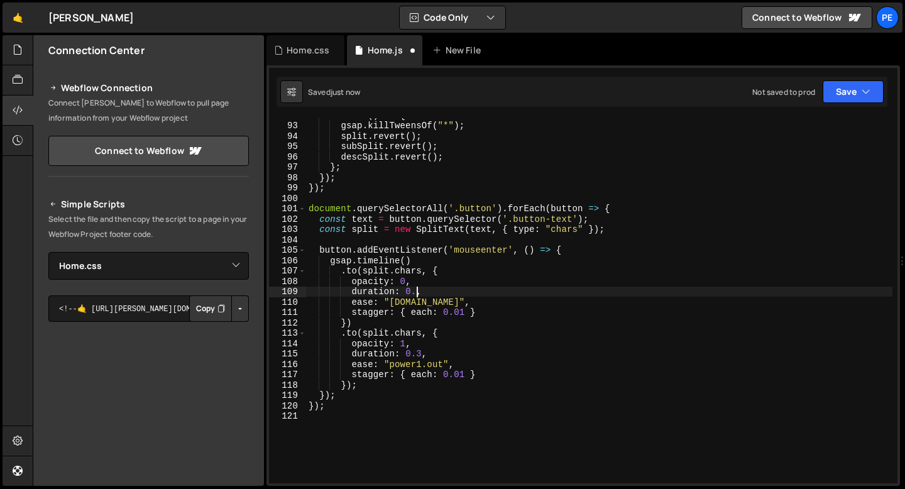
scroll to position [0, 8]
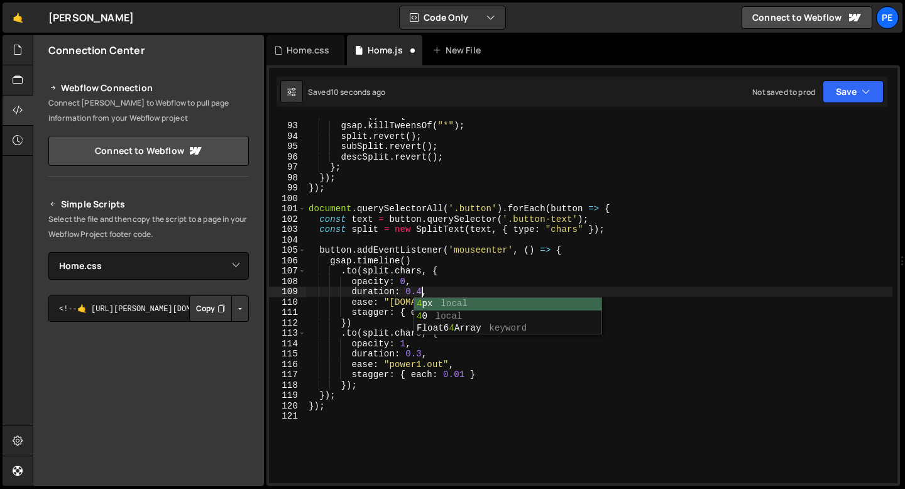
click at [452, 281] on div "return ( ) => { gsap . killTweensOf ( "*" ) ; split . revert ( ) ; subSplit . r…" at bounding box center [599, 303] width 586 height 386
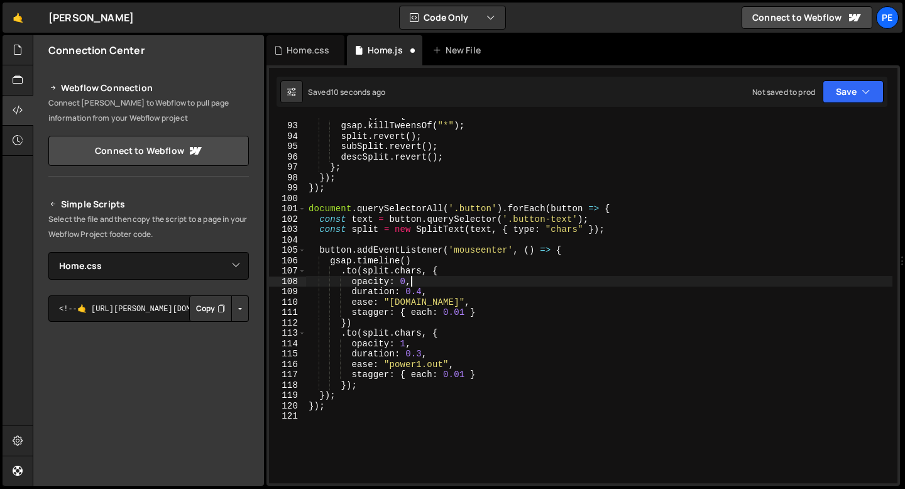
scroll to position [0, 6]
click at [420, 302] on div "return ( ) => { gsap . killTweensOf ( "*" ) ; split . revert ( ) ; subSplit . r…" at bounding box center [599, 303] width 586 height 386
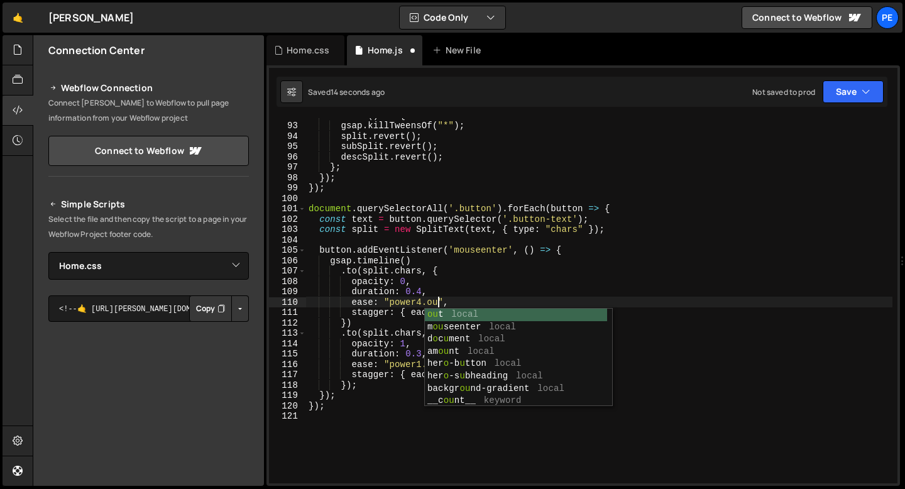
scroll to position [0, 9]
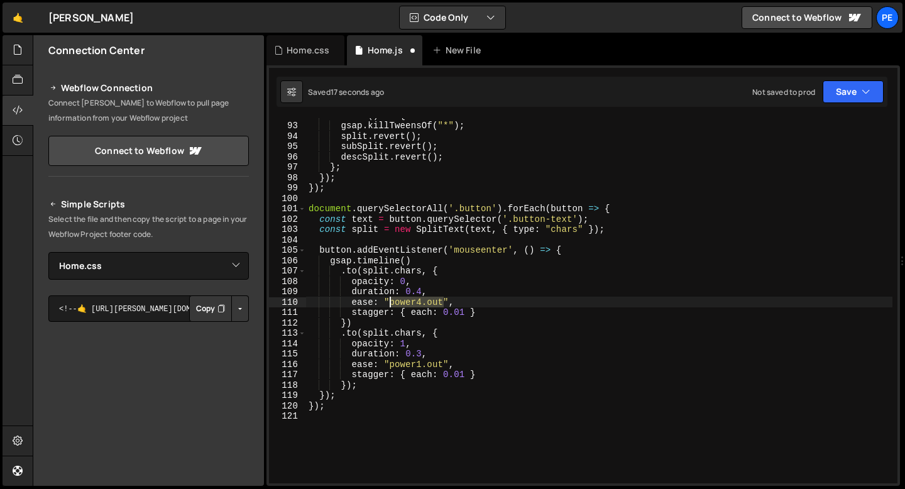
drag, startPoint x: 444, startPoint y: 300, endPoint x: 391, endPoint y: 300, distance: 52.8
click at [391, 300] on div "return ( ) => { gsap . killTweensOf ( "*" ) ; split . revert ( ) ; subSplit . r…" at bounding box center [599, 303] width 586 height 386
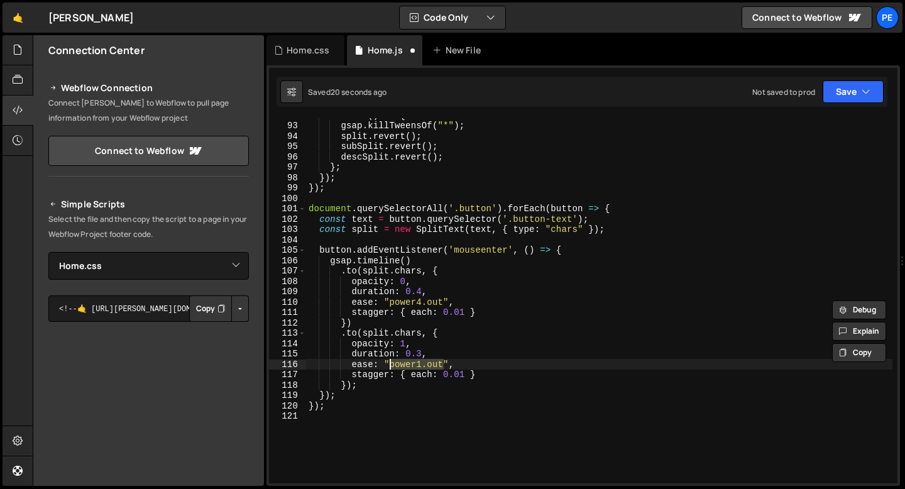
drag, startPoint x: 444, startPoint y: 365, endPoint x: 391, endPoint y: 366, distance: 52.8
click at [391, 366] on div "return ( ) => { gsap . killTweensOf ( "*" ) ; split . revert ( ) ; subSplit . r…" at bounding box center [599, 303] width 586 height 386
paste textarea "4"
click at [423, 354] on div "return ( ) => { gsap . killTweensOf ( "*" ) ; split . revert ( ) ; subSplit . r…" at bounding box center [599, 303] width 586 height 386
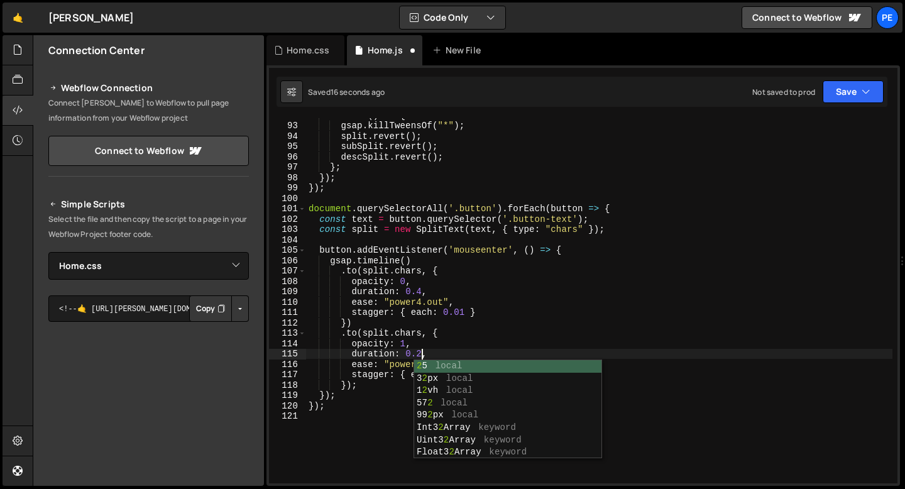
scroll to position [0, 8]
click at [422, 293] on div "return ( ) => { gsap . killTweensOf ( "*" ) ; split . revert ( ) ; subSplit . r…" at bounding box center [599, 303] width 586 height 386
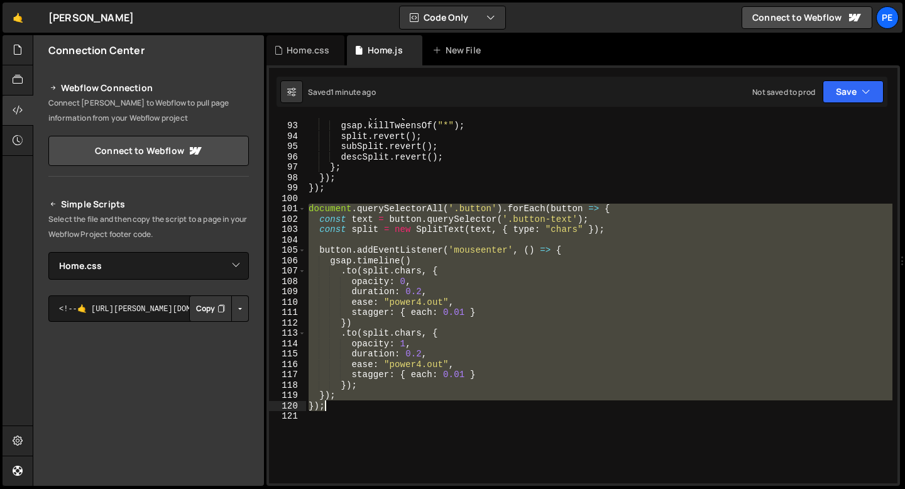
drag, startPoint x: 310, startPoint y: 212, endPoint x: 346, endPoint y: 405, distance: 196.3
click at [346, 406] on div "return ( ) => { gsap . killTweensOf ( "*" ) ; split . revert ( ) ; subSplit . r…" at bounding box center [599, 303] width 586 height 386
click at [421, 373] on div "return ( ) => { gsap . killTweensOf ( "*" ) ; split . revert ( ) ; subSplit . r…" at bounding box center [599, 300] width 586 height 365
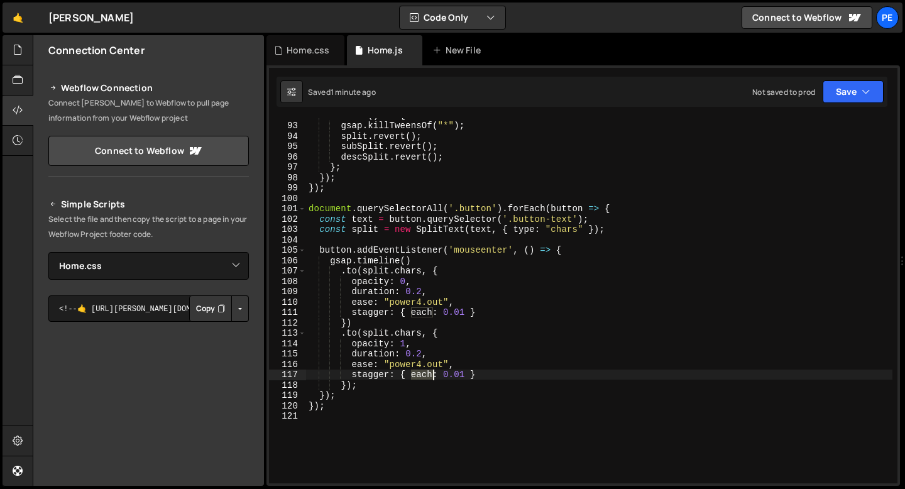
click at [421, 374] on div "return ( ) => { gsap . killTweensOf ( "*" ) ; split . revert ( ) ; subSplit . r…" at bounding box center [599, 303] width 586 height 386
drag, startPoint x: 412, startPoint y: 373, endPoint x: 475, endPoint y: 378, distance: 63.6
click at [475, 378] on div "return ( ) => { gsap . killTweensOf ( "*" ) ; split . revert ( ) ; subSplit . r…" at bounding box center [599, 303] width 586 height 386
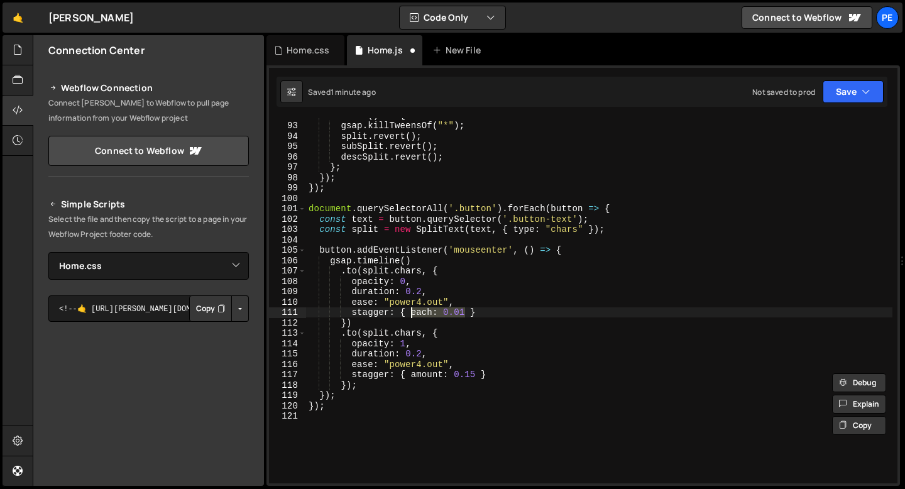
drag, startPoint x: 466, startPoint y: 311, endPoint x: 414, endPoint y: 313, distance: 51.6
click at [414, 313] on div "return ( ) => { gsap . killTweensOf ( "*" ) ; split . revert ( ) ; subSplit . r…" at bounding box center [599, 303] width 586 height 386
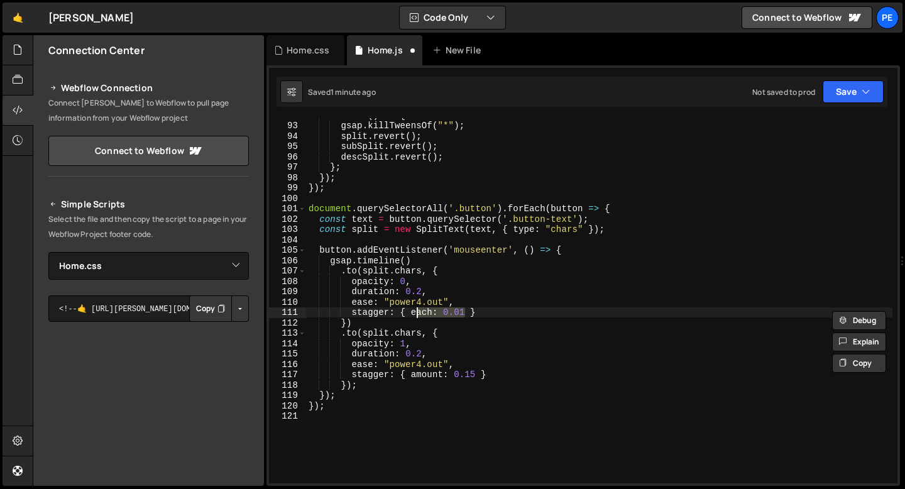
paste textarea "mount: 0.15"
click at [414, 313] on div "return ( ) => { gsap . killTweensOf ( "*" ) ; split . revert ( ) ; subSplit . r…" at bounding box center [599, 303] width 586 height 386
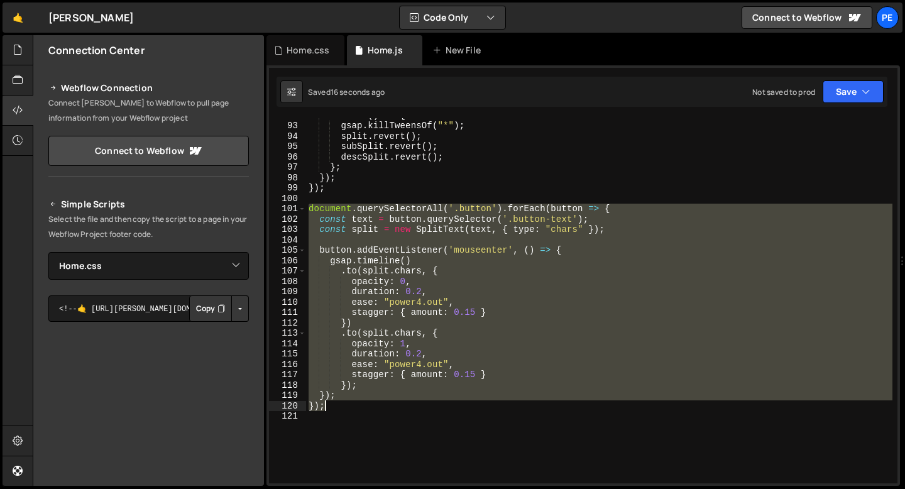
drag, startPoint x: 309, startPoint y: 207, endPoint x: 345, endPoint y: 403, distance: 200.0
click at [346, 405] on div "return ( ) => { gsap . killTweensOf ( "*" ) ; split . revert ( ) ; subSplit . r…" at bounding box center [599, 303] width 586 height 386
paste textarea
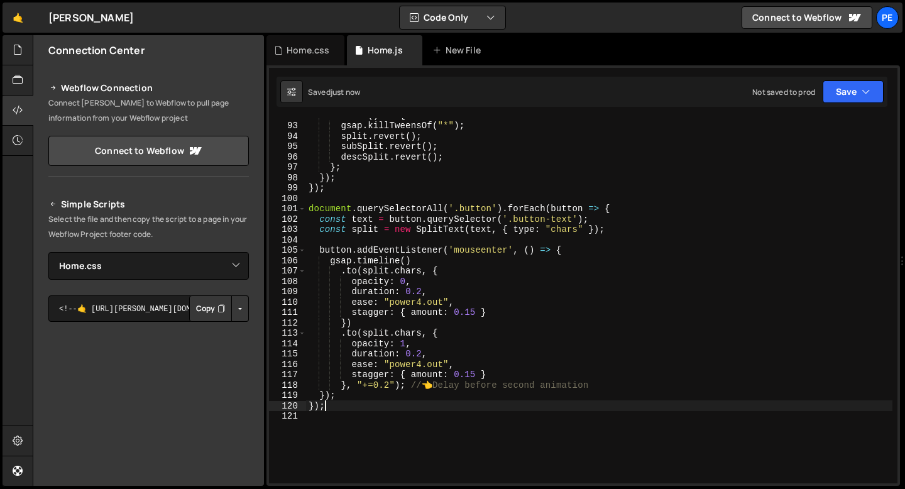
click at [396, 385] on div "return ( ) => { gsap . killTweensOf ( "*" ) ; split . revert ( ) ; subSplit . r…" at bounding box center [599, 303] width 586 height 386
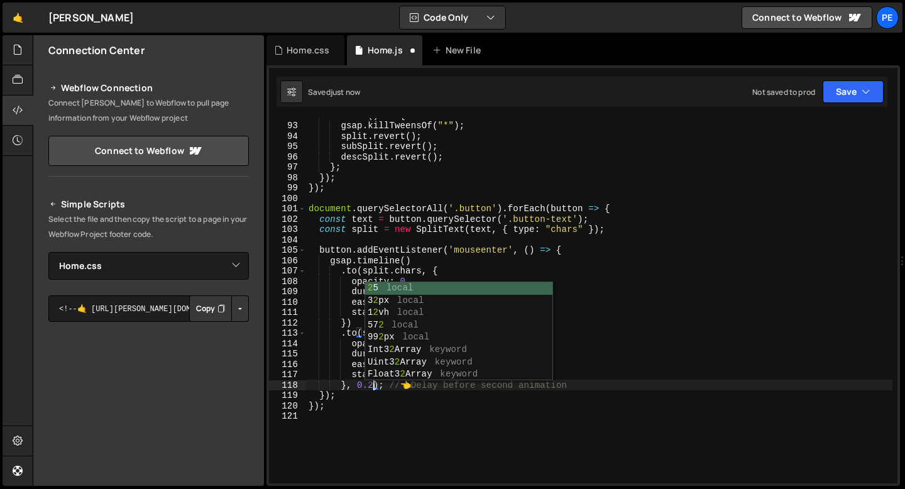
scroll to position [0, 4]
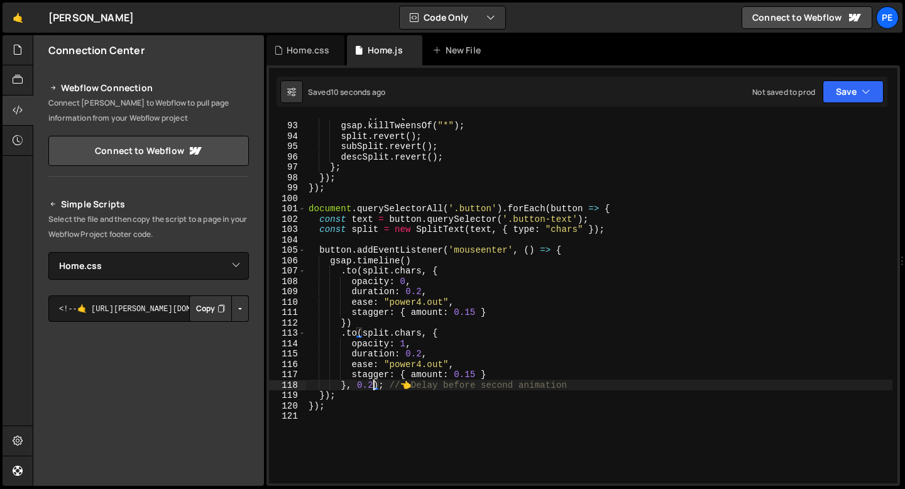
click at [422, 293] on div "return ( ) => { gsap . killTweensOf ( "*" ) ; split . revert ( ) ; subSplit . r…" at bounding box center [599, 303] width 586 height 386
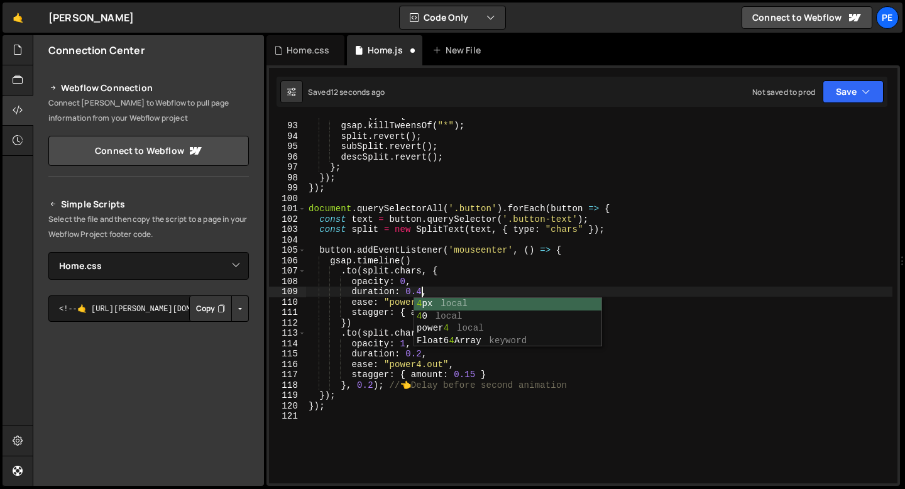
click at [395, 302] on div "return ( ) => { gsap . killTweensOf ( "*" ) ; split . revert ( ) ; subSplit . r…" at bounding box center [599, 303] width 586 height 386
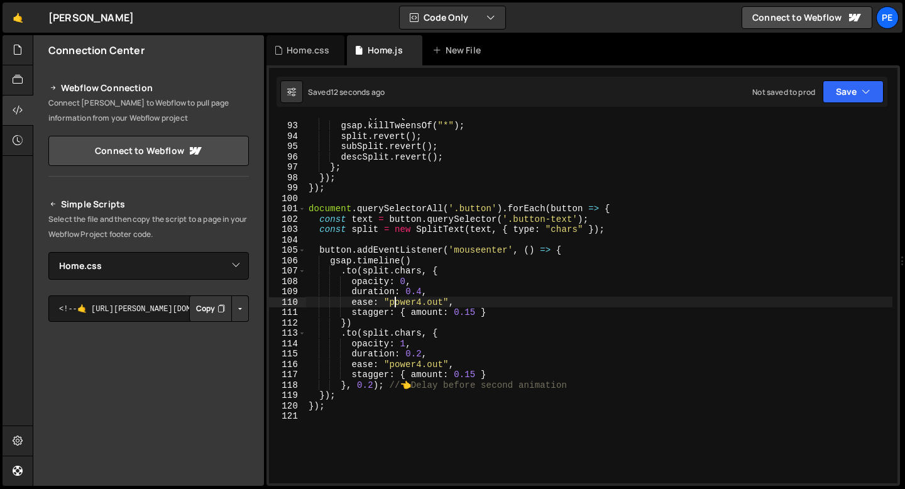
click at [473, 375] on div "return ( ) => { gsap . killTweensOf ( "*" ) ; split . revert ( ) ; subSplit . r…" at bounding box center [599, 303] width 586 height 386
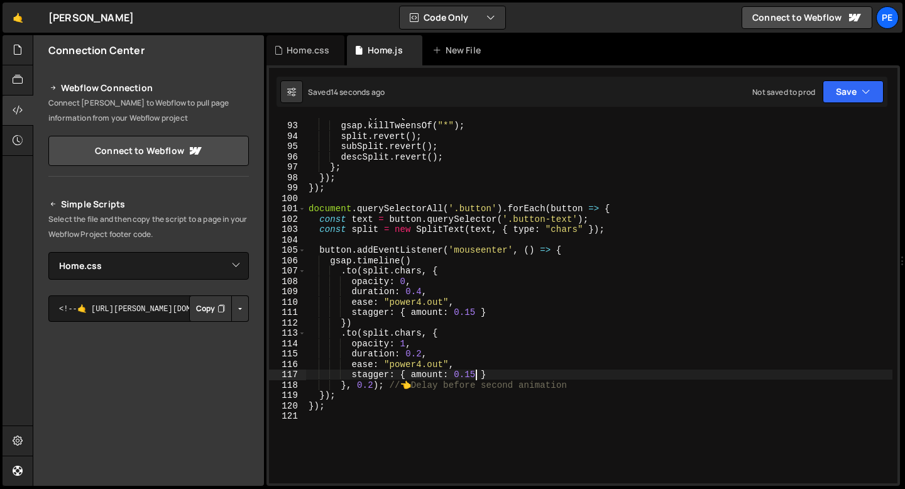
click at [423, 356] on div "return ( ) => { gsap . killTweensOf ( "*" ) ; split . revert ( ) ; subSplit . r…" at bounding box center [599, 303] width 586 height 386
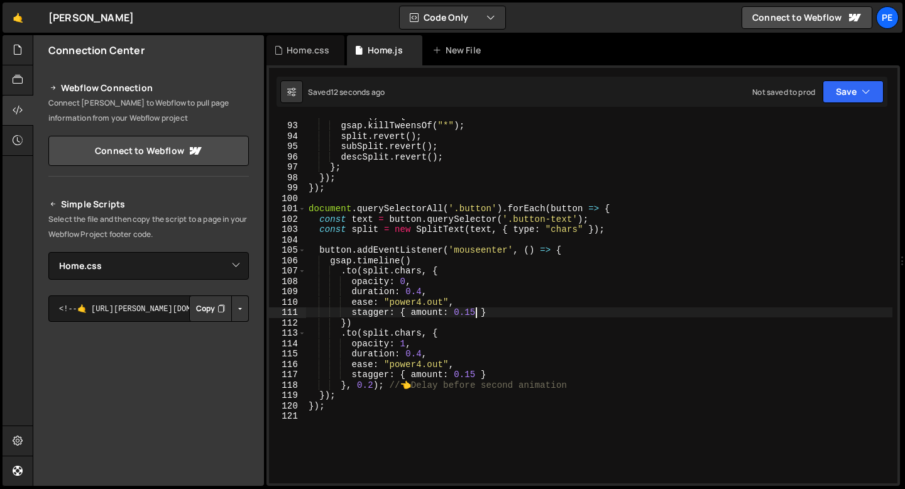
click at [475, 312] on div "return ( ) => { gsap . killTweensOf ( "*" ) ; split . revert ( ) ; subSplit . r…" at bounding box center [599, 303] width 586 height 386
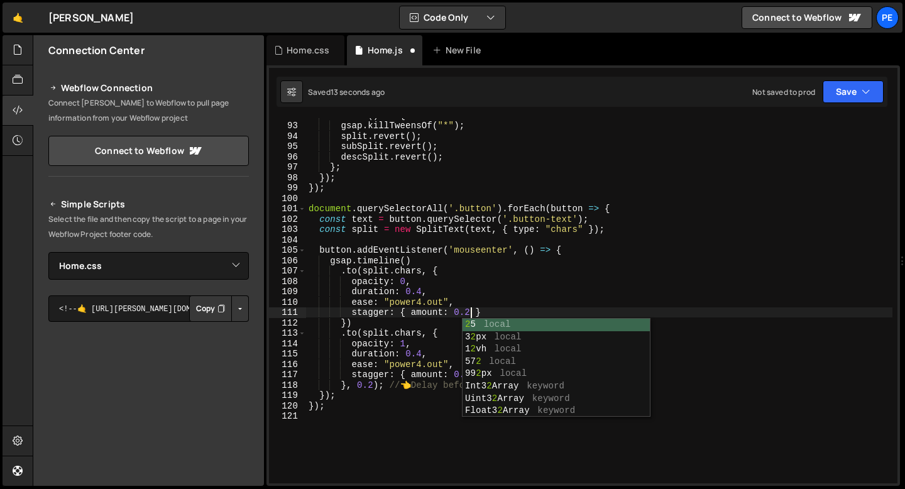
scroll to position [0, 11]
click at [435, 337] on div "return ( ) => { gsap . killTweensOf ( "*" ) ; split . revert ( ) ; subSplit . r…" at bounding box center [599, 303] width 586 height 386
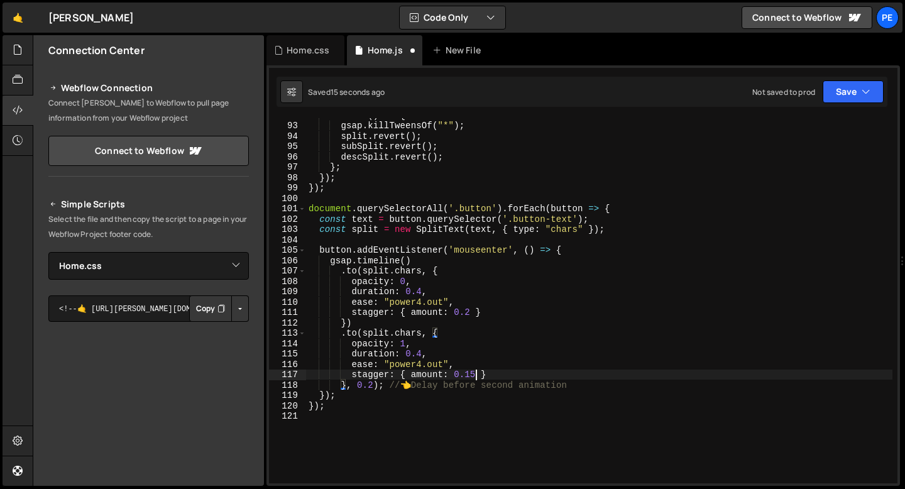
click at [474, 378] on div "return ( ) => { gsap . killTweensOf ( "*" ) ; split . revert ( ) ; subSplit . r…" at bounding box center [599, 303] width 586 height 386
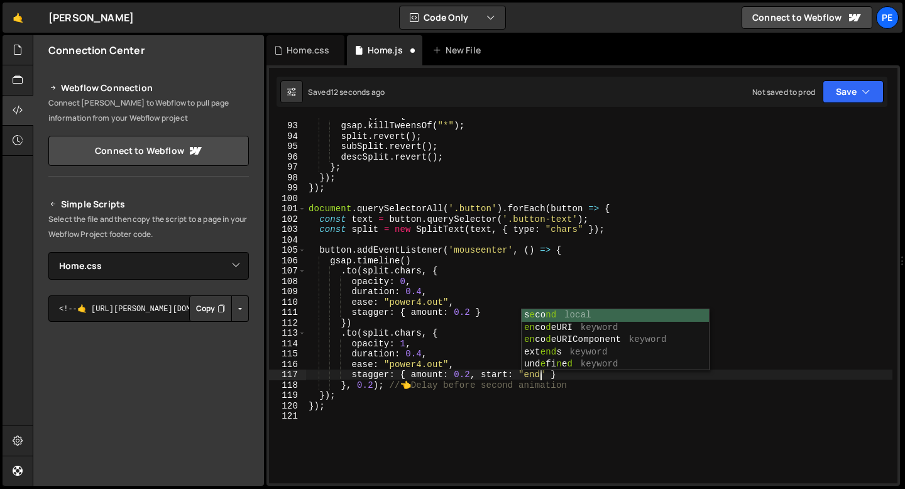
scroll to position [0, 16]
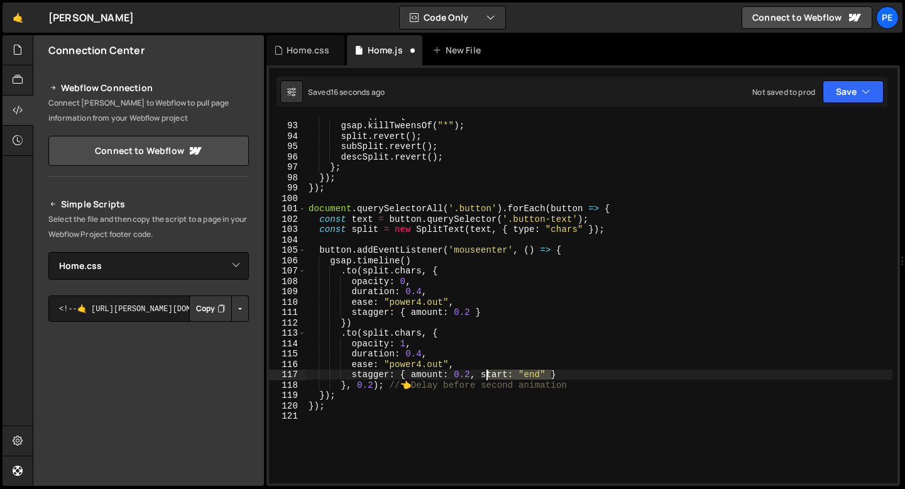
drag, startPoint x: 549, startPoint y: 373, endPoint x: 486, endPoint y: 376, distance: 62.9
click at [486, 376] on div "return ( ) => { gsap . killTweensOf ( "*" ) ; split . revert ( ) ; subSplit . r…" at bounding box center [599, 303] width 586 height 386
click at [536, 377] on div "return ( ) => { gsap . killTweensOf ( "*" ) ; split . revert ( ) ; subSplit . r…" at bounding box center [599, 300] width 586 height 365
click at [536, 377] on div "return ( ) => { gsap . killTweensOf ( "*" ) ; split . revert ( ) ; subSplit . r…" at bounding box center [599, 303] width 586 height 386
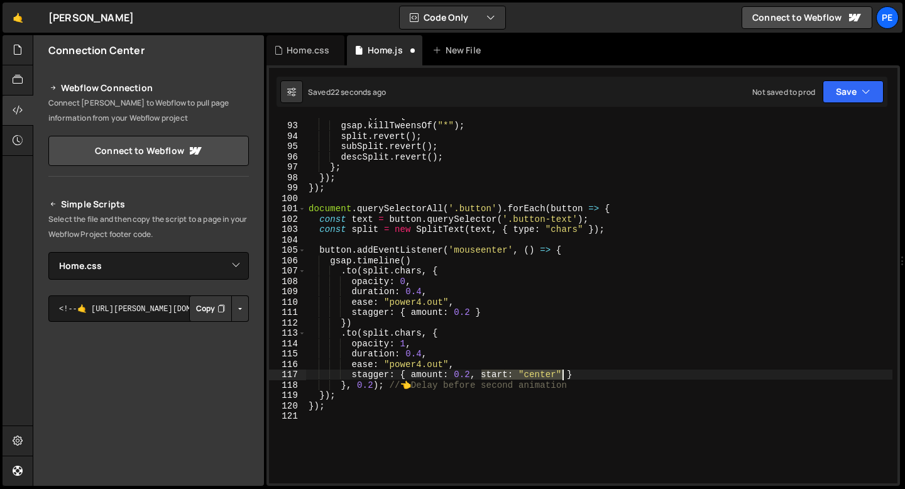
drag, startPoint x: 481, startPoint y: 373, endPoint x: 560, endPoint y: 375, distance: 78.6
click at [560, 375] on div "return ( ) => { gsap . killTweensOf ( "*" ) ; split . revert ( ) ; subSplit . r…" at bounding box center [599, 303] width 586 height 386
click at [469, 312] on div "return ( ) => { gsap . killTweensOf ( "*" ) ; split . revert ( ) ; subSplit . r…" at bounding box center [599, 303] width 586 height 386
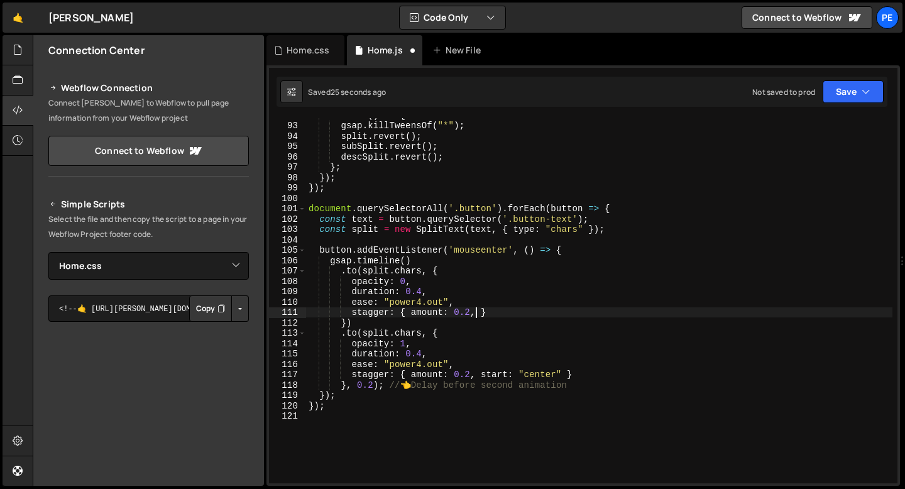
scroll to position [0, 12]
paste textarea "start: "center""
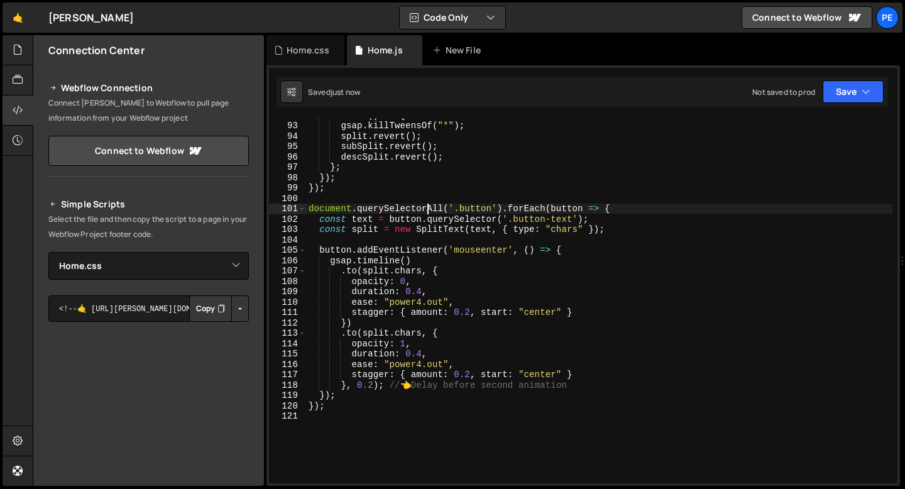
click at [429, 210] on div "return ( ) => { gsap . killTweensOf ( "*" ) ; split . revert ( ) ; subSplit . r…" at bounding box center [599, 303] width 586 height 386
click at [420, 361] on div "return ( ) => { gsap . killTweensOf ( "*" ) ; split . revert ( ) ; subSplit . r…" at bounding box center [599, 303] width 586 height 386
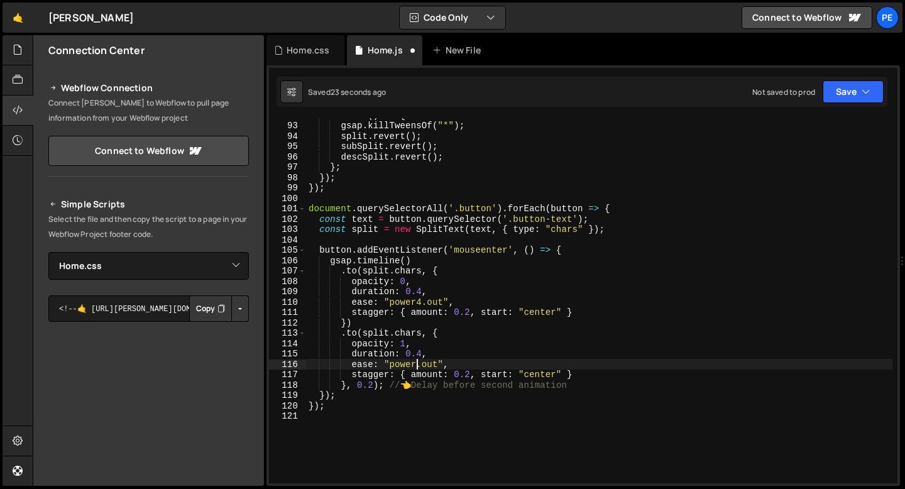
scroll to position [0, 8]
click at [418, 302] on div "return ( ) => { gsap . killTweensOf ( "*" ) ; split . revert ( ) ; subSplit . r…" at bounding box center [599, 303] width 586 height 386
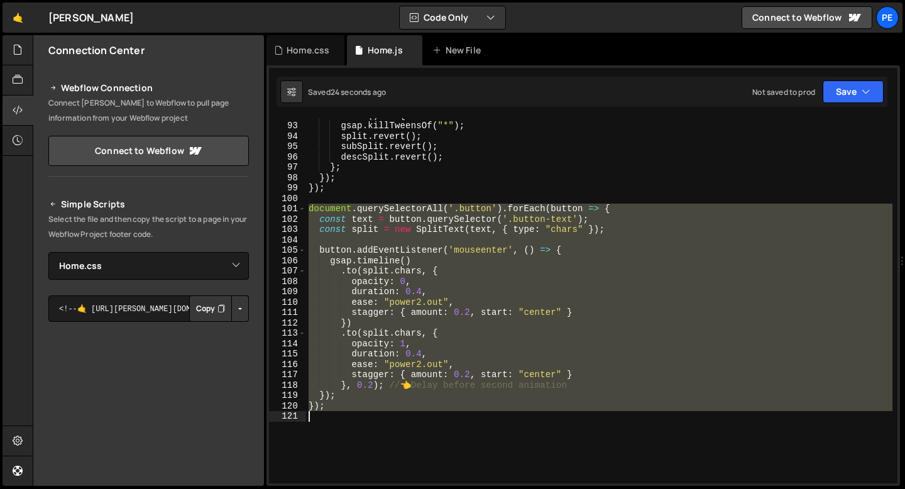
drag, startPoint x: 310, startPoint y: 209, endPoint x: 332, endPoint y: 447, distance: 239.1
click at [332, 447] on div "return ( ) => { gsap . killTweensOf ( "*" ) ; split . revert ( ) ; subSplit . r…" at bounding box center [599, 303] width 586 height 386
type textarea "});"
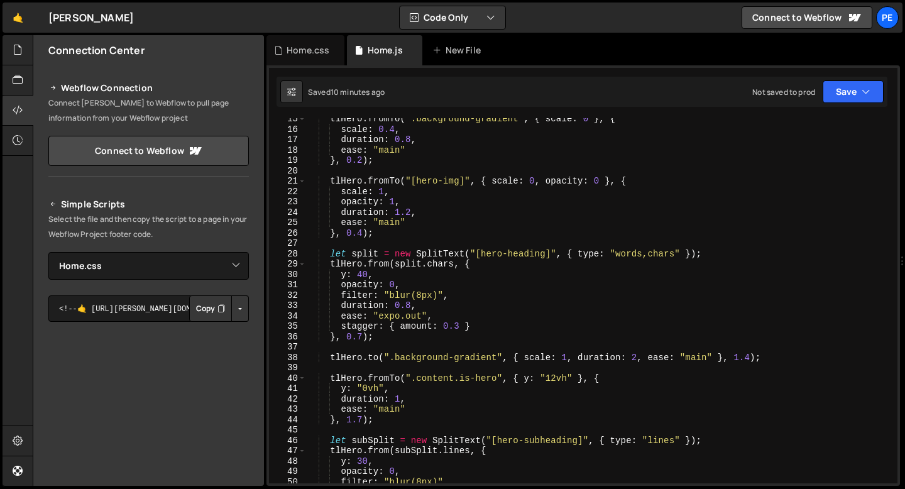
scroll to position [87, 0]
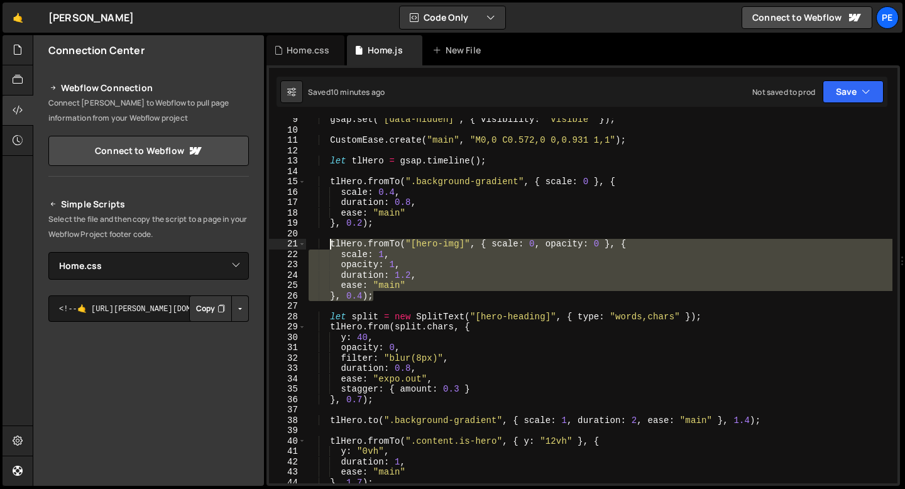
drag, startPoint x: 377, startPoint y: 296, endPoint x: 328, endPoint y: 241, distance: 73.9
click at [328, 241] on div "gsap . set ( "[data-hidden]" , { visibility : "visible" }) ; CustomEase . creat…" at bounding box center [599, 307] width 586 height 386
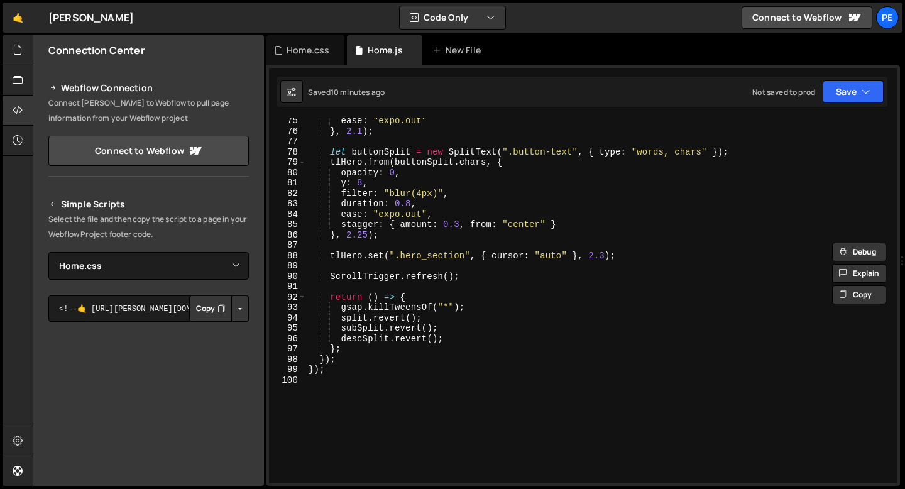
scroll to position [711, 0]
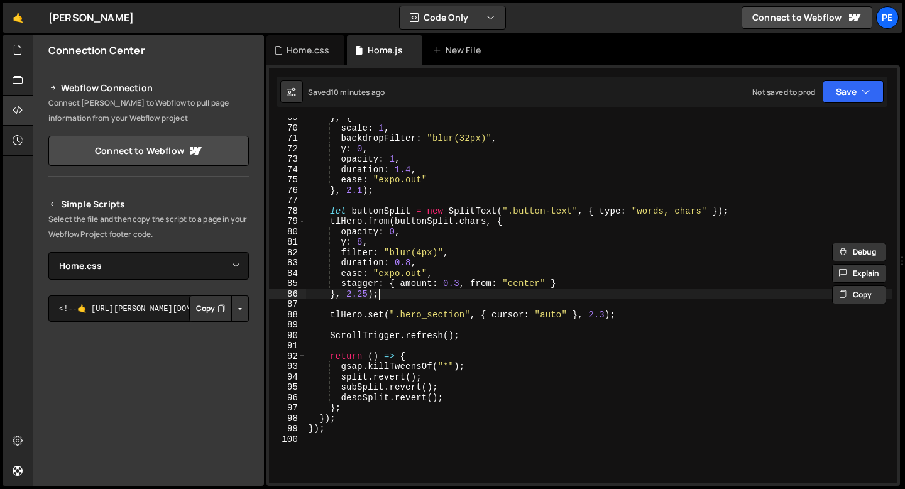
click at [384, 293] on div "} , { scale : 1 , backdropFilter : "blur(32px)" , y : 0 , opacity : 1 , duratio…" at bounding box center [599, 305] width 586 height 386
type textarea "}, 2.25);"
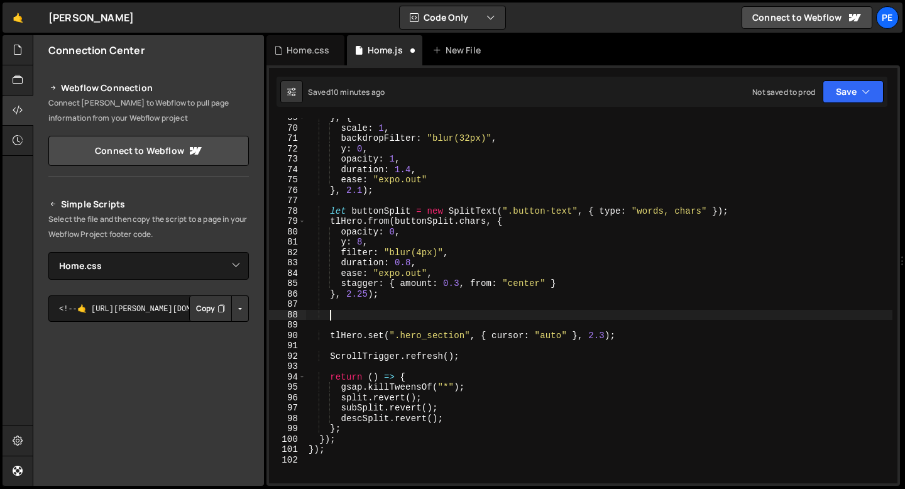
paste textarea "}, 0.4);"
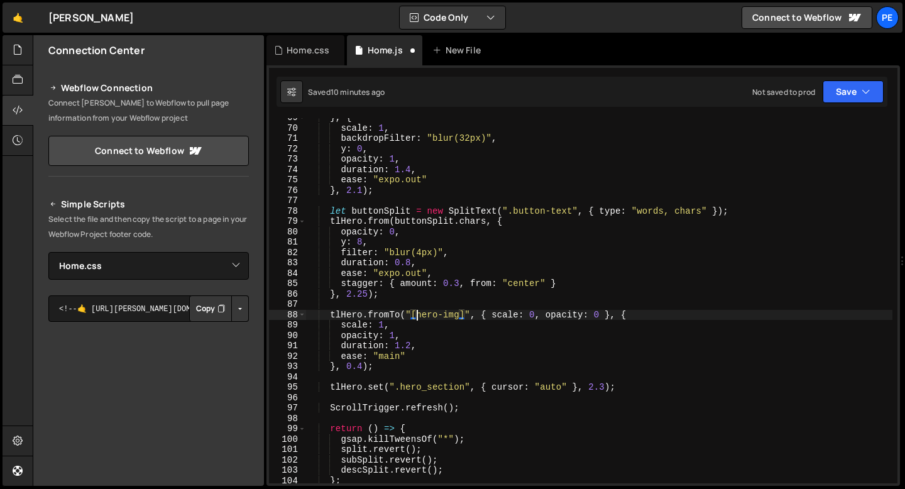
click at [417, 312] on div "} , { scale : 1 , backdropFilter : "blur(32px)" , y : 0 , opacity : 1 , duratio…" at bounding box center [599, 305] width 586 height 386
click at [451, 315] on div "} , { scale : 1 , backdropFilter : "blur(32px)" , y : 0 , opacity : 1 , duratio…" at bounding box center [599, 305] width 586 height 386
drag, startPoint x: 513, startPoint y: 315, endPoint x: 646, endPoint y: 317, distance: 133.2
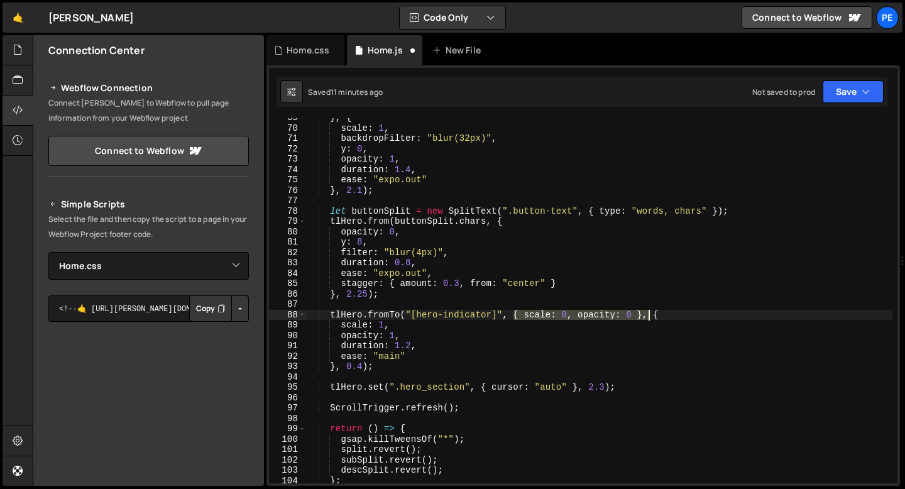
click at [646, 317] on div "} , { scale : 1 , backdropFilter : "blur(32px)" , y : 0 , opacity : 1 , duratio…" at bounding box center [599, 305] width 586 height 386
click at [391, 311] on div "} , { scale : 1 , backdropFilter : "blur(32px)" , y : 0 , opacity : 1 , duratio…" at bounding box center [599, 305] width 586 height 386
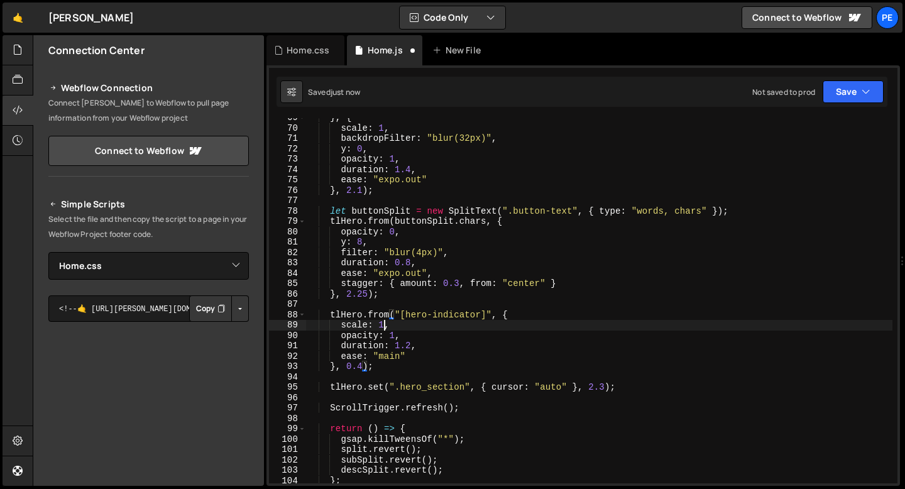
click at [385, 327] on div "} , { scale : 1 , backdropFilter : "blur(32px)" , y : 0 , opacity : 1 , duratio…" at bounding box center [599, 305] width 586 height 386
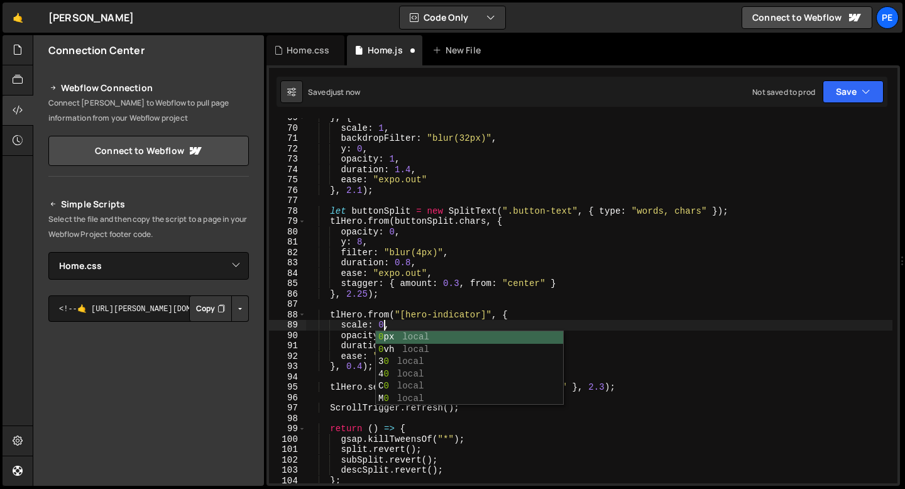
click at [400, 327] on div "} , { scale : 1 , backdropFilter : "blur(32px)" , y : 0 , opacity : 1 , duratio…" at bounding box center [599, 305] width 586 height 386
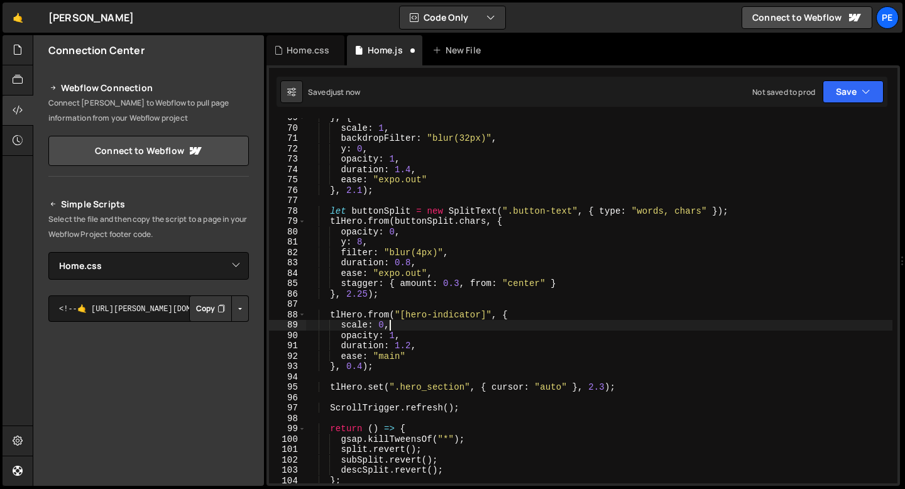
click at [394, 339] on div "} , { scale : 1 , backdropFilter : "blur(32px)" , y : 0 , opacity : 1 , duratio…" at bounding box center [599, 305] width 586 height 386
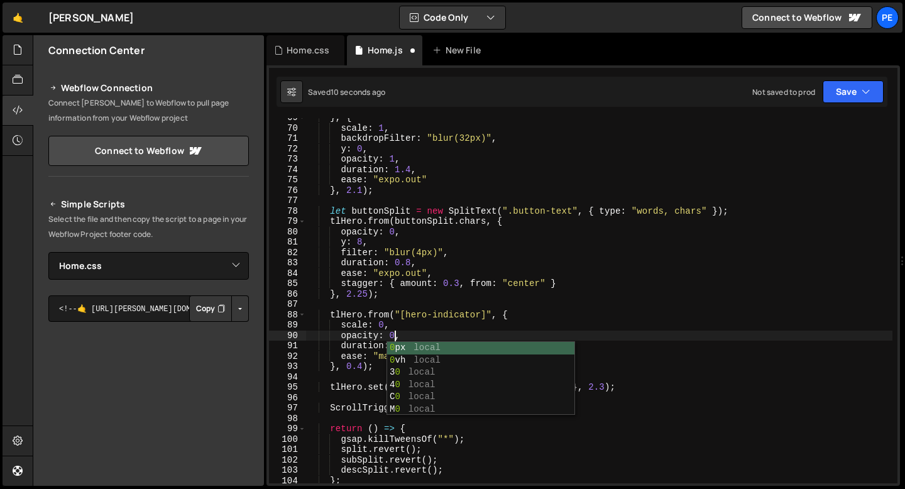
scroll to position [0, 6]
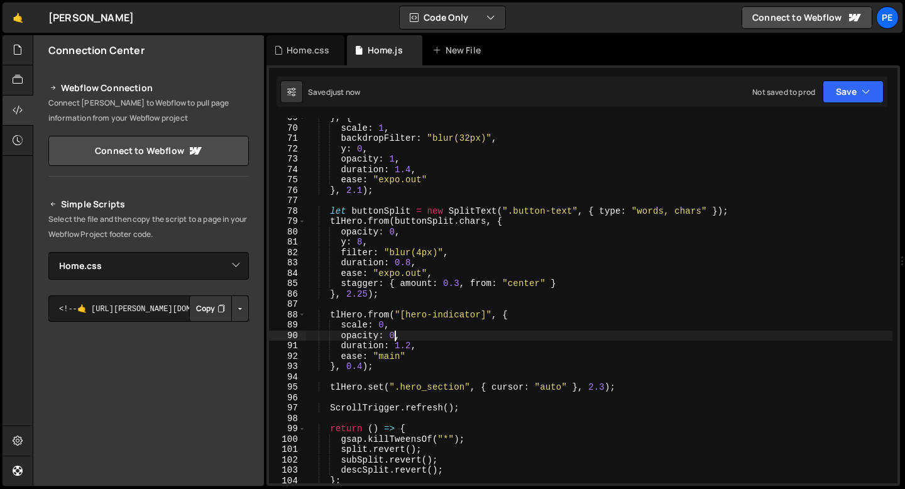
click at [364, 360] on div "} , { scale : 1 , backdropFilter : "blur(32px)" , y : 0 , opacity : 1 , duratio…" at bounding box center [599, 305] width 586 height 386
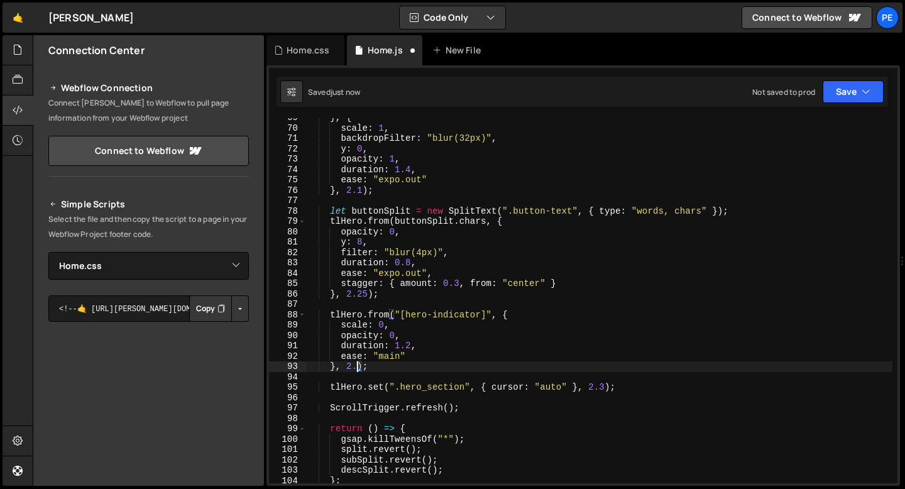
scroll to position [0, 3]
click at [361, 322] on div "} , { scale : 1 , backdropFilter : "blur(32px)" , y : 0 , opacity : 1 , duratio…" at bounding box center [599, 305] width 586 height 386
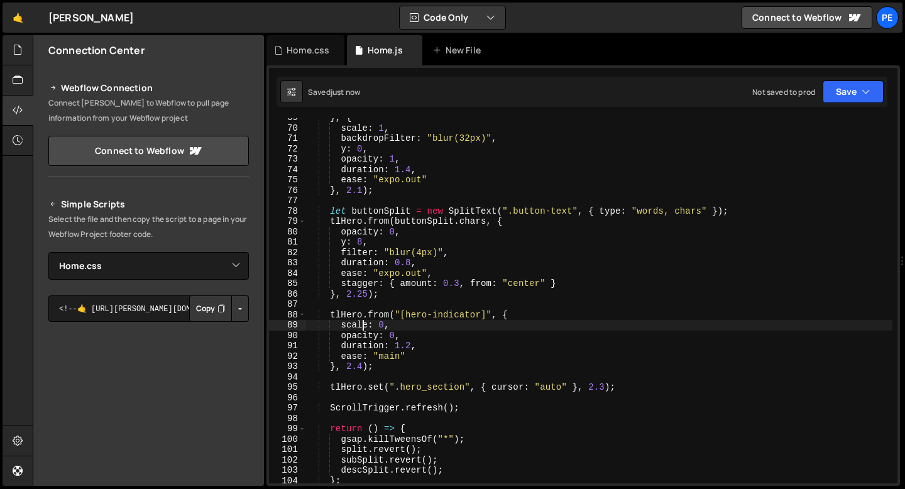
click at [361, 322] on div "} , { scale : 1 , backdropFilter : "blur(32px)" , y : 0 , opacity : 1 , duratio…" at bounding box center [599, 305] width 586 height 386
click at [362, 367] on div "} , { scale : 1 , backdropFilter : "blur(32px)" , y : 0 , opacity : 1 , duratio…" at bounding box center [599, 305] width 586 height 386
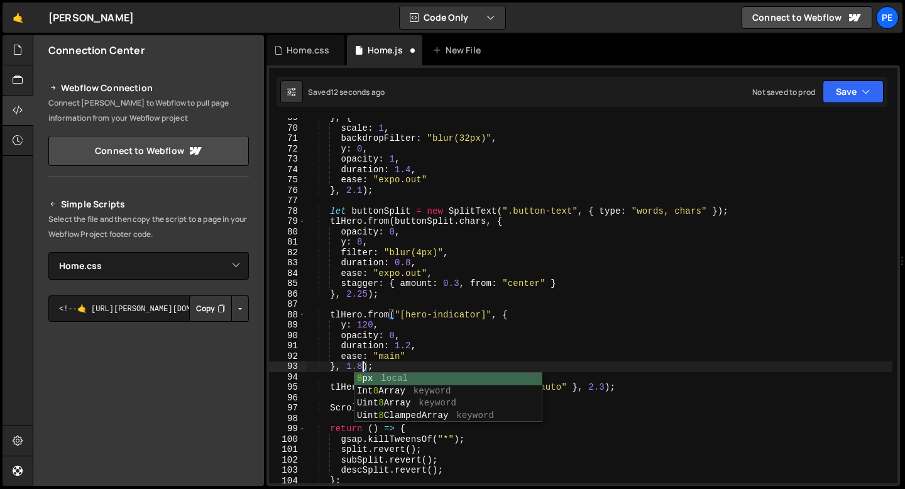
scroll to position [0, 3]
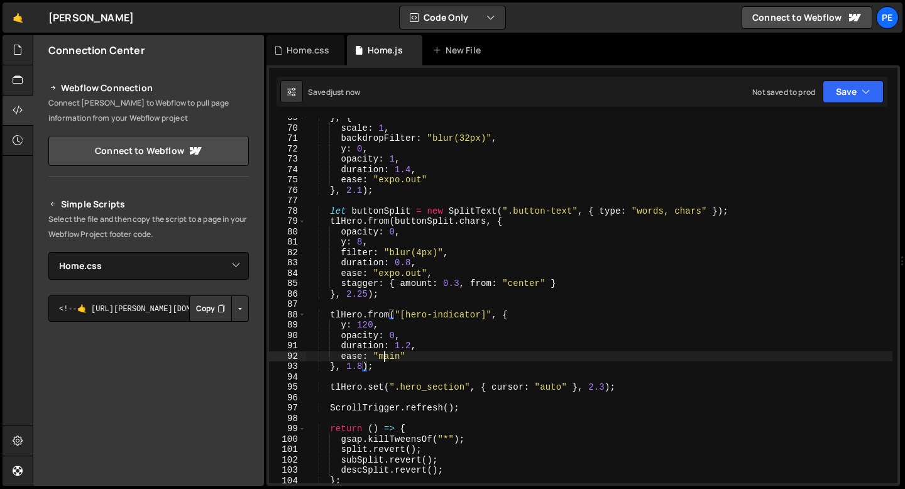
click at [385, 356] on div "} , { scale : 1 , backdropFilter : "blur(32px)" , y : 0 , opacity : 1 , duratio…" at bounding box center [599, 305] width 586 height 386
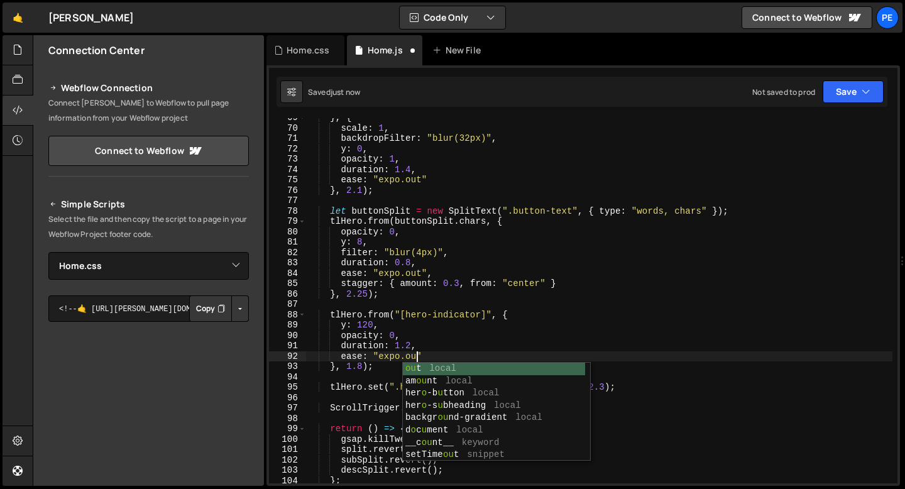
scroll to position [0, 8]
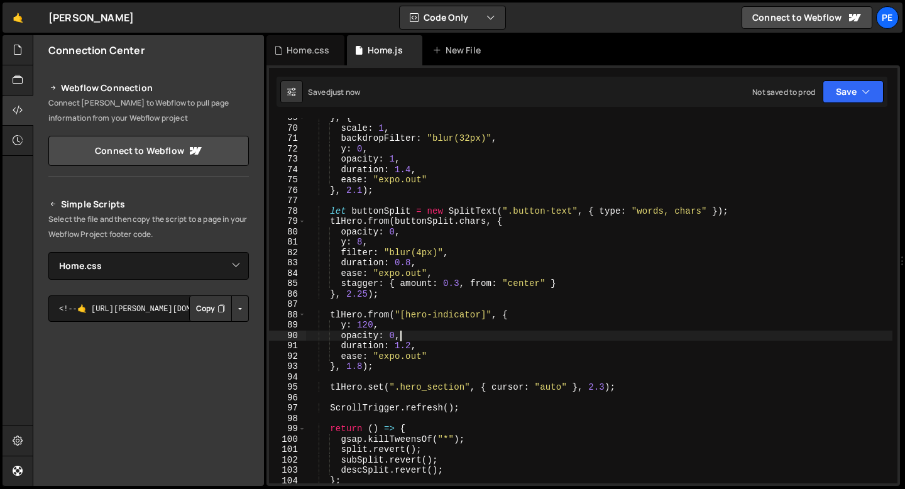
click at [398, 334] on div "} , { scale : 1 , backdropFilter : "blur(32px)" , y : 0 , opacity : 1 , duratio…" at bounding box center [599, 305] width 586 height 386
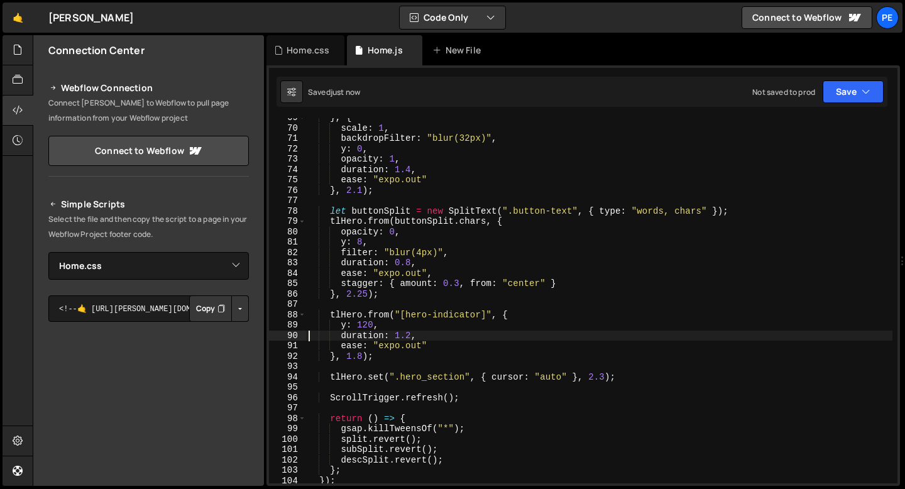
click at [364, 357] on div "} , { scale : 1 , backdropFilter : "blur(32px)" , y : 0 , opacity : 1 , duratio…" at bounding box center [599, 305] width 586 height 386
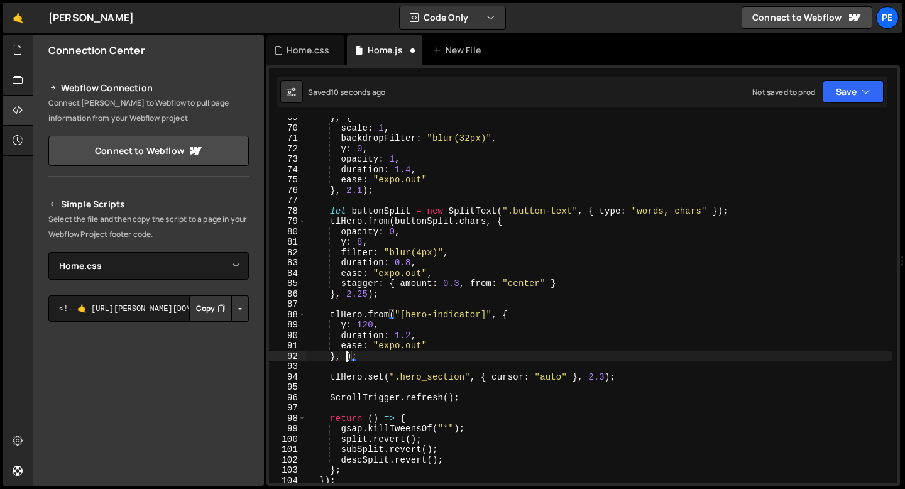
scroll to position [0, 3]
click at [373, 352] on div "} , { scale : 1 , backdropFilter : "blur(32px)" , y : 0 , opacity : 1 , duratio…" at bounding box center [599, 305] width 586 height 386
click at [351, 354] on div "} , { scale : 1 , backdropFilter : "blur(32px)" , y : 0 , opacity : 1 , duratio…" at bounding box center [599, 305] width 586 height 386
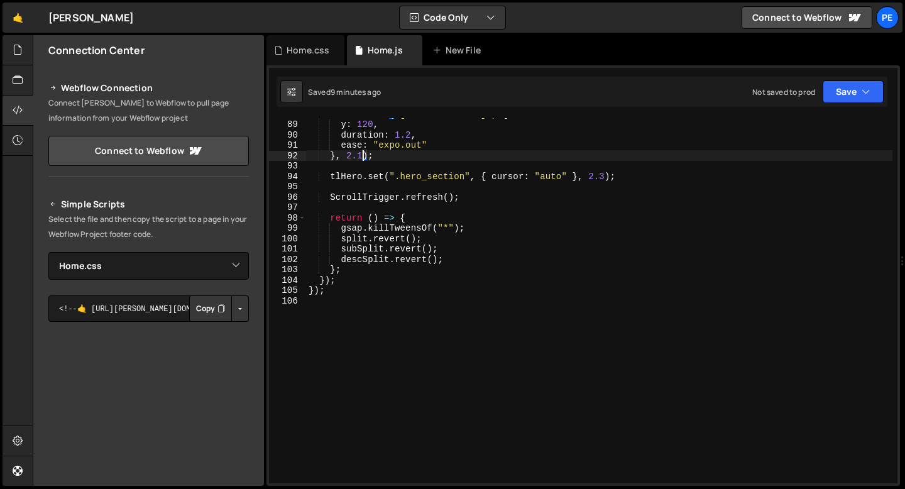
scroll to position [911, 0]
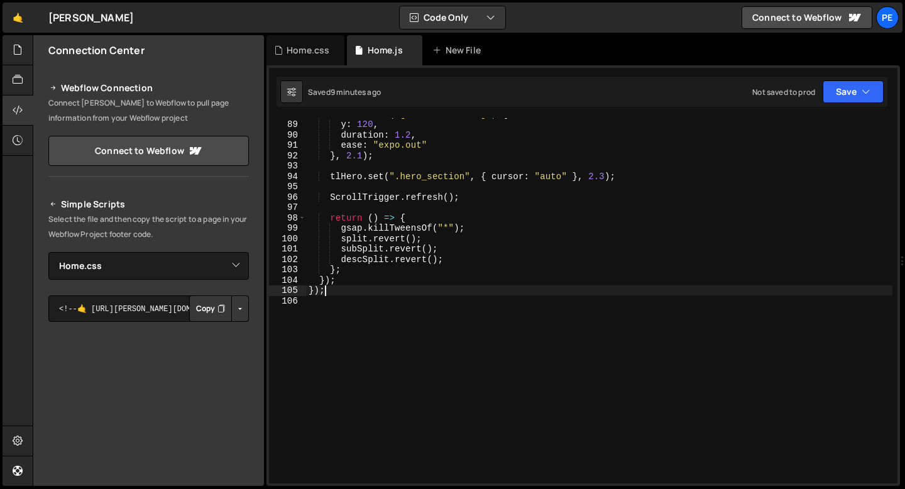
click at [395, 292] on div "tlHero . from ( "[hero-indicator]" , { y : 120 , duration : 1.2 , ease : "expo.…" at bounding box center [599, 302] width 586 height 386
type textarea "});"
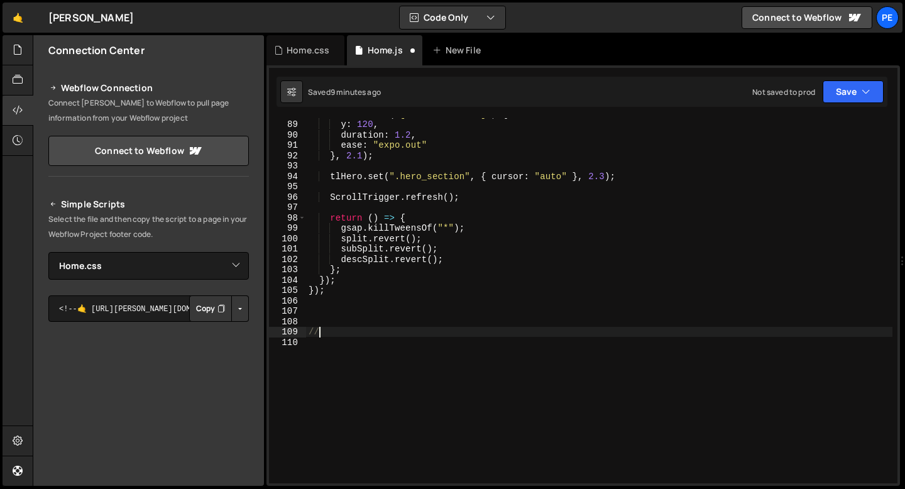
scroll to position [0, 0]
type textarea "// Scroll indicator"
paste textarea "});"
type textarea "});"
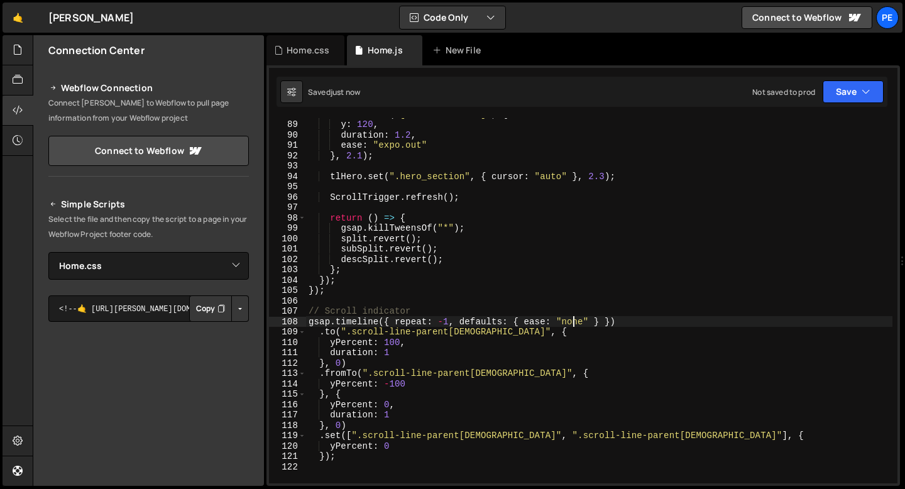
click at [574, 324] on div "tlHero . from ( "[hero-indicator]" , { y : 120 , duration : 1.2 , ease : "expo.…" at bounding box center [599, 302] width 586 height 386
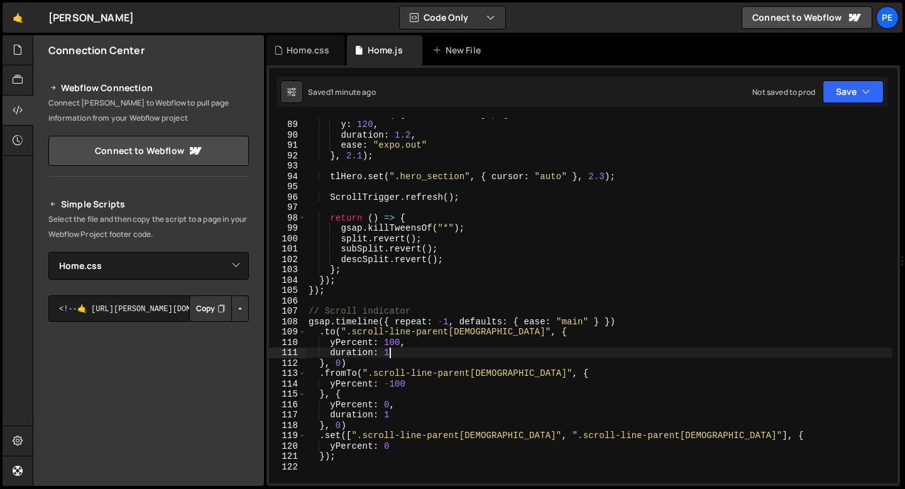
click at [388, 351] on div "tlHero . from ( "[hero-indicator]" , { y : 120 , duration : 1.2 , ease : "expo.…" at bounding box center [599, 302] width 586 height 386
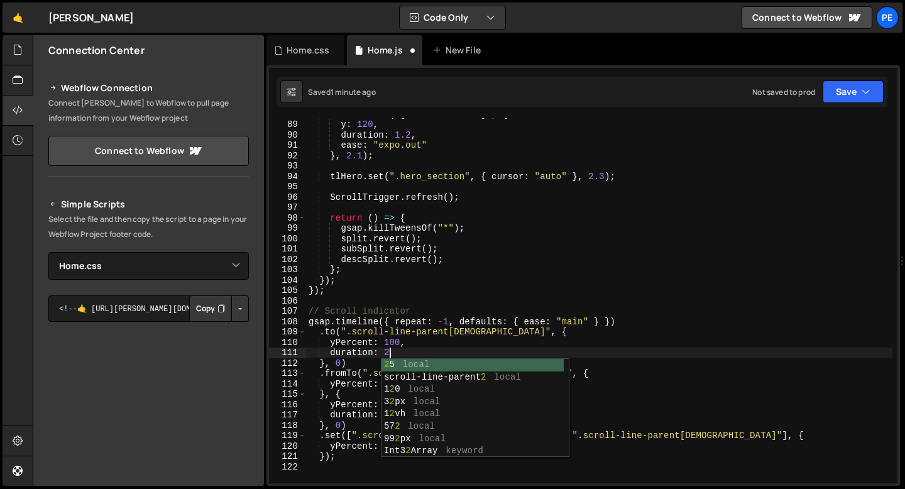
click at [361, 384] on div "tlHero . from ( "[hero-indicator]" , { y : 120 , duration : 1.2 , ease : "expo.…" at bounding box center [599, 302] width 586 height 386
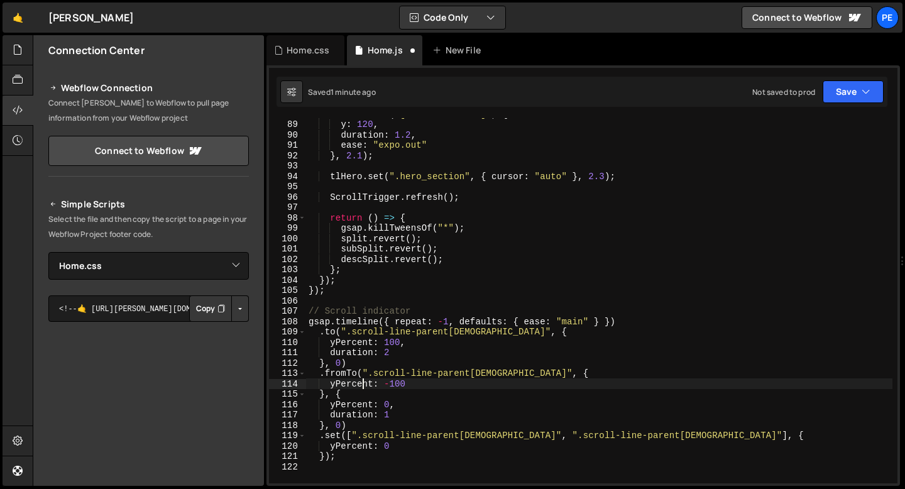
click at [392, 419] on div "tlHero . from ( "[hero-indicator]" , { y : 120 , duration : 1.2 , ease : "expo.…" at bounding box center [599, 302] width 586 height 386
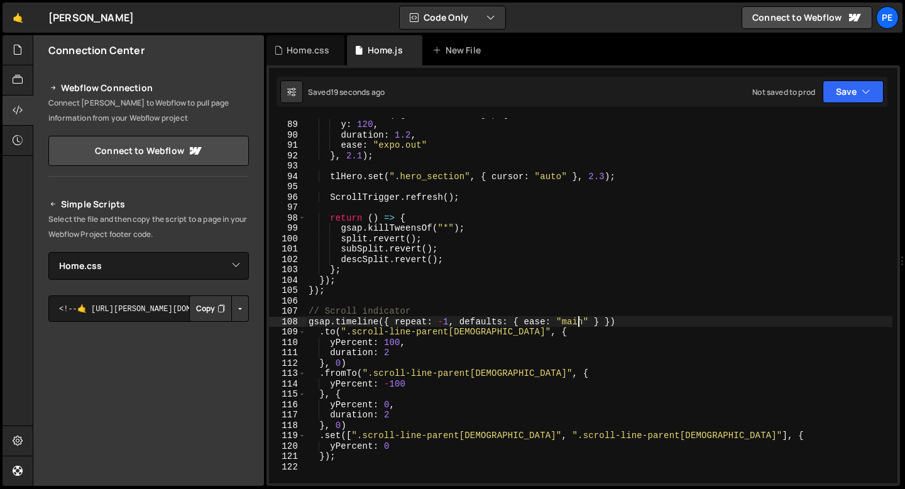
click at [576, 319] on div "tlHero . from ( "[hero-indicator]" , { y : 120 , duration : 1.2 , ease : "expo.…" at bounding box center [599, 302] width 586 height 386
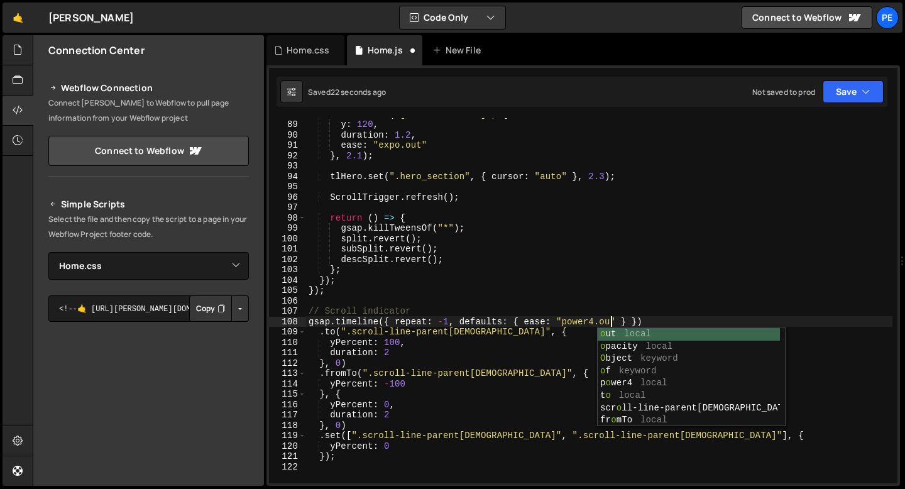
scroll to position [0, 21]
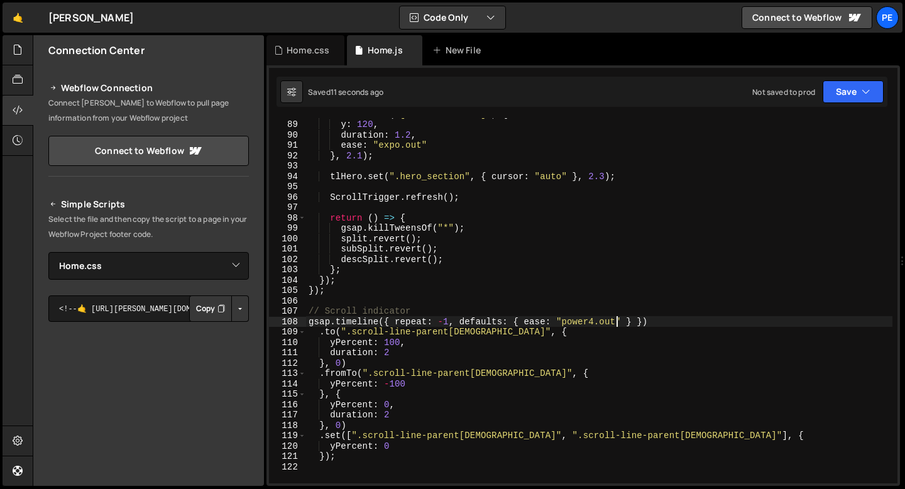
click at [602, 322] on div "tlHero . from ( "[hero-indicator]" , { y : 120 , duration : 1.2 , ease : "expo.…" at bounding box center [599, 302] width 586 height 386
click at [620, 321] on div "tlHero . from ( "[hero-indicator]" , { y : 120 , duration : 1.2 , ease : "expo.…" at bounding box center [599, 302] width 586 height 386
click at [395, 355] on div "tlHero . from ( "[hero-indicator]" , { y : 120 , duration : 1.2 , ease : "expo.…" at bounding box center [599, 302] width 586 height 386
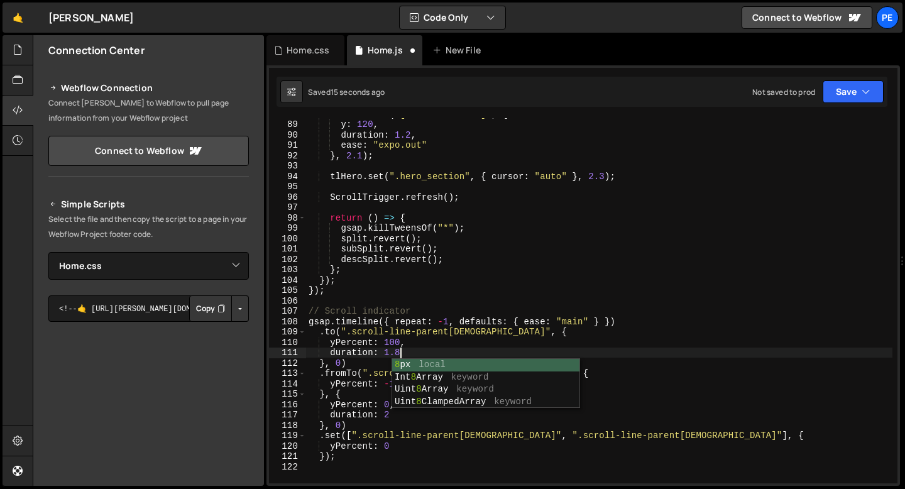
scroll to position [0, 6]
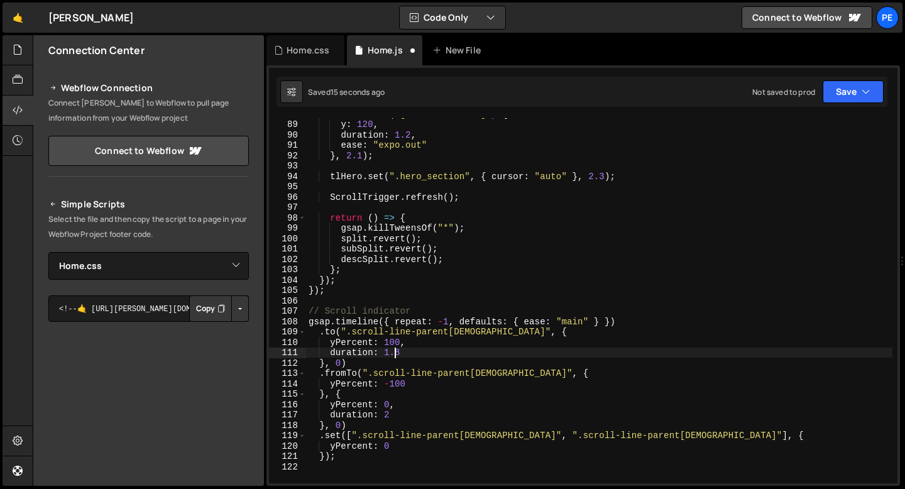
click at [393, 354] on div "tlHero . from ( "[hero-indicator]" , { y : 120 , duration : 1.2 , ease : "expo.…" at bounding box center [599, 302] width 586 height 386
click at [391, 412] on div "tlHero . from ( "[hero-indicator]" , { y : 120 , duration : 1.2 , ease : "expo.…" at bounding box center [599, 302] width 586 height 386
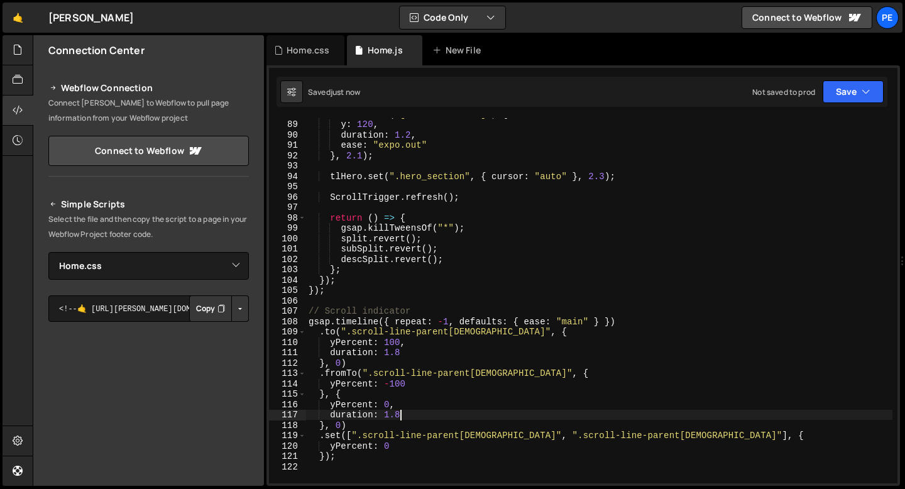
type textarea "duration: 1.8"
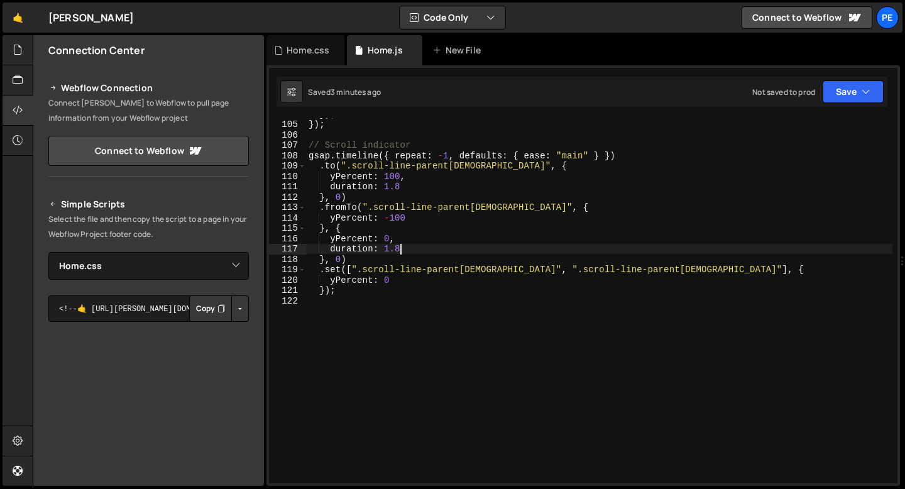
scroll to position [1077, 0]
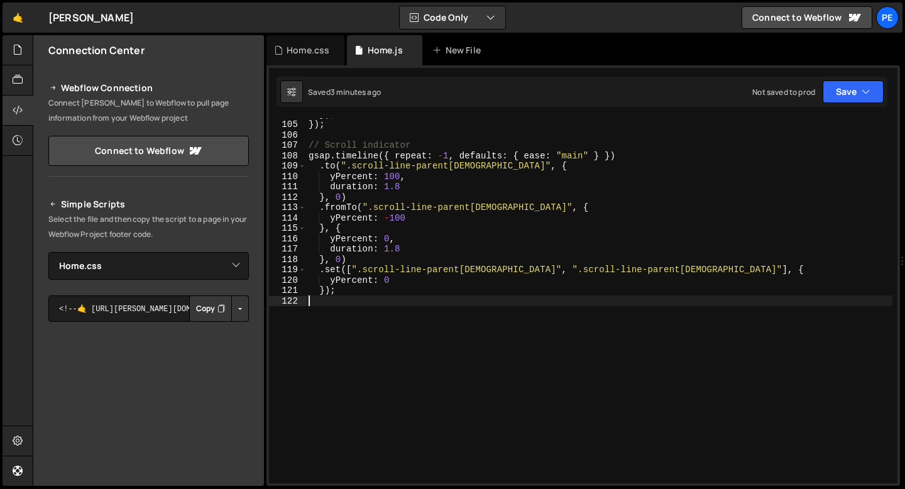
click at [351, 297] on div "}) ; }) ; // Scroll indicator gsap . timeline ({ repeat : - 1 , defaults : { ea…" at bounding box center [599, 302] width 586 height 386
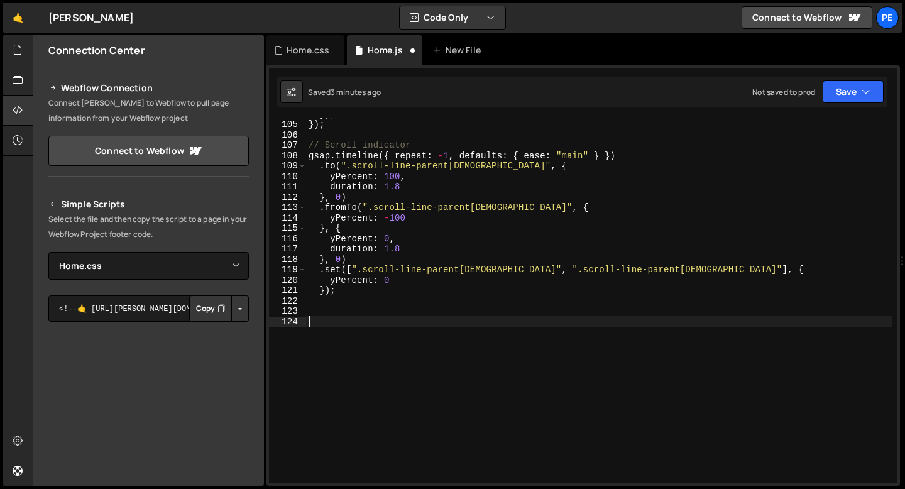
paste textarea "requestAnimationFrame(raf);"
type textarea "requestAnimationFrame(raf);"
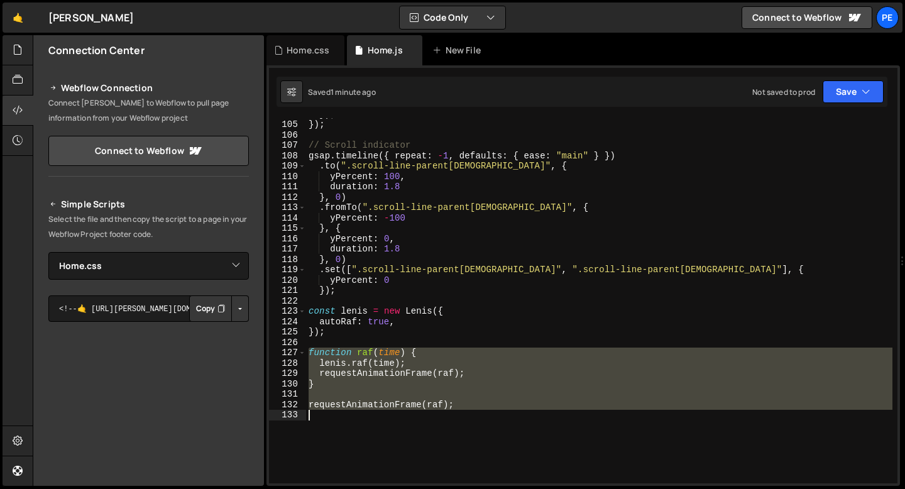
drag, startPoint x: 309, startPoint y: 353, endPoint x: 481, endPoint y: 413, distance: 183.0
click at [481, 413] on div "}) ; }) ; // Scroll indicator gsap . timeline ({ repeat : - 1 , defaults : { ea…" at bounding box center [599, 302] width 586 height 386
type textarea "requestAnimationFrame(raf);"
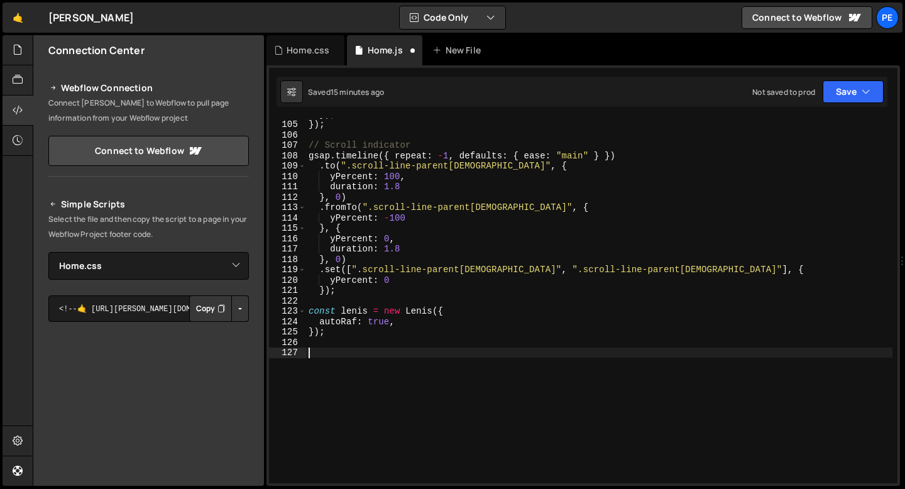
paste textarea "});"
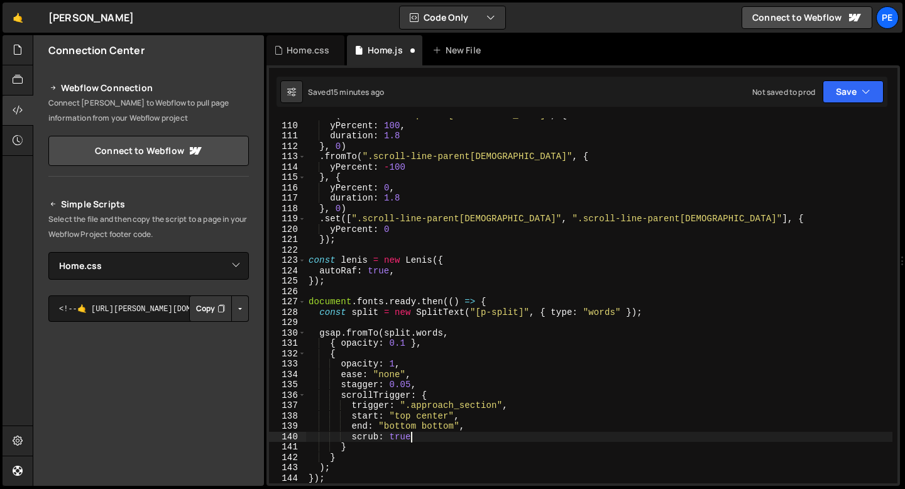
click at [437, 435] on div ". to ( ".scroll-line-parent1" , { yPercent : 100 , duration : 1.8 } , 0 ) . fro…" at bounding box center [599, 303] width 586 height 386
type textarea "scrub: true,"
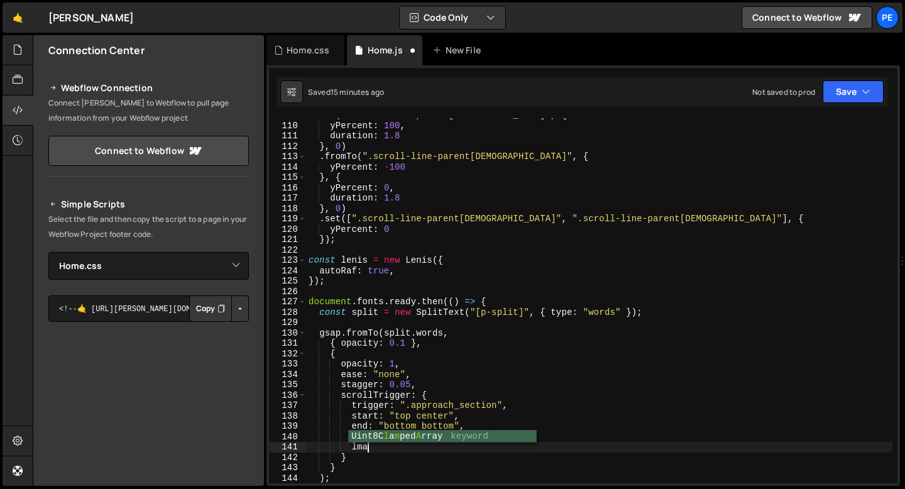
type textarea "l"
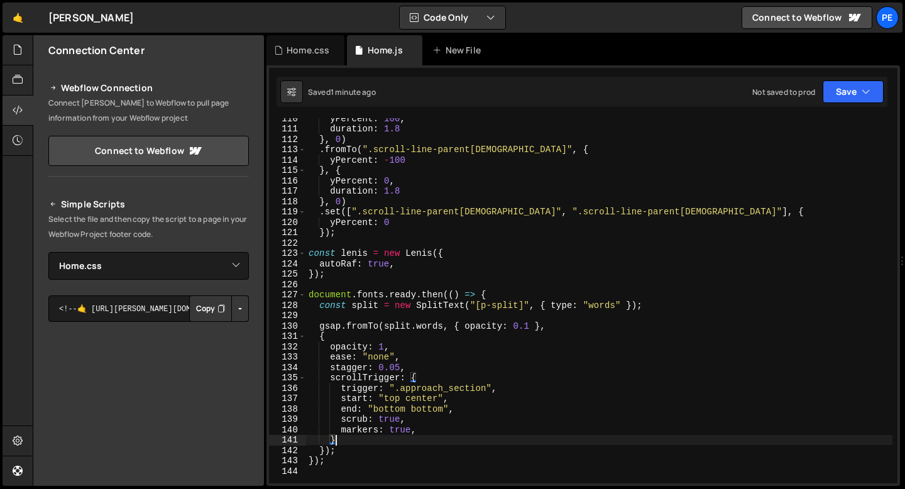
scroll to position [1165, 0]
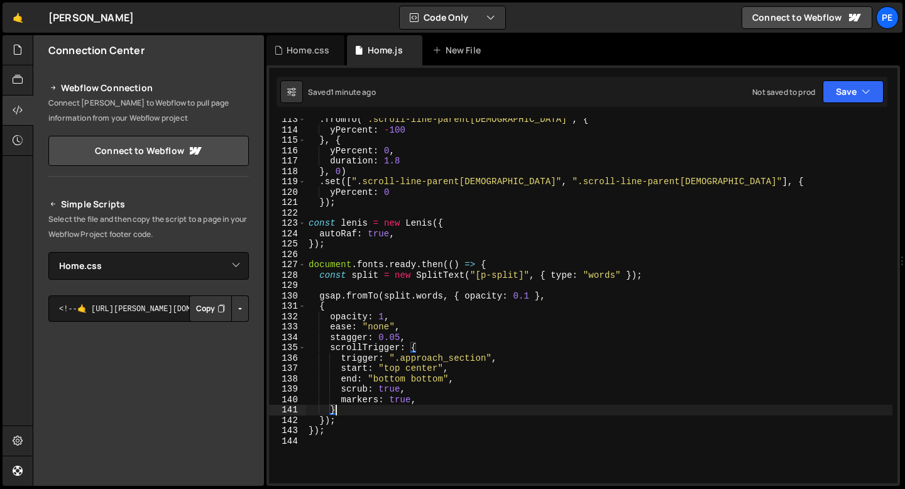
click at [364, 420] on div ". fromTo ( ".scroll-line-parent2" , { yPercent : - 100 } , { yPercent : 0 , dur…" at bounding box center [599, 307] width 586 height 386
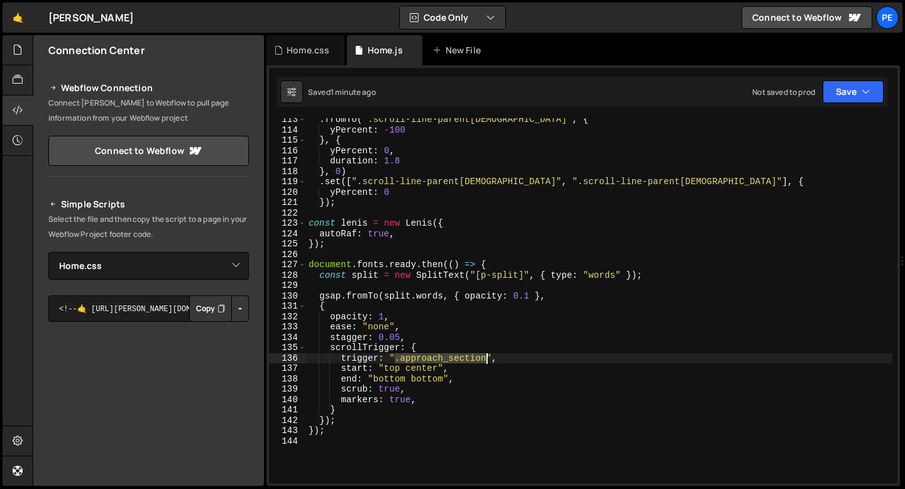
drag, startPoint x: 396, startPoint y: 361, endPoint x: 486, endPoint y: 356, distance: 89.4
click at [486, 356] on div ". fromTo ( ".scroll-line-parent2" , { yPercent : - 100 } , { yPercent : 0 , dur…" at bounding box center [599, 307] width 586 height 386
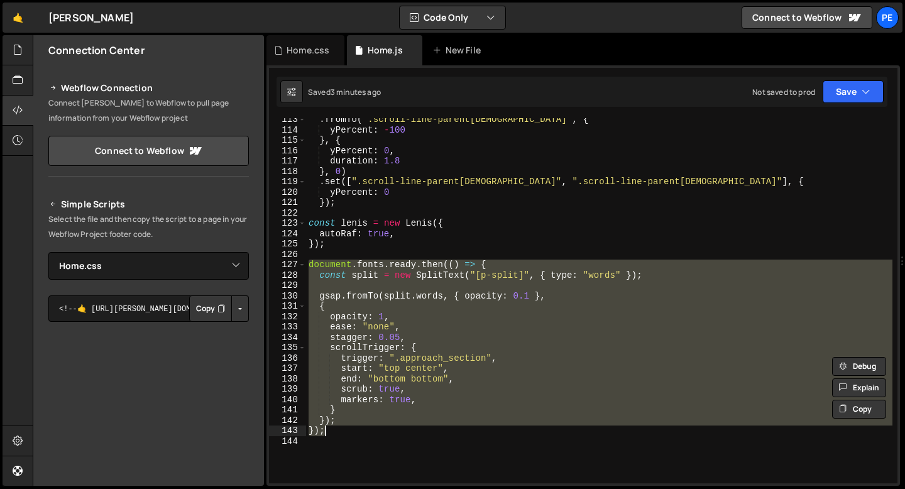
drag, startPoint x: 310, startPoint y: 265, endPoint x: 353, endPoint y: 428, distance: 168.9
click at [353, 428] on div ". fromTo ( ".scroll-line-parent2" , { yPercent : - 100 } , { yPercent : 0 , dur…" at bounding box center [599, 307] width 586 height 386
paste textarea
type textarea "});"
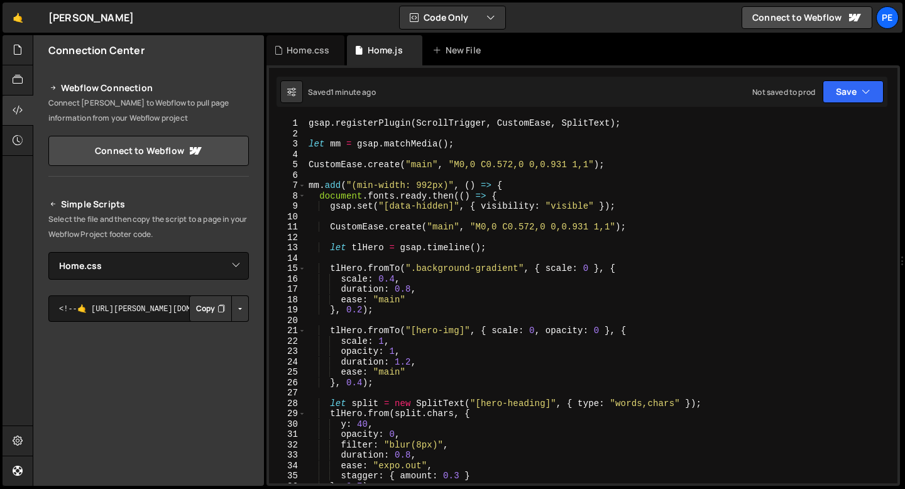
scroll to position [0, 0]
click at [395, 276] on div "gsap . registerPlugin ( ScrollTrigger , CustomEase , SplitText ) ; let mm = gsa…" at bounding box center [599, 311] width 586 height 386
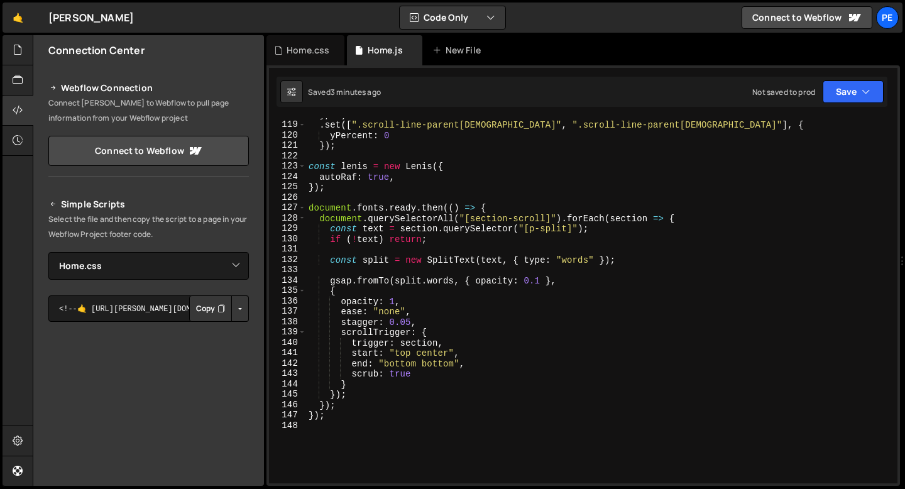
scroll to position [1267, 0]
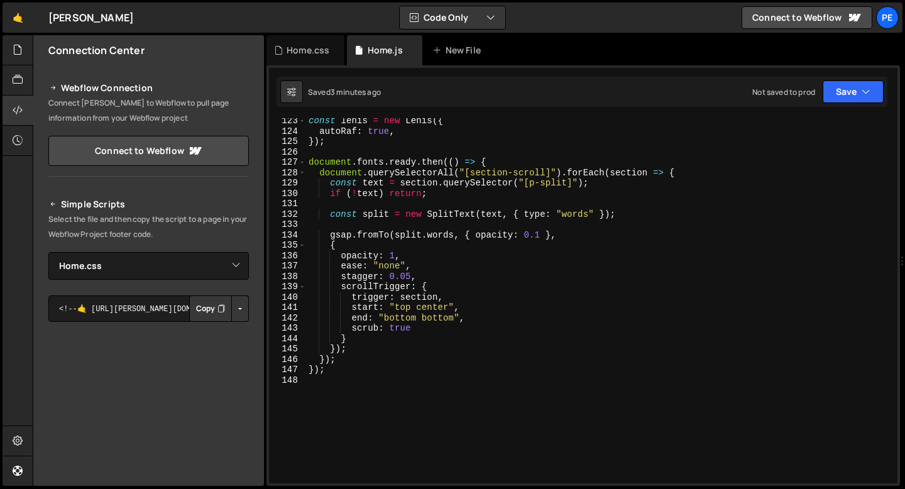
click at [495, 166] on div "const lenis = new Lenis ({ autoRaf : true , }) ; document . fonts . ready . the…" at bounding box center [599, 309] width 586 height 386
click at [352, 360] on div "const lenis = new Lenis ({ autoRaf : true , }) ; document . fonts . ready . the…" at bounding box center [599, 309] width 586 height 386
type textarea "});"
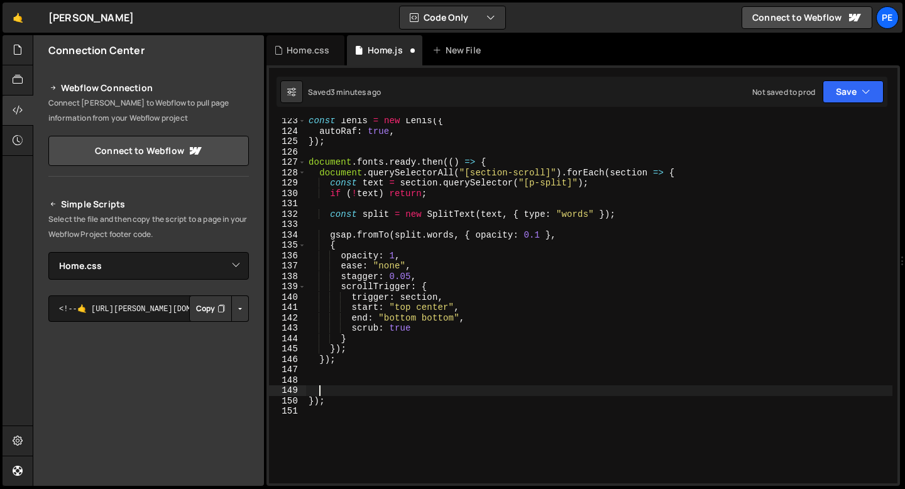
paste textarea "});"
type textarea "});"
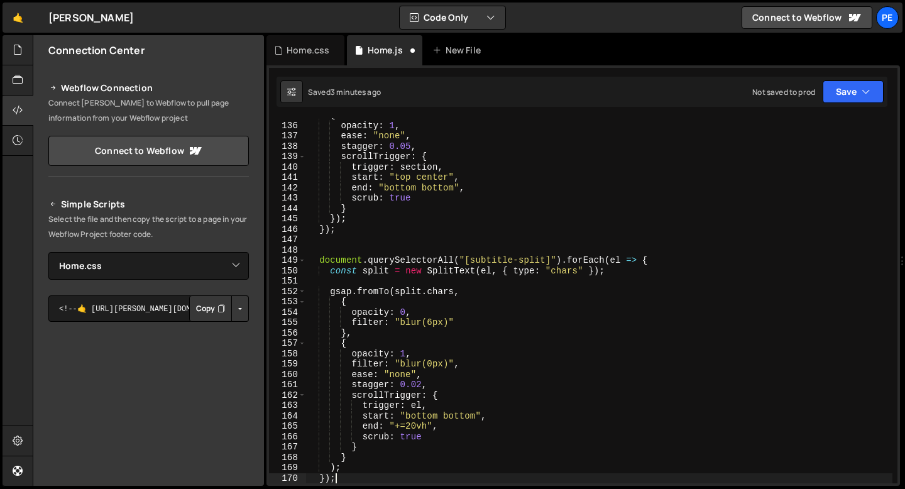
scroll to position [1397, 0]
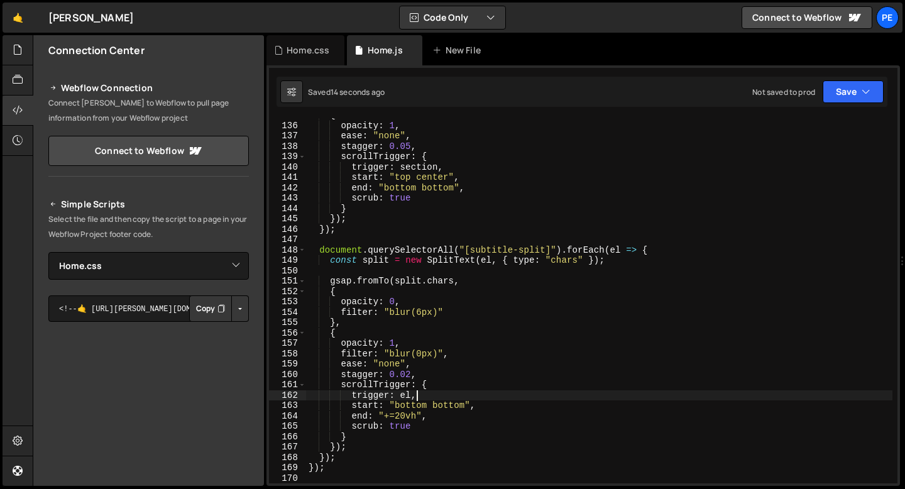
click at [423, 400] on div "{ opacity : 1 , ease : "none" , stagger : 0.05 , scrollTrigger : { trigger : se…" at bounding box center [599, 303] width 586 height 386
type textarea "trigger: el,"
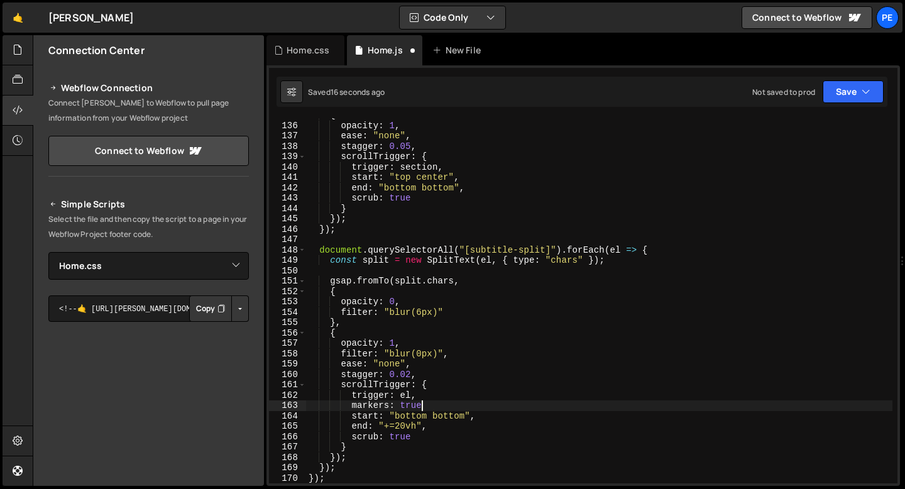
scroll to position [0, 8]
click at [429, 426] on div "{ opacity : 1 , ease : "none" , stagger : 0.05 , scrollTrigger : { trigger : se…" at bounding box center [599, 303] width 586 height 386
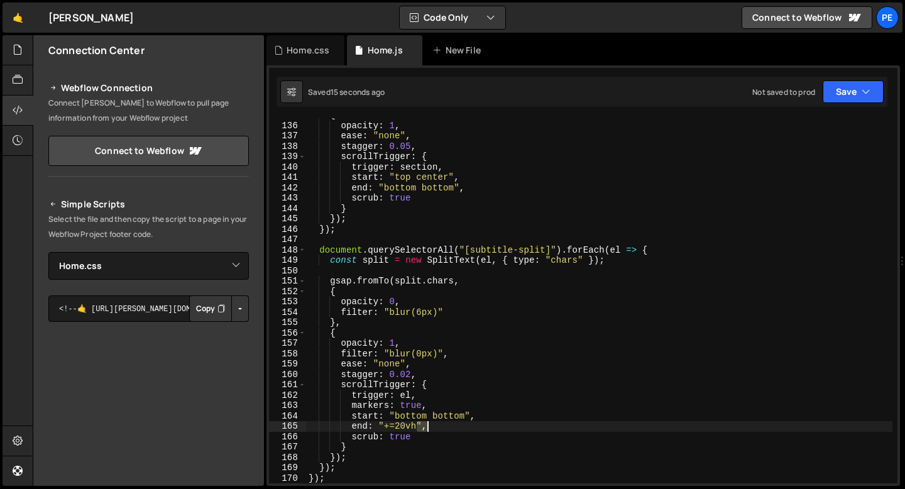
click at [429, 426] on div "{ opacity : 1 , ease : "none" , stagger : 0.05 , scrollTrigger : { trigger : se…" at bounding box center [599, 303] width 586 height 386
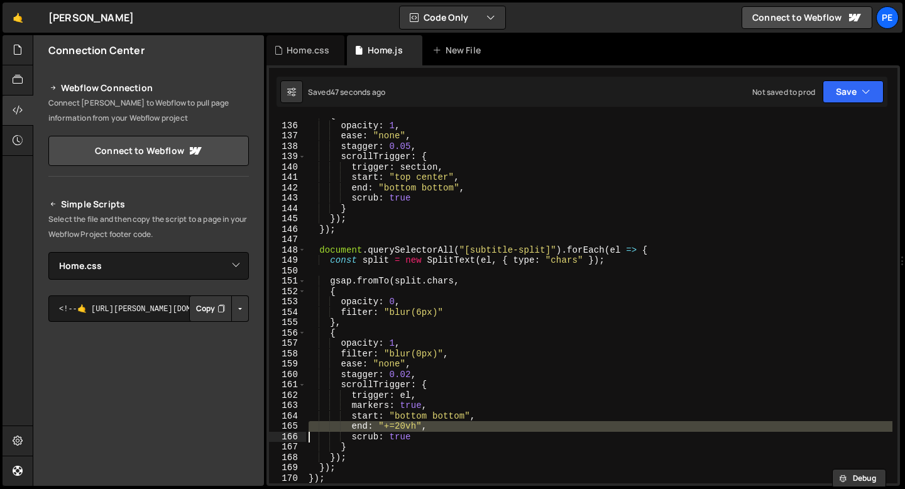
paste textarea
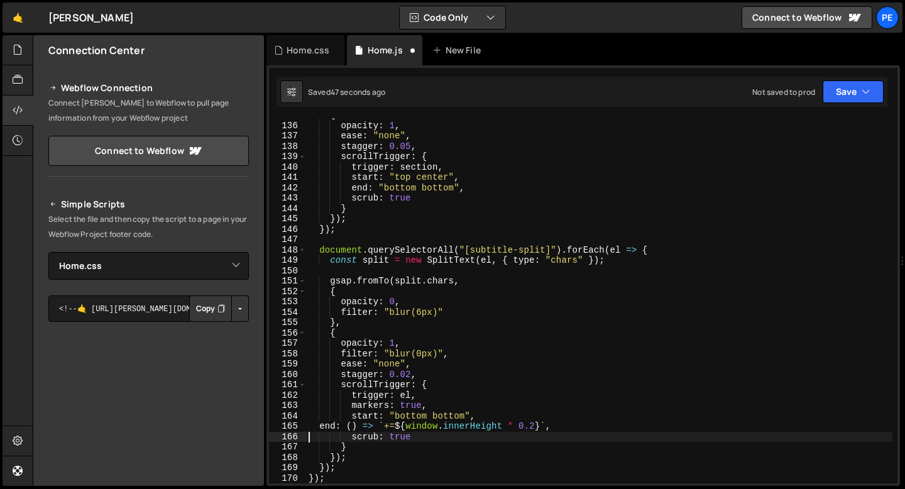
scroll to position [0, 6]
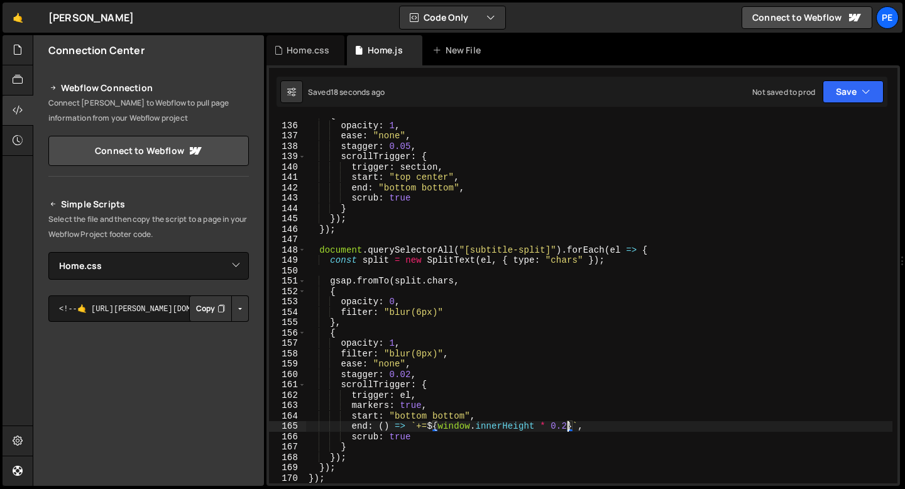
click at [567, 425] on div "{ opacity : 1 , ease : "none" , stagger : 0.05 , scrollTrigger : { trigger : se…" at bounding box center [599, 303] width 586 height 386
click at [411, 409] on div "{ opacity : 1 , ease : "none" , stagger : 0.05 , scrollTrigger : { trigger : se…" at bounding box center [599, 303] width 586 height 386
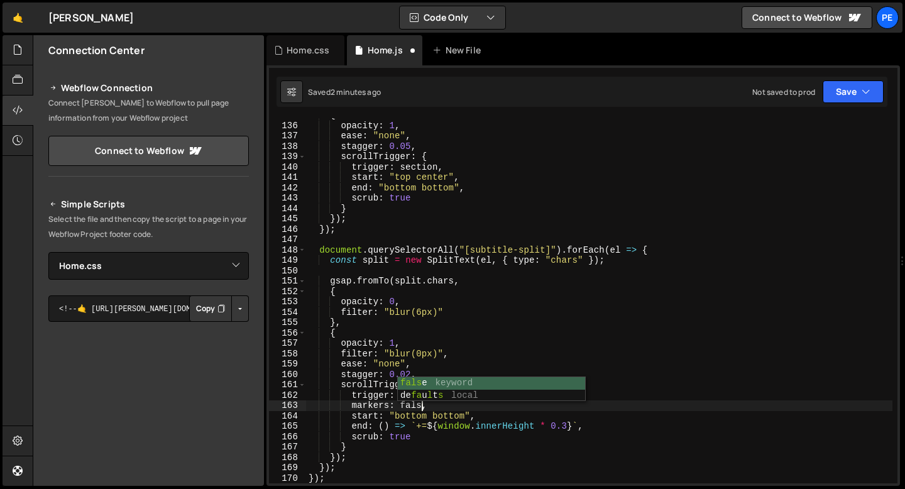
scroll to position [0, 8]
click at [418, 197] on div "{ opacity : 1 , ease : "none" , stagger : 0.05 , scrollTrigger : { trigger : se…" at bounding box center [599, 303] width 586 height 386
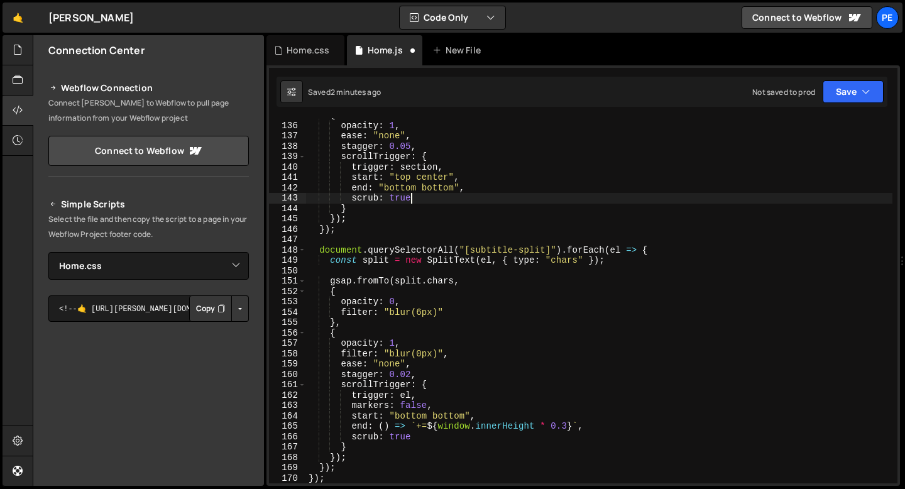
type textarea "scrub: true,"
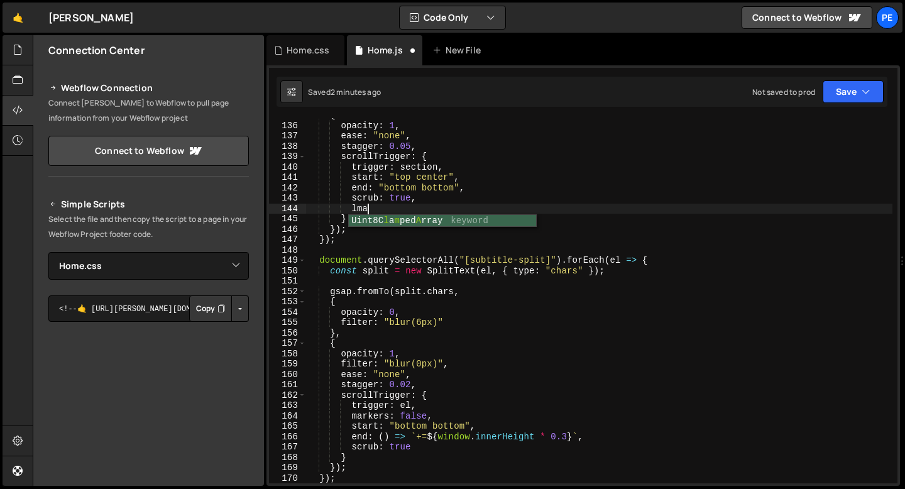
type textarea "l"
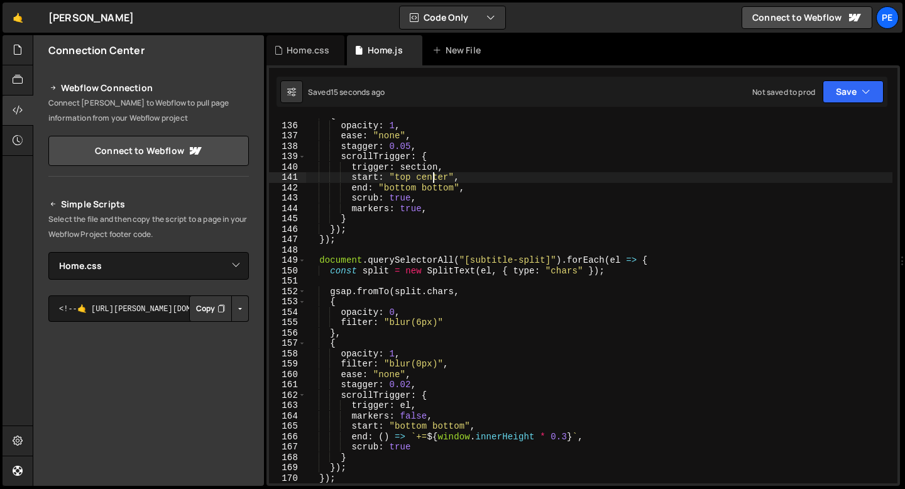
click at [435, 179] on div "{ opacity : 1 , ease : "none" , stagger : 0.05 , scrollTrigger : { trigger : se…" at bounding box center [599, 303] width 586 height 386
click at [421, 177] on div "{ opacity : 1 , ease : "none" , stagger : 0.05 , scrollTrigger : { trigger : se…" at bounding box center [599, 303] width 586 height 386
click at [567, 431] on div "{ opacity : 1 , ease : "none" , stagger : 0.05 , scrollTrigger : { trigger : se…" at bounding box center [599, 303] width 586 height 386
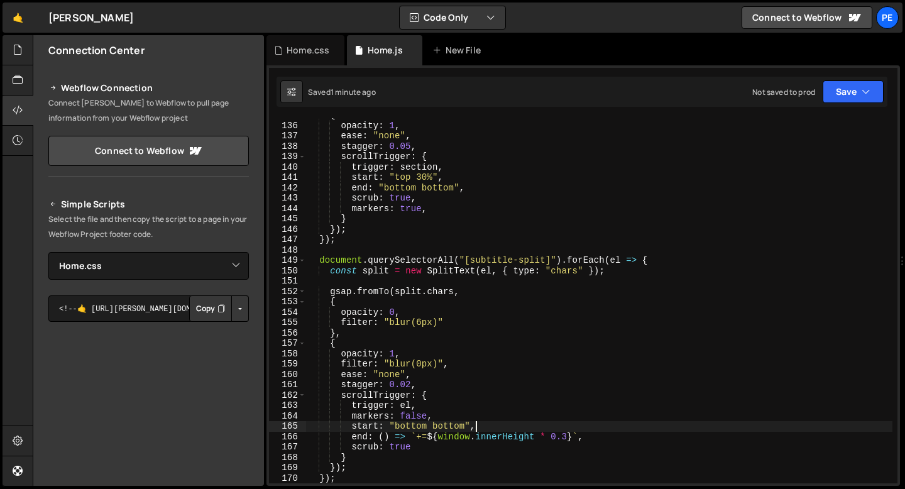
click at [568, 435] on div "{ opacity : 1 , ease : "none" , stagger : 0.05 , scrollTrigger : { trigger : se…" at bounding box center [599, 303] width 586 height 386
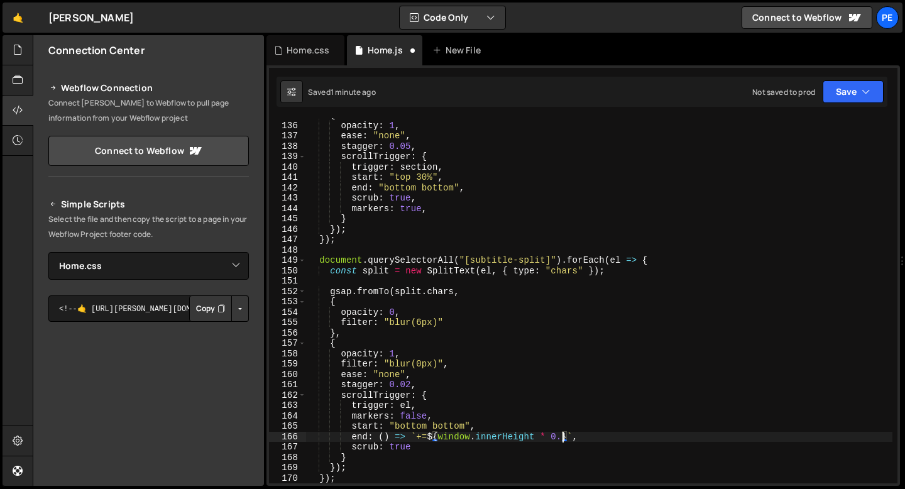
scroll to position [0, 18]
click at [451, 369] on div "{ opacity : 1 , ease : "none" , stagger : 0.05 , scrollTrigger : { trigger : se…" at bounding box center [599, 303] width 586 height 386
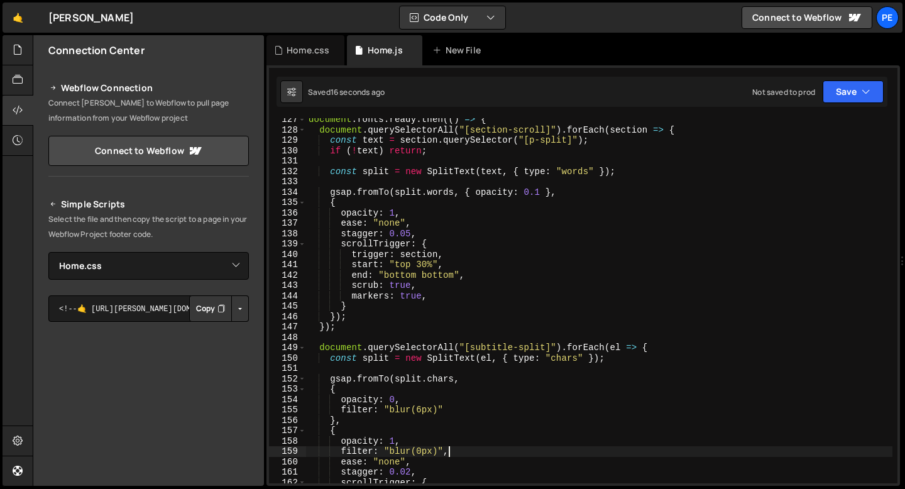
scroll to position [1277, 0]
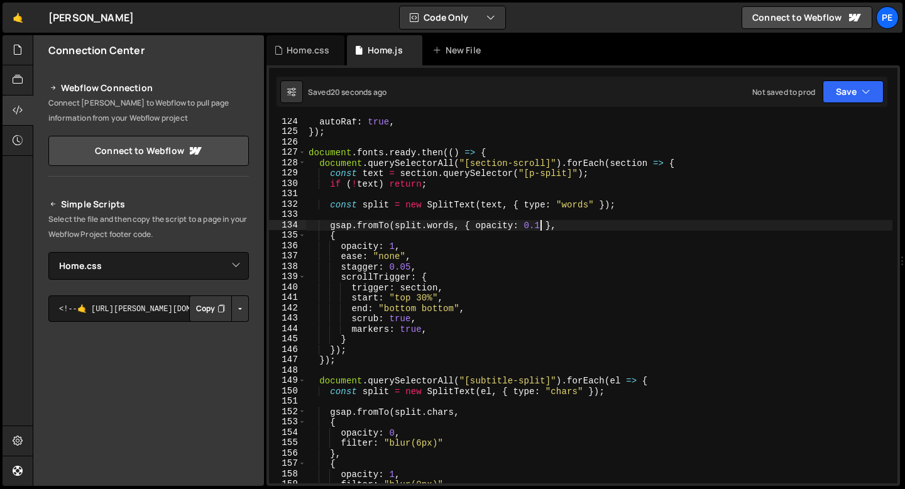
click at [540, 224] on div "autoRaf : true , }) ; document . fonts . ready . then (( ) => { document . quer…" at bounding box center [599, 309] width 586 height 386
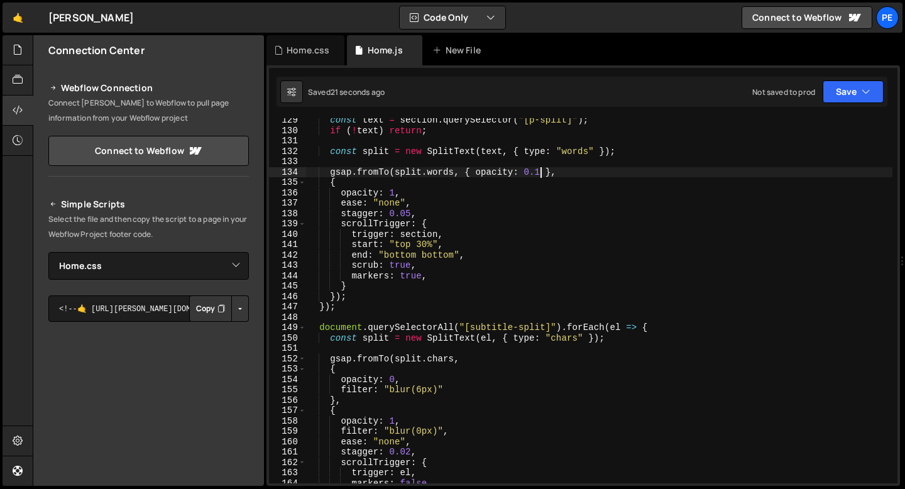
scroll to position [1340, 0]
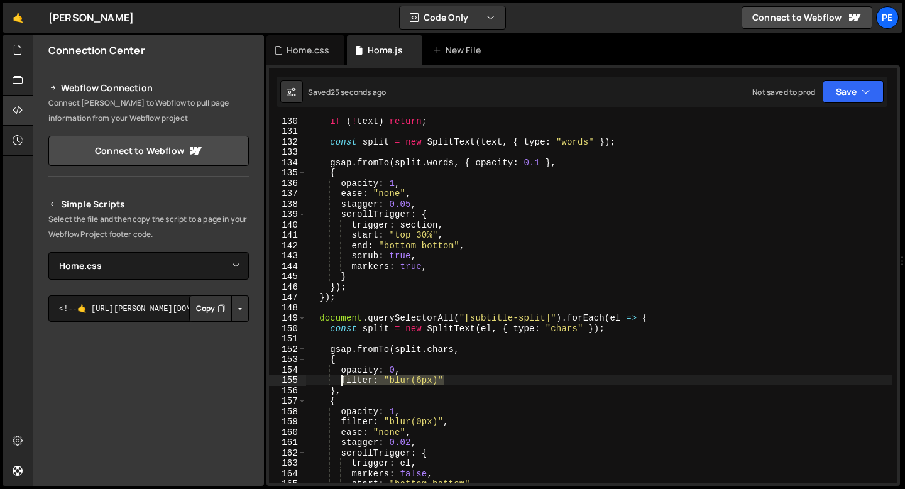
drag, startPoint x: 444, startPoint y: 381, endPoint x: 341, endPoint y: 374, distance: 103.3
click at [341, 375] on div "if ( ! text ) return ; const split = new SplitText ( text , { type : "words" })…" at bounding box center [599, 309] width 586 height 386
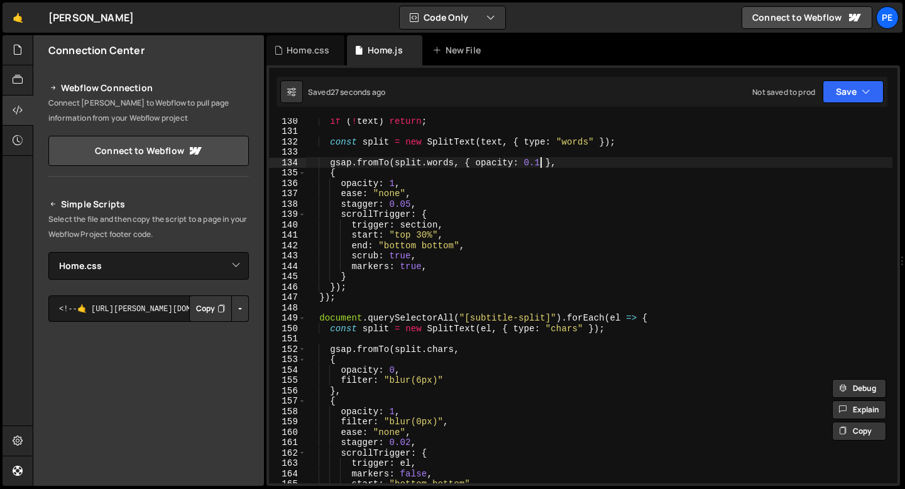
click at [538, 159] on div "if ( ! text ) return ; const split = new SplitText ( text , { type : "words" })…" at bounding box center [599, 309] width 586 height 386
paste textarea "filter: "blur(6px)""
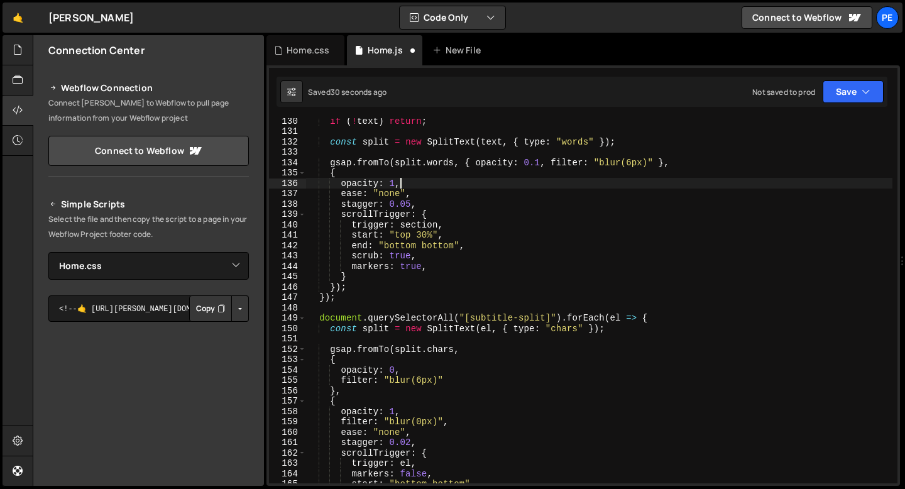
click at [420, 185] on div "if ( ! text ) return ; const split = new SplitText ( text , { type : "words" })…" at bounding box center [599, 309] width 586 height 386
type textarea "opacity: 1,"
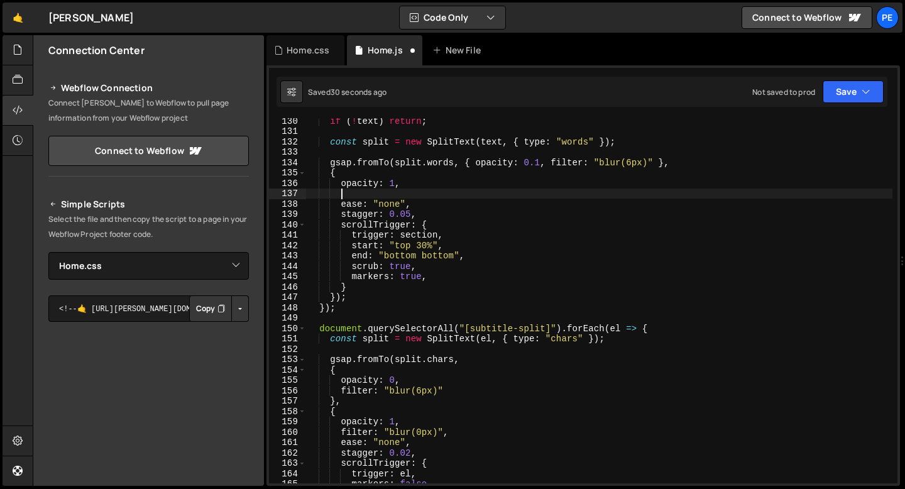
paste textarea "filter: "blur(6px)""
click at [420, 195] on div "if ( ! text ) return ; const split = new SplitText ( text , { type : "words" })…" at bounding box center [599, 309] width 586 height 386
click at [450, 195] on div "if ( ! text ) return ; const split = new SplitText ( text , { type : "words" })…" at bounding box center [599, 309] width 586 height 386
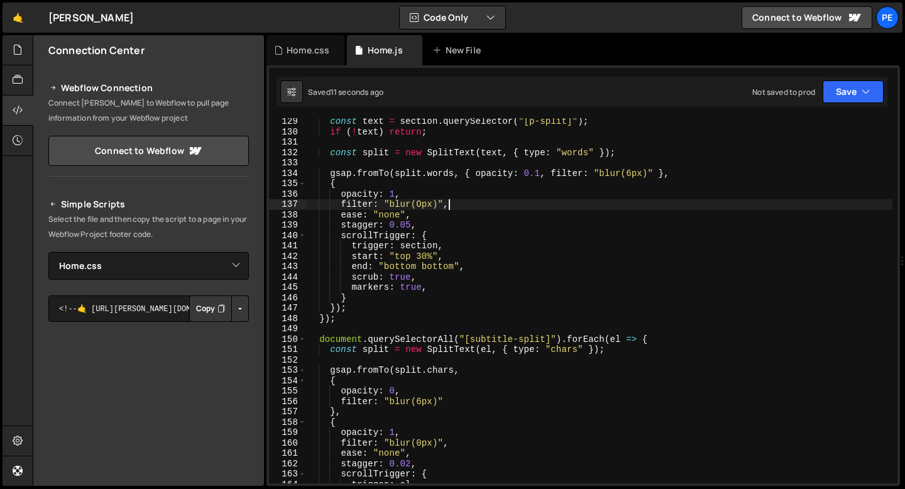
scroll to position [1317, 0]
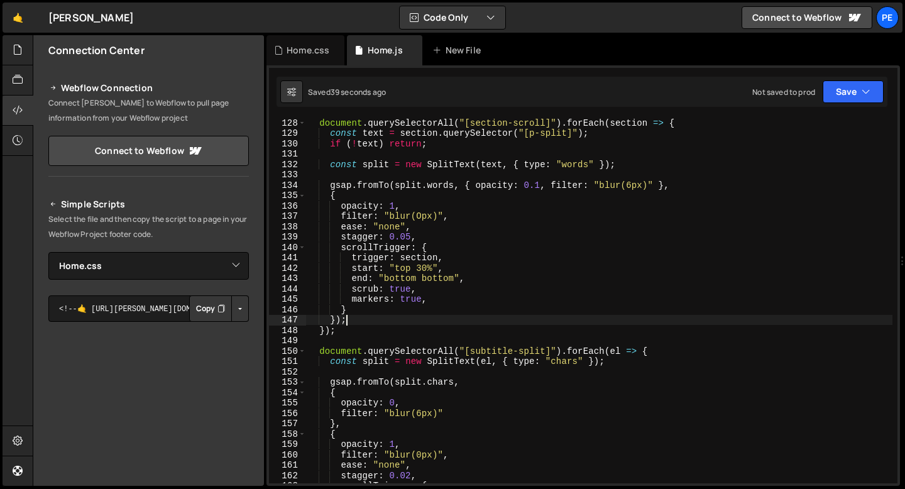
click at [380, 325] on div "document . querySelectorAll ( "[section-scroll]" ) . forEach ( section => { con…" at bounding box center [599, 310] width 586 height 386
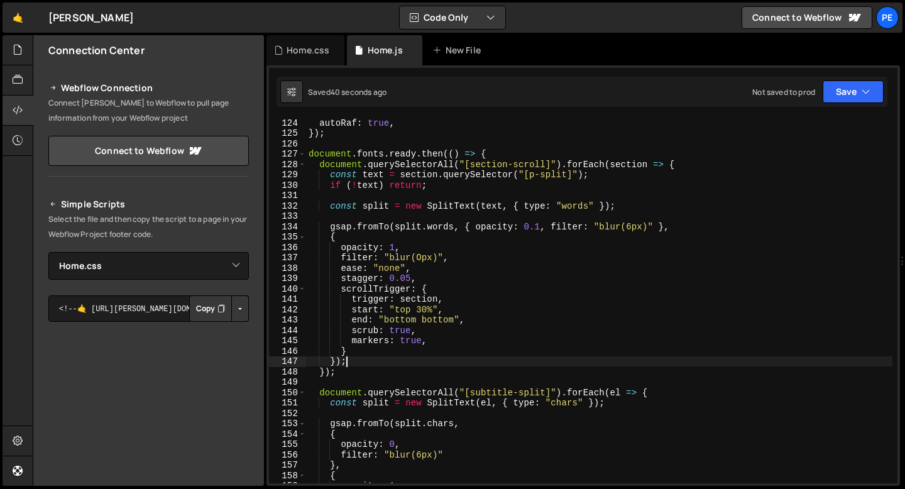
scroll to position [1275, 0]
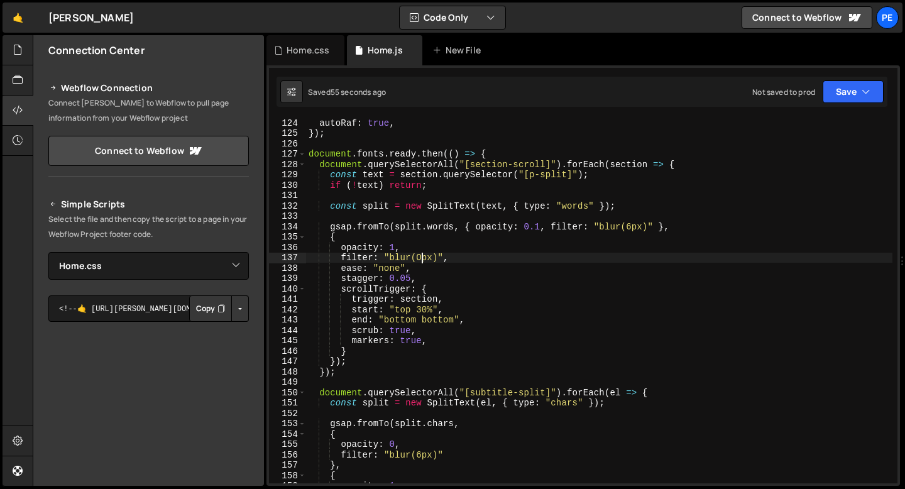
click at [422, 256] on div "autoRaf : true , }) ; document . fonts . ready . then (( ) => { document . quer…" at bounding box center [599, 310] width 586 height 386
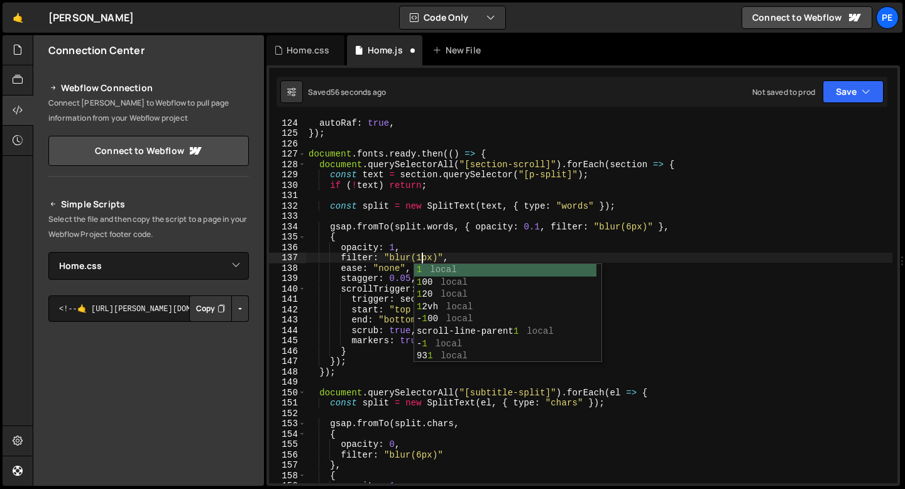
scroll to position [0, 8]
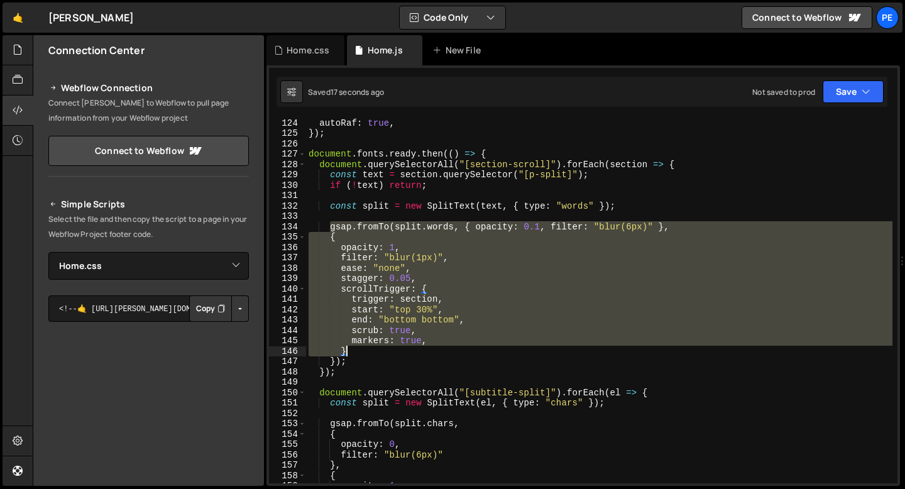
drag, startPoint x: 330, startPoint y: 225, endPoint x: 437, endPoint y: 351, distance: 164.5
click at [437, 351] on div "autoRaf : true , }) ; document . fonts . ready . then (( ) => { document . quer…" at bounding box center [599, 310] width 586 height 386
paste textarea ");"
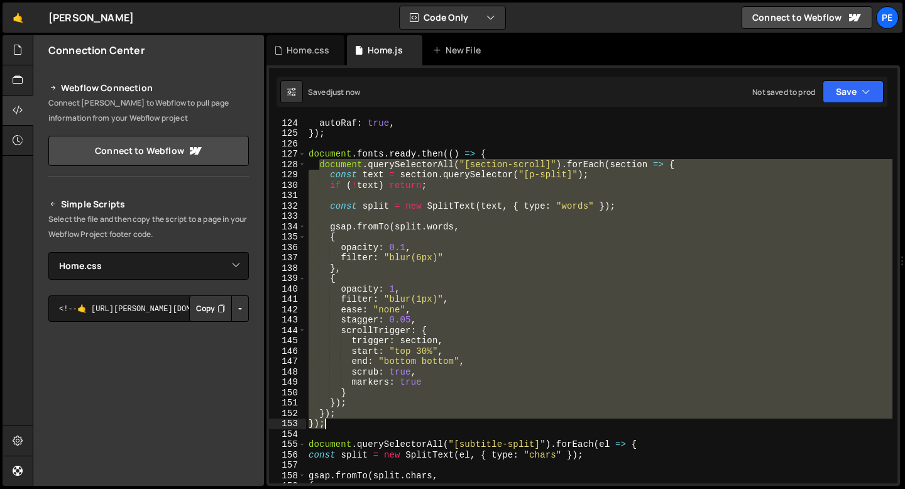
drag, startPoint x: 317, startPoint y: 162, endPoint x: 370, endPoint y: 418, distance: 261.7
click at [371, 420] on div "autoRaf : true , }) ; document . fonts . ready . then (( ) => { document . quer…" at bounding box center [599, 310] width 586 height 386
click at [321, 153] on div "autoRaf : true , }) ; document . fonts . ready . then (( ) => { document . quer…" at bounding box center [599, 310] width 586 height 386
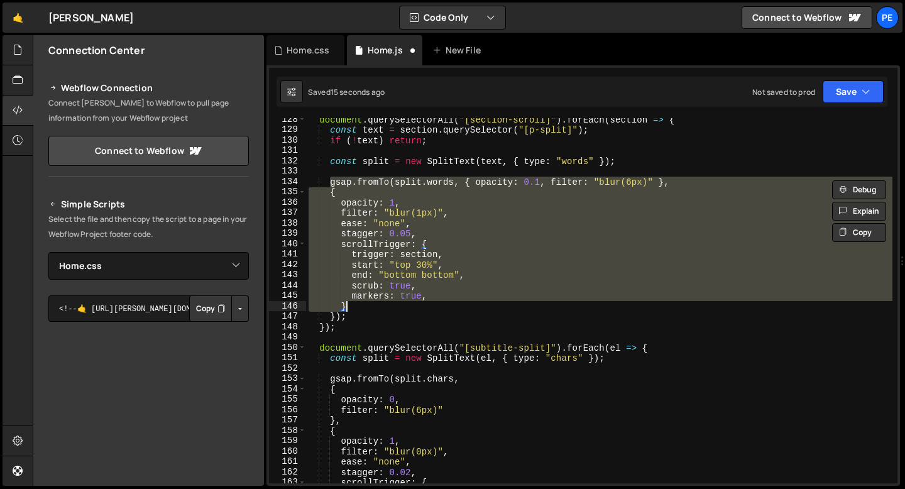
scroll to position [1321, 0]
click at [337, 188] on div "document . querySelectorAll ( "[section-scroll]" ) . forEach ( section => { con…" at bounding box center [599, 300] width 586 height 365
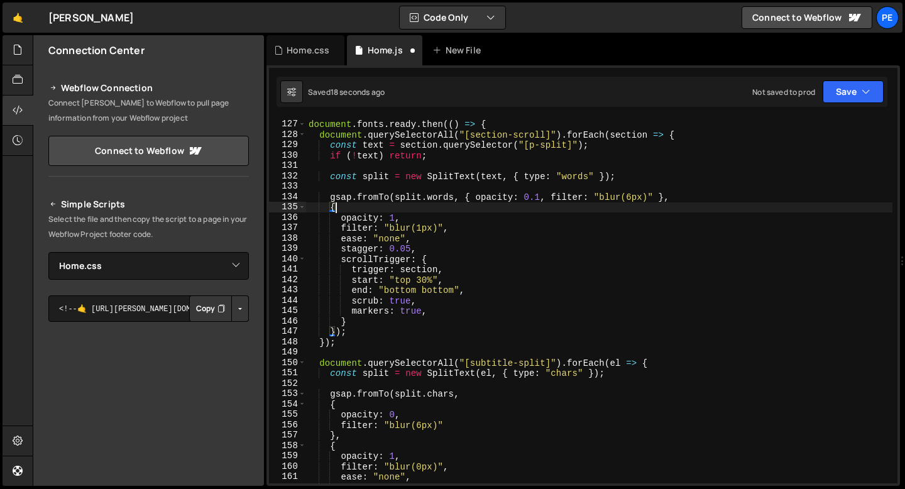
scroll to position [1295, 0]
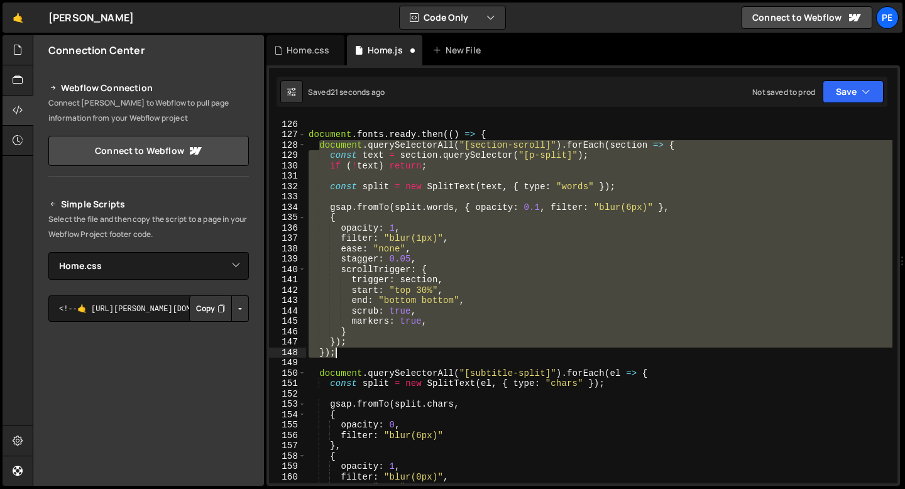
drag, startPoint x: 319, startPoint y: 146, endPoint x: 343, endPoint y: 349, distance: 205.0
click at [343, 350] on div "}) ; document . fonts . ready . then (( ) => { document . querySelectorAll ( "[…" at bounding box center [599, 302] width 586 height 386
type textarea "}); });"
paste textarea
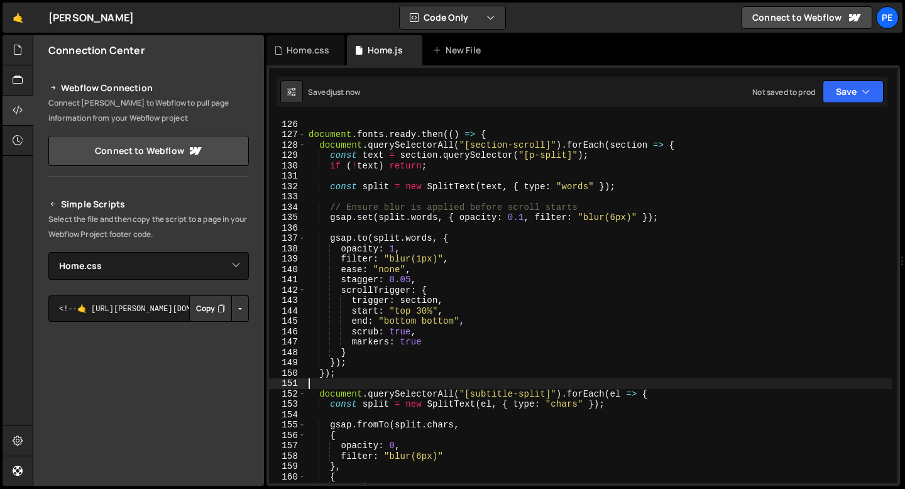
click at [423, 261] on div "}) ; document . fonts . ready . then (( ) => { document . querySelectorAll ( "[…" at bounding box center [599, 302] width 586 height 386
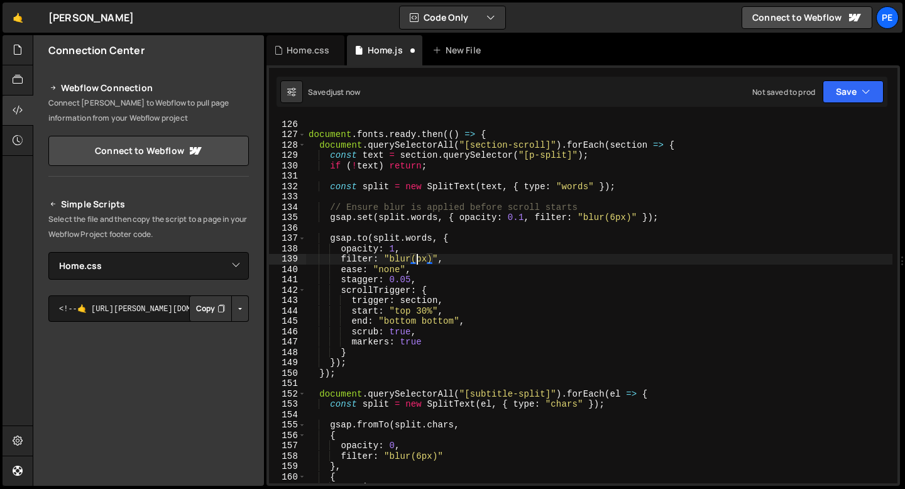
scroll to position [0, 8]
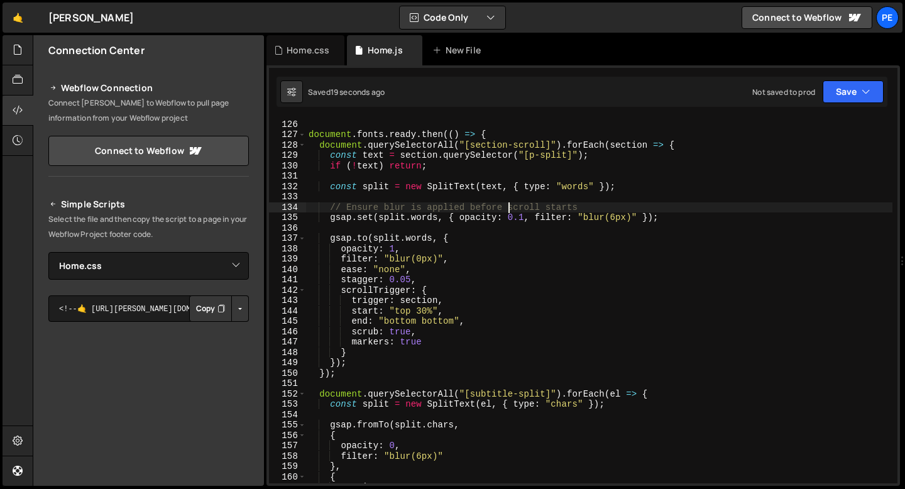
click at [508, 207] on div "}) ; document . fonts . ready . then (( ) => { document . querySelectorAll ( "[…" at bounding box center [599, 302] width 586 height 386
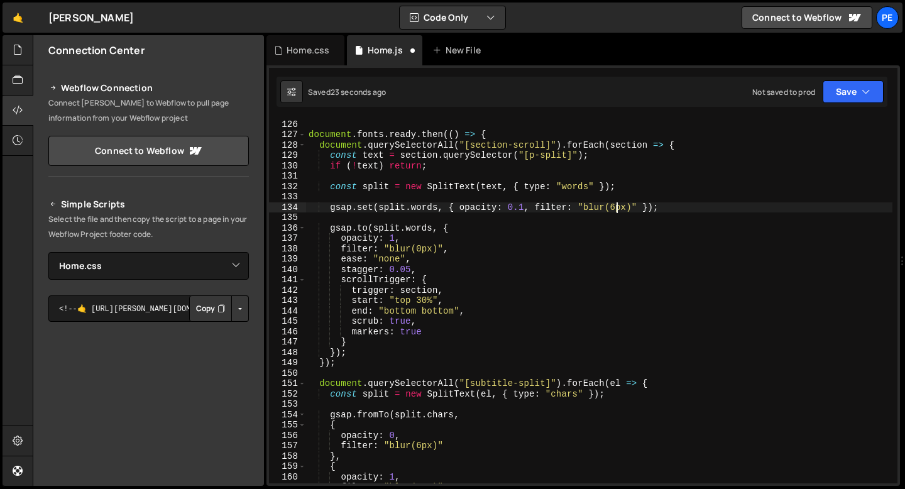
click at [615, 209] on div "}) ; document . fonts . ready . then (( ) => { document . querySelectorAll ( "[…" at bounding box center [599, 302] width 586 height 386
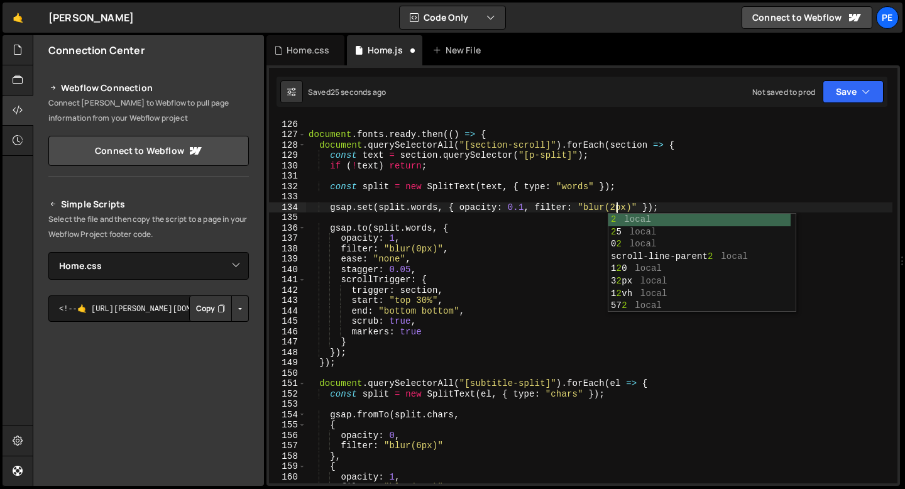
click at [500, 227] on div "}) ; document . fonts . ready . then (( ) => { document . querySelectorAll ( "[…" at bounding box center [599, 302] width 586 height 386
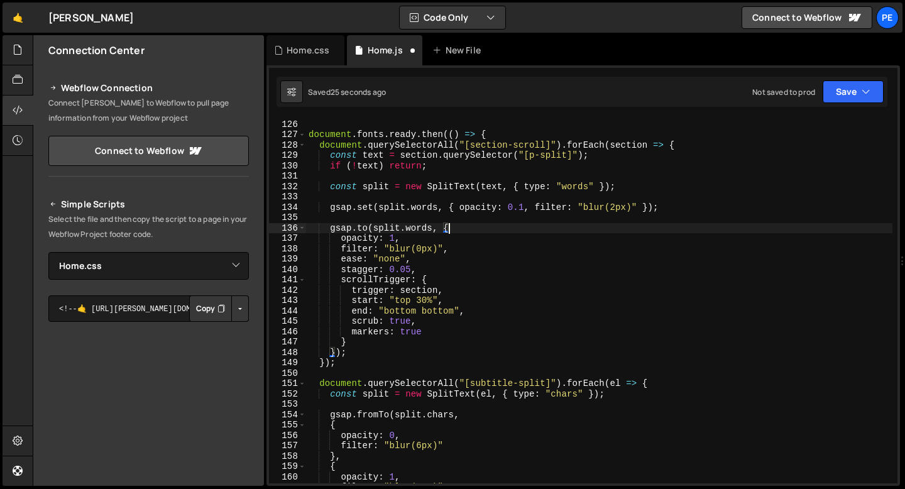
scroll to position [0, 9]
click at [606, 210] on div "}) ; document . fonts . ready . then (( ) => { document . querySelectorAll ( "[…" at bounding box center [599, 302] width 586 height 386
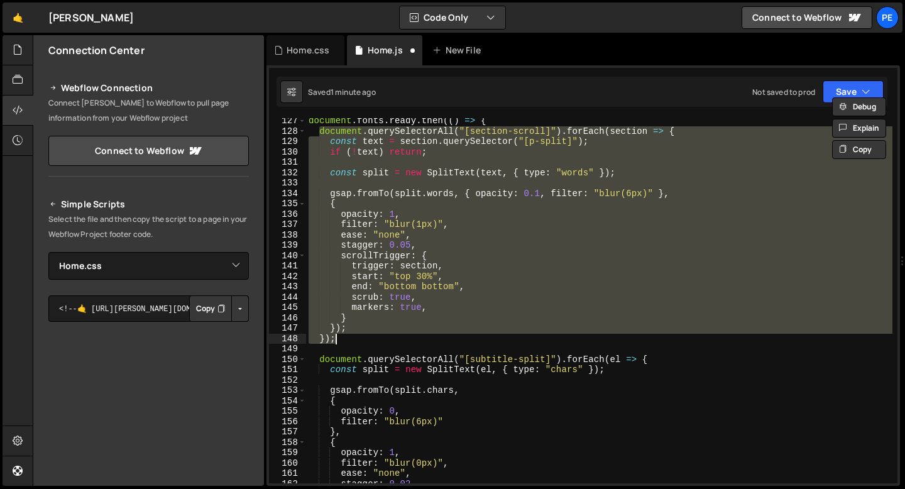
scroll to position [1309, 0]
click at [654, 194] on div "document . fonts . ready . then (( ) => { document . querySelectorAll ( "[secti…" at bounding box center [599, 300] width 586 height 365
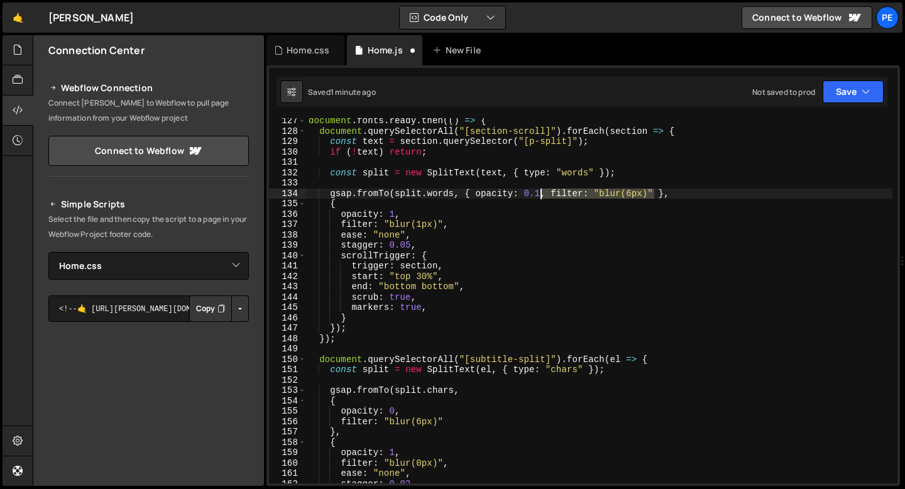
drag, startPoint x: 654, startPoint y: 194, endPoint x: 542, endPoint y: 193, distance: 111.8
click at [542, 193] on div "document . fonts . ready . then (( ) => { document . querySelectorAll ( "[secti…" at bounding box center [599, 309] width 586 height 386
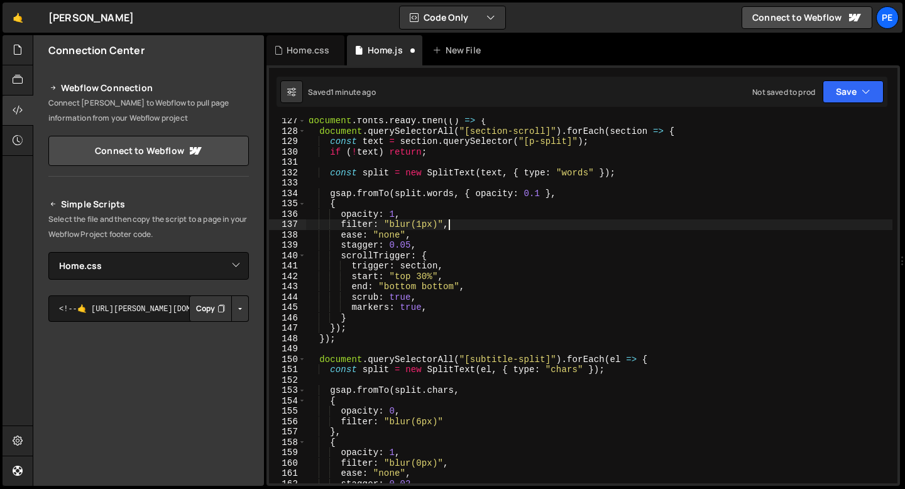
click at [452, 224] on div "document . fonts . ready . then (( ) => { document . querySelectorAll ( "[secti…" at bounding box center [599, 309] width 586 height 386
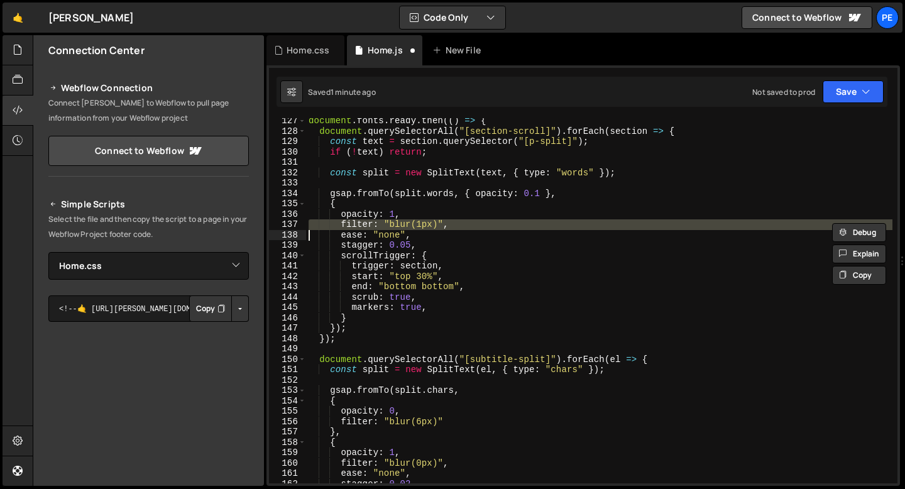
type textarea "ease: "none","
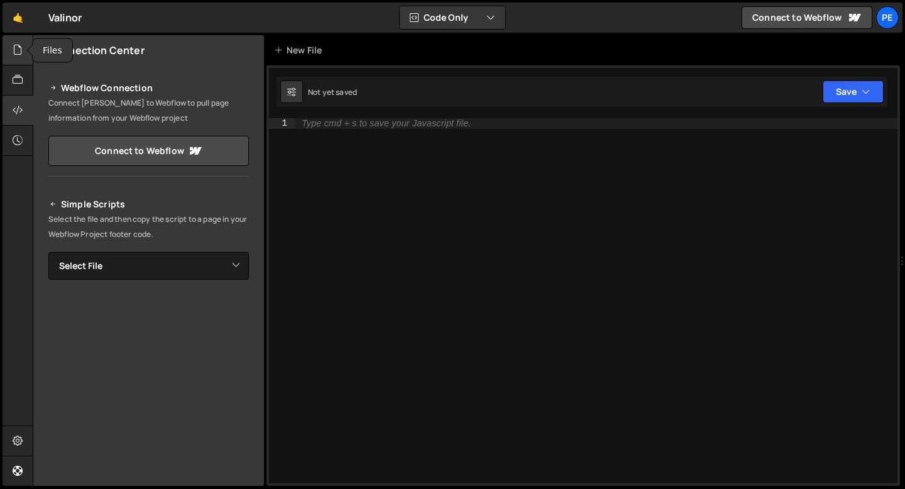
click at [23, 53] on div at bounding box center [18, 50] width 31 height 30
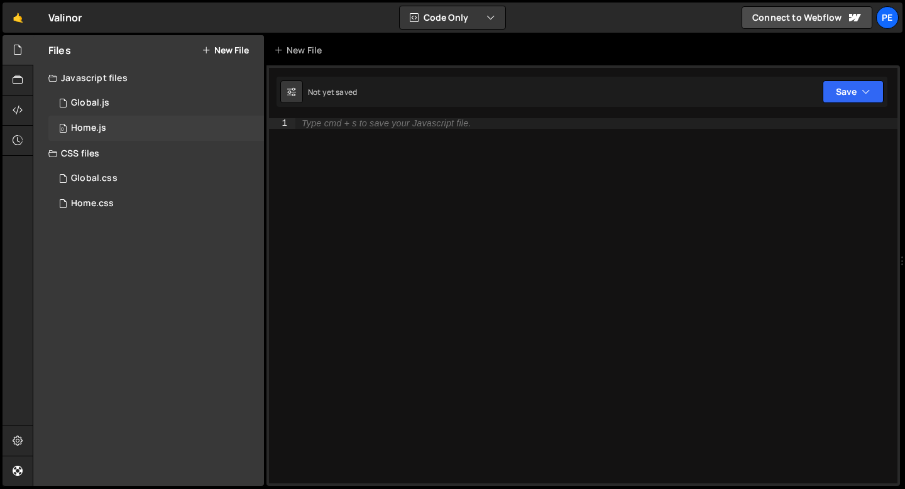
click at [111, 122] on div "0 Home.js 0" at bounding box center [156, 128] width 216 height 25
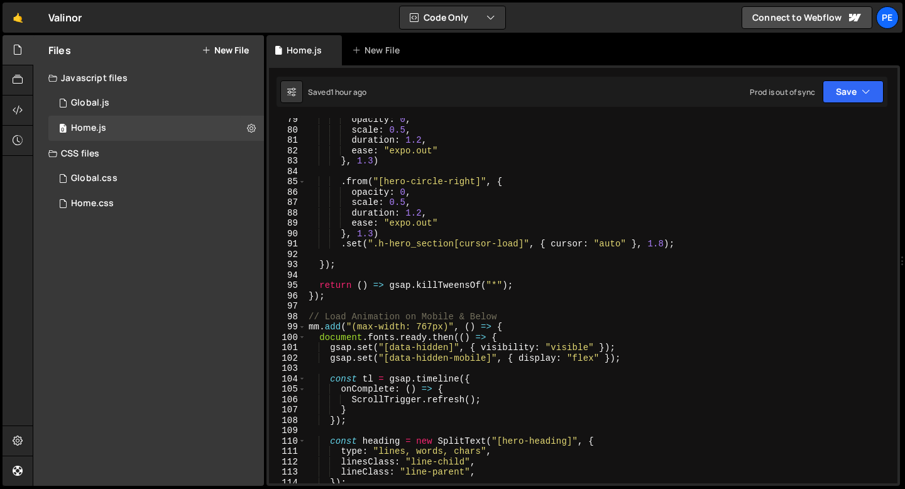
scroll to position [705, 0]
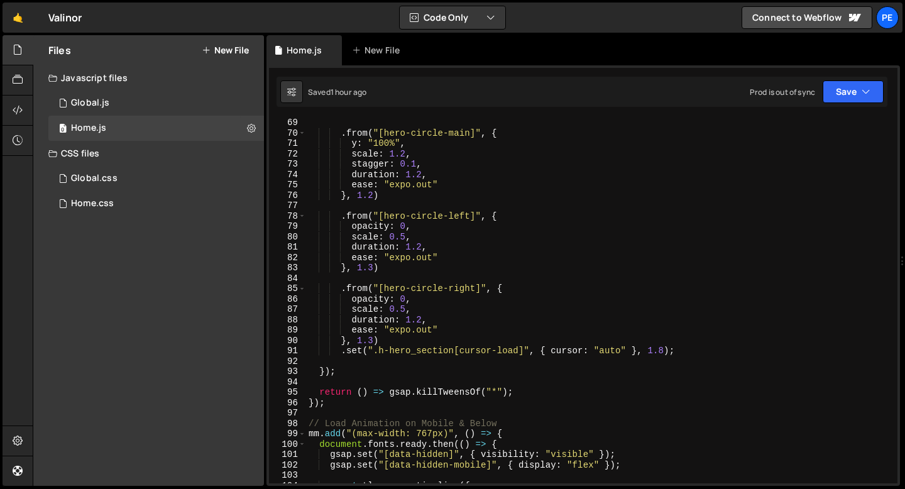
click at [428, 354] on div ". from ( "[hero-circle-main]" , { y : "100%" , scale : 1.2 , stagger : 0.1 , du…" at bounding box center [599, 310] width 586 height 386
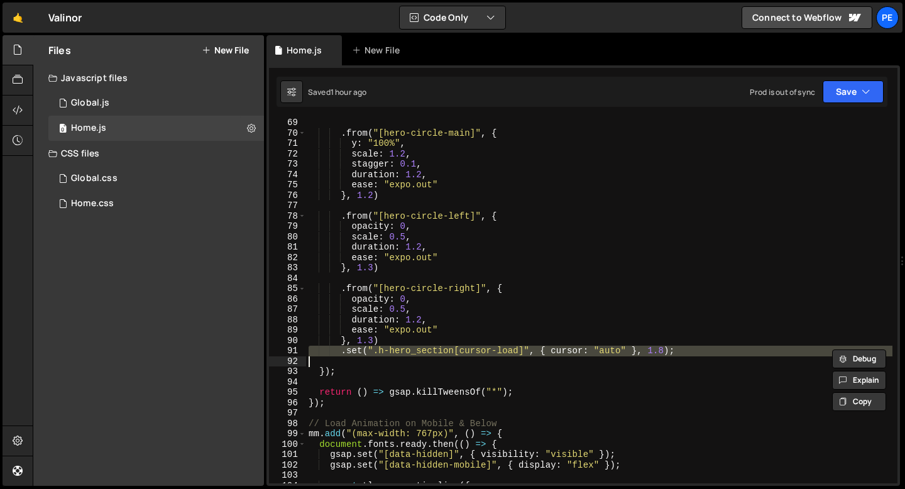
click at [428, 354] on div ". from ( "[hero-circle-main]" , { y : "100%" , scale : 1.2 , stagger : 0.1 , du…" at bounding box center [599, 310] width 586 height 386
type textarea ".set(".h-hero_section[cursor-load]", { cursor: "auto" }, 1.8);"
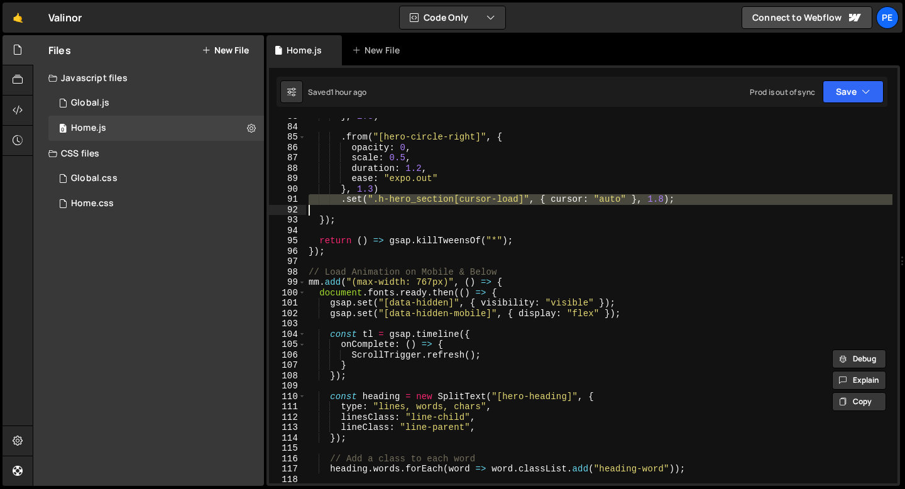
scroll to position [857, 0]
